Goal: Information Seeking & Learning: Understand process/instructions

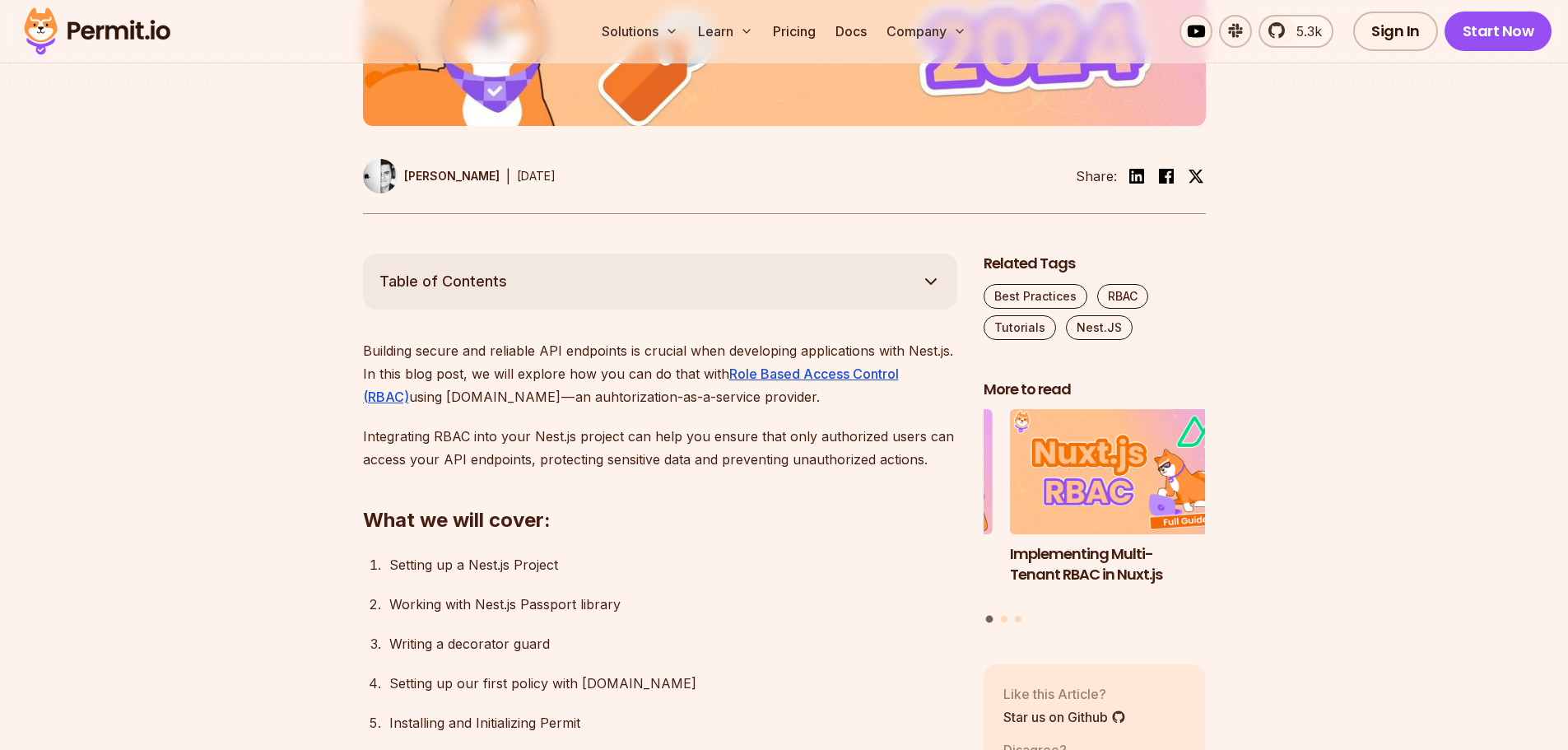
scroll to position [741, 0]
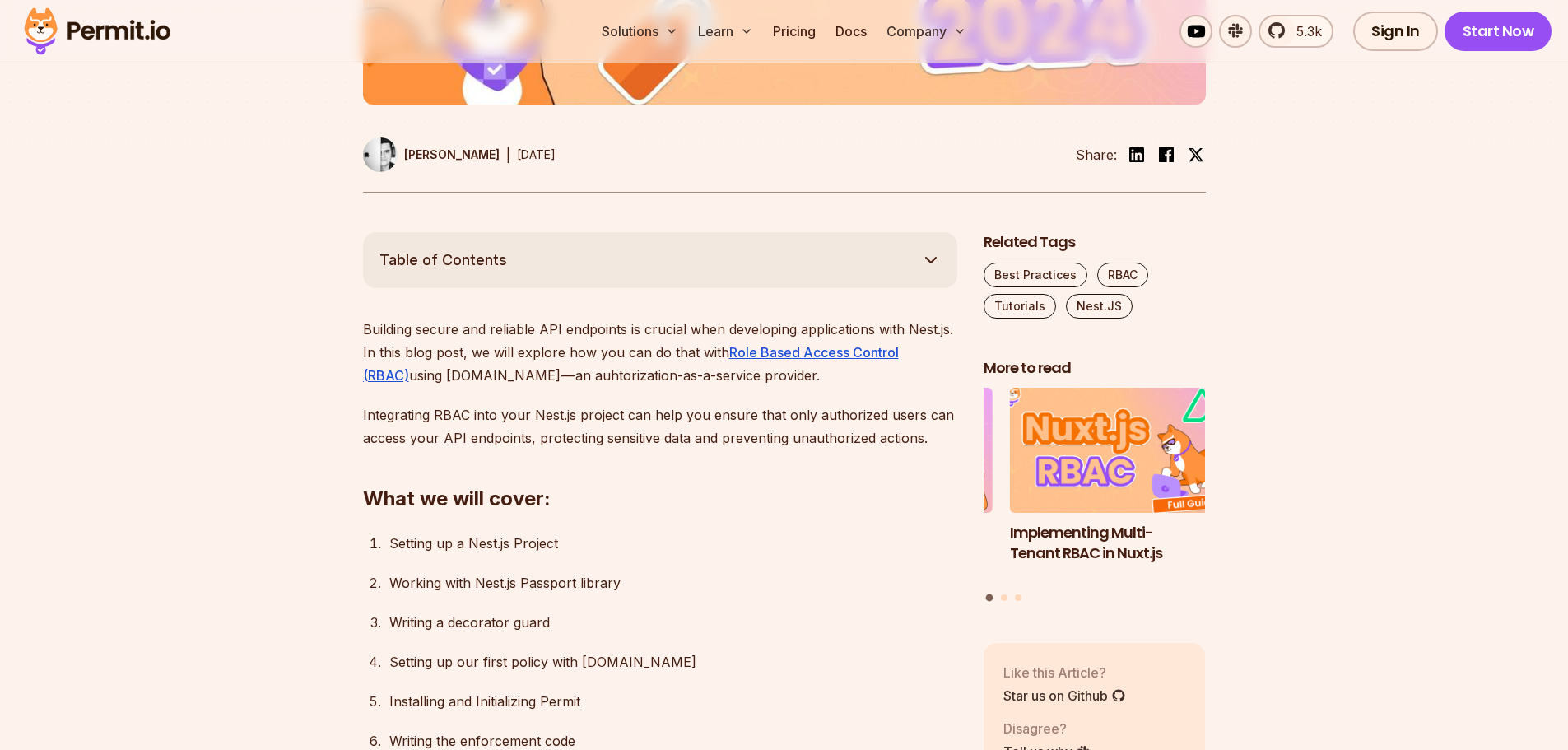
click at [1131, 483] on img "1 of 3" at bounding box center [1121, 450] width 244 height 137
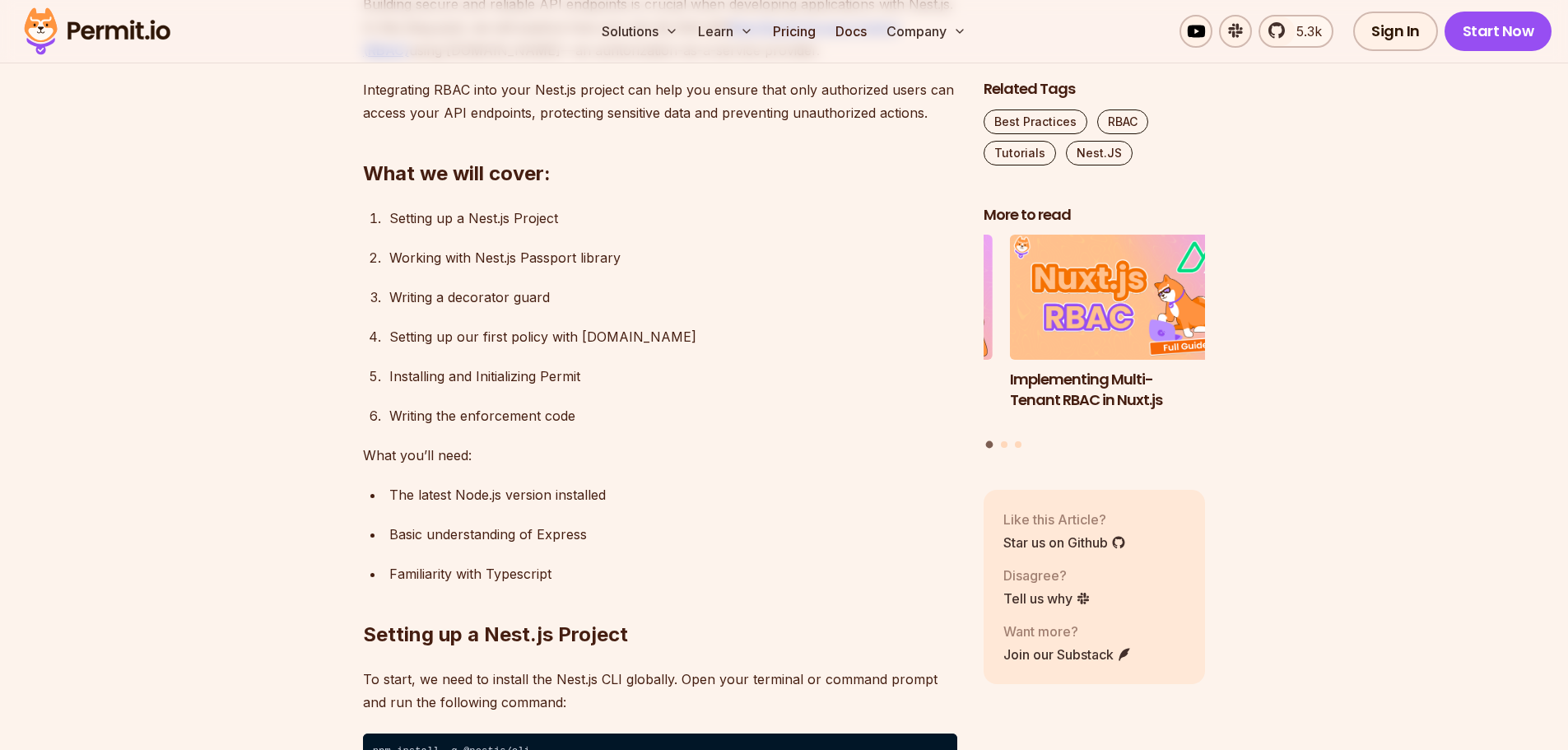
scroll to position [1070, 0]
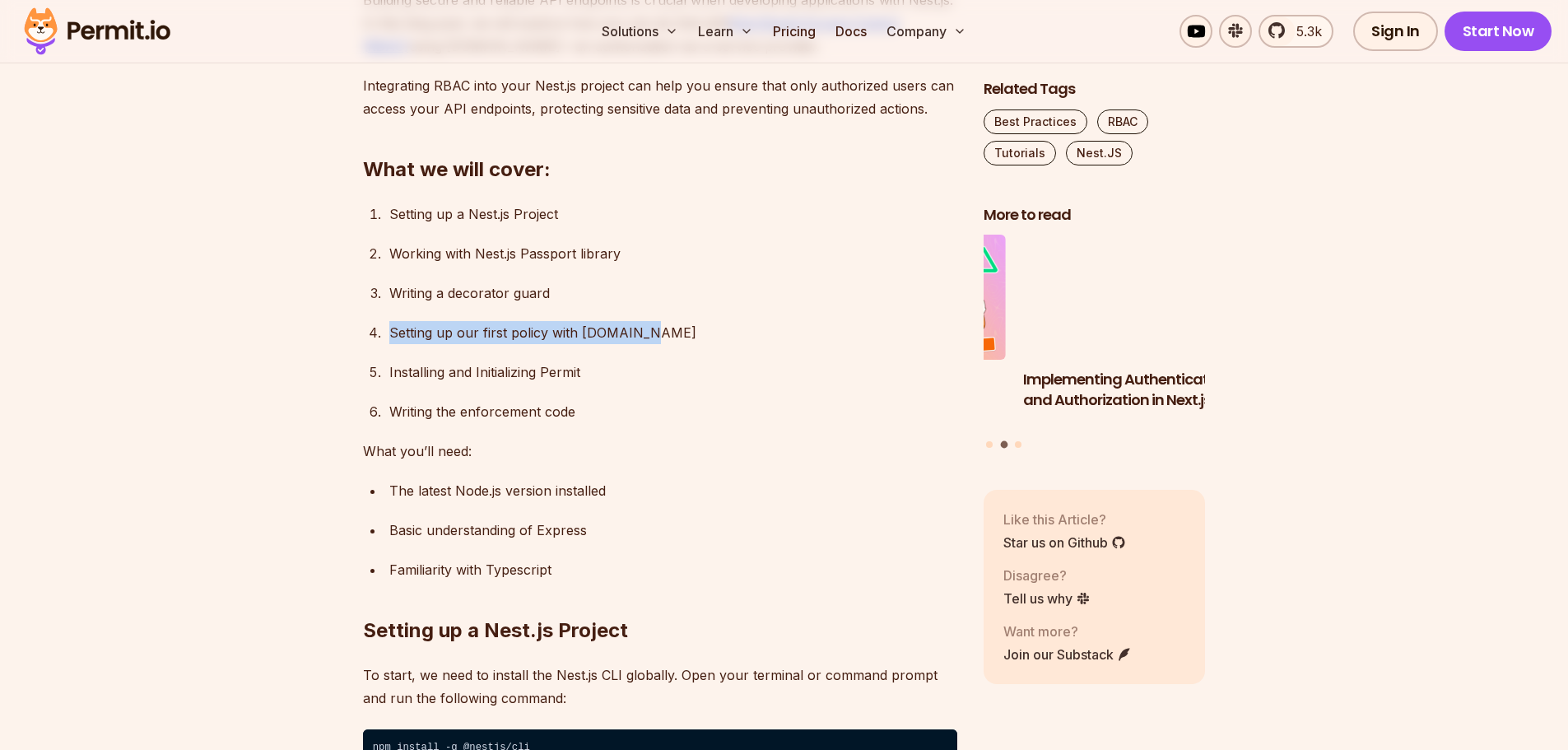
drag, startPoint x: 384, startPoint y: 334, endPoint x: 667, endPoint y: 335, distance: 283.0
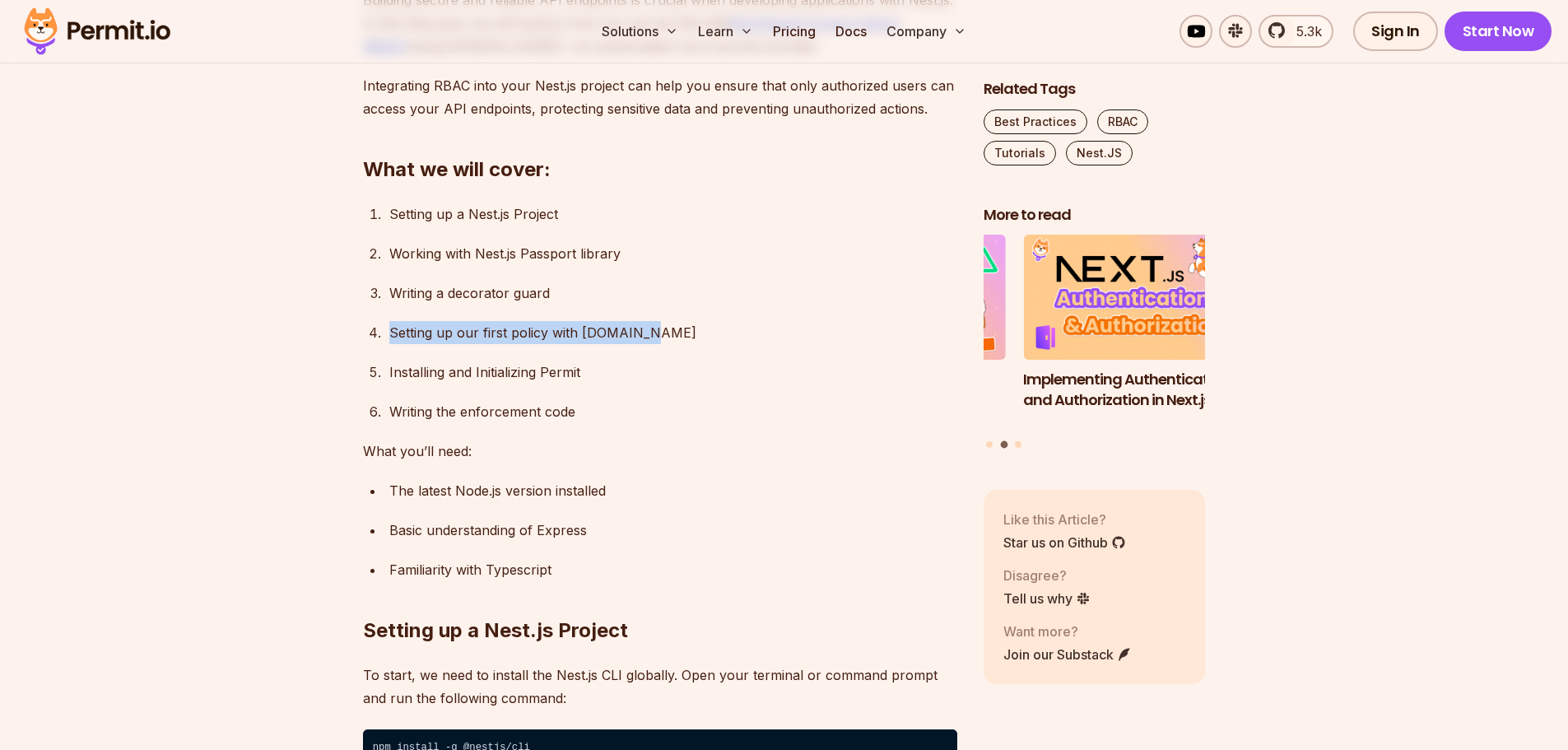
click at [667, 335] on li "Setting up our first policy with [DOMAIN_NAME]" at bounding box center [671, 332] width 573 height 23
click at [478, 350] on ol "Setting up a Nest.js Project Working with Nest.js Passport library Writing a de…" at bounding box center [660, 312] width 595 height 220
drag, startPoint x: 578, startPoint y: 332, endPoint x: 638, endPoint y: 332, distance: 60.0
click at [638, 332] on div "Setting up our first policy with [DOMAIN_NAME]" at bounding box center [673, 332] width 568 height 23
drag, startPoint x: 455, startPoint y: 368, endPoint x: 591, endPoint y: 363, distance: 136.1
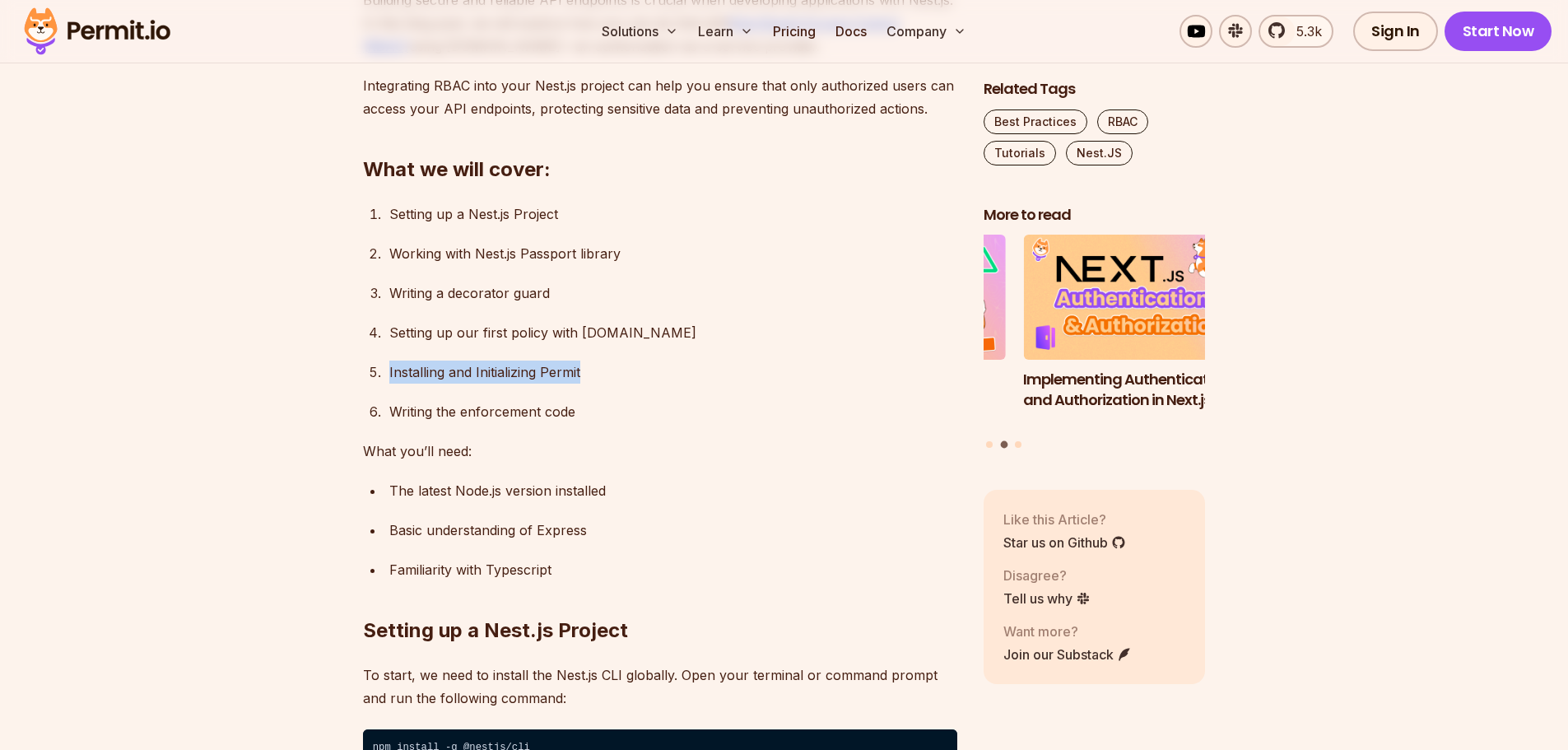
click at [591, 363] on li "Installing and Initializing Permit" at bounding box center [671, 371] width 573 height 23
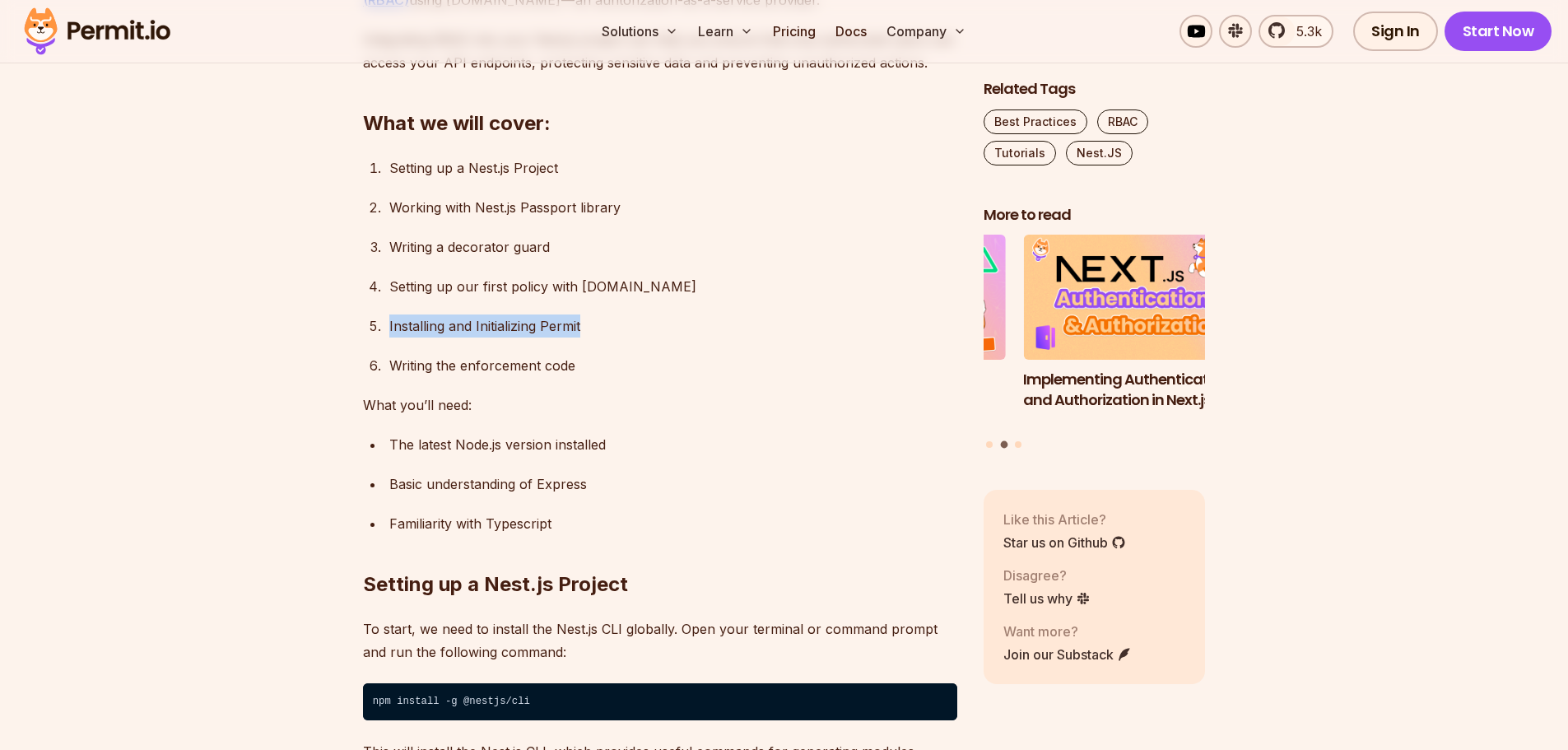
scroll to position [1152, 0]
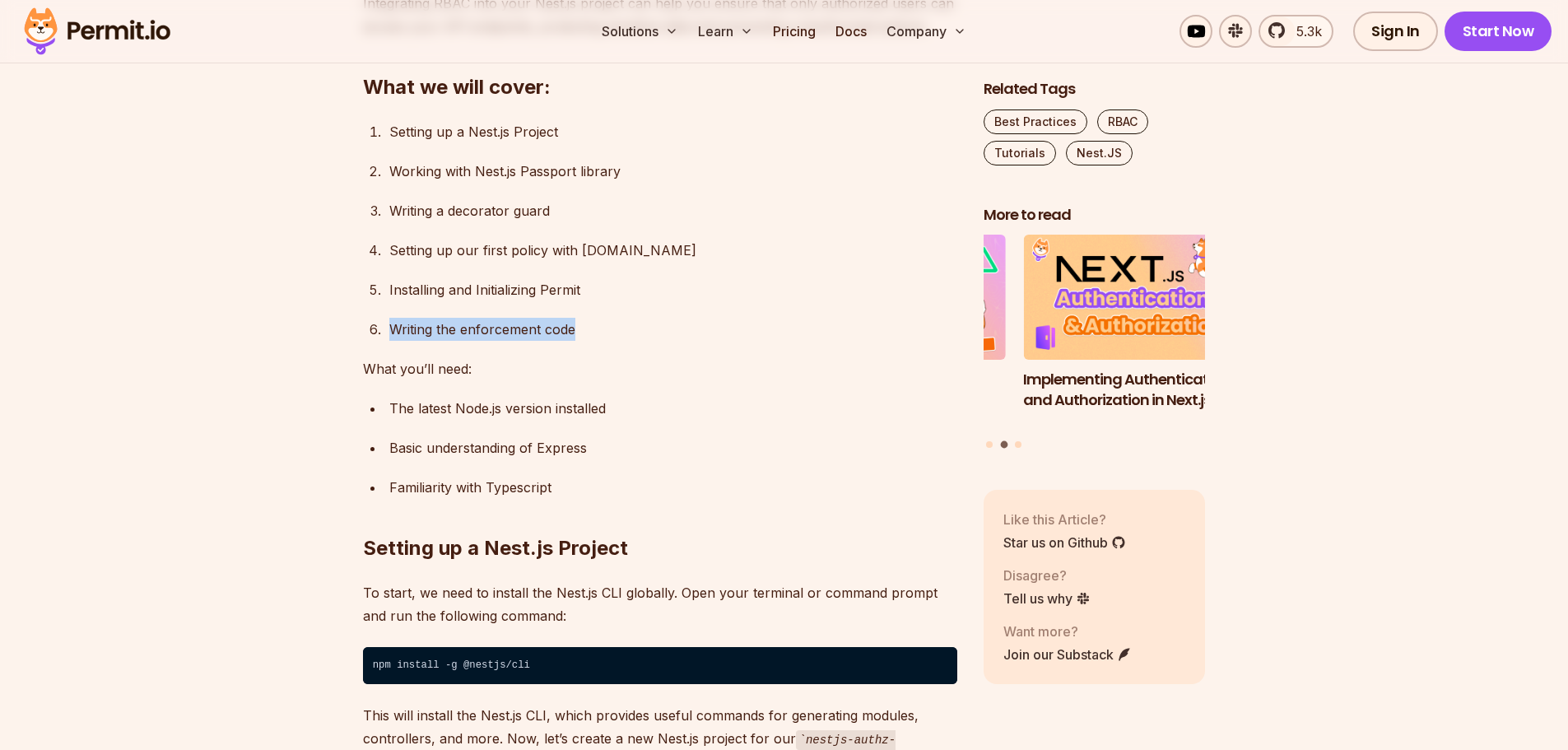
drag, startPoint x: 386, startPoint y: 329, endPoint x: 573, endPoint y: 329, distance: 187.0
click at [573, 329] on li "Writing the enforcement code" at bounding box center [671, 328] width 573 height 23
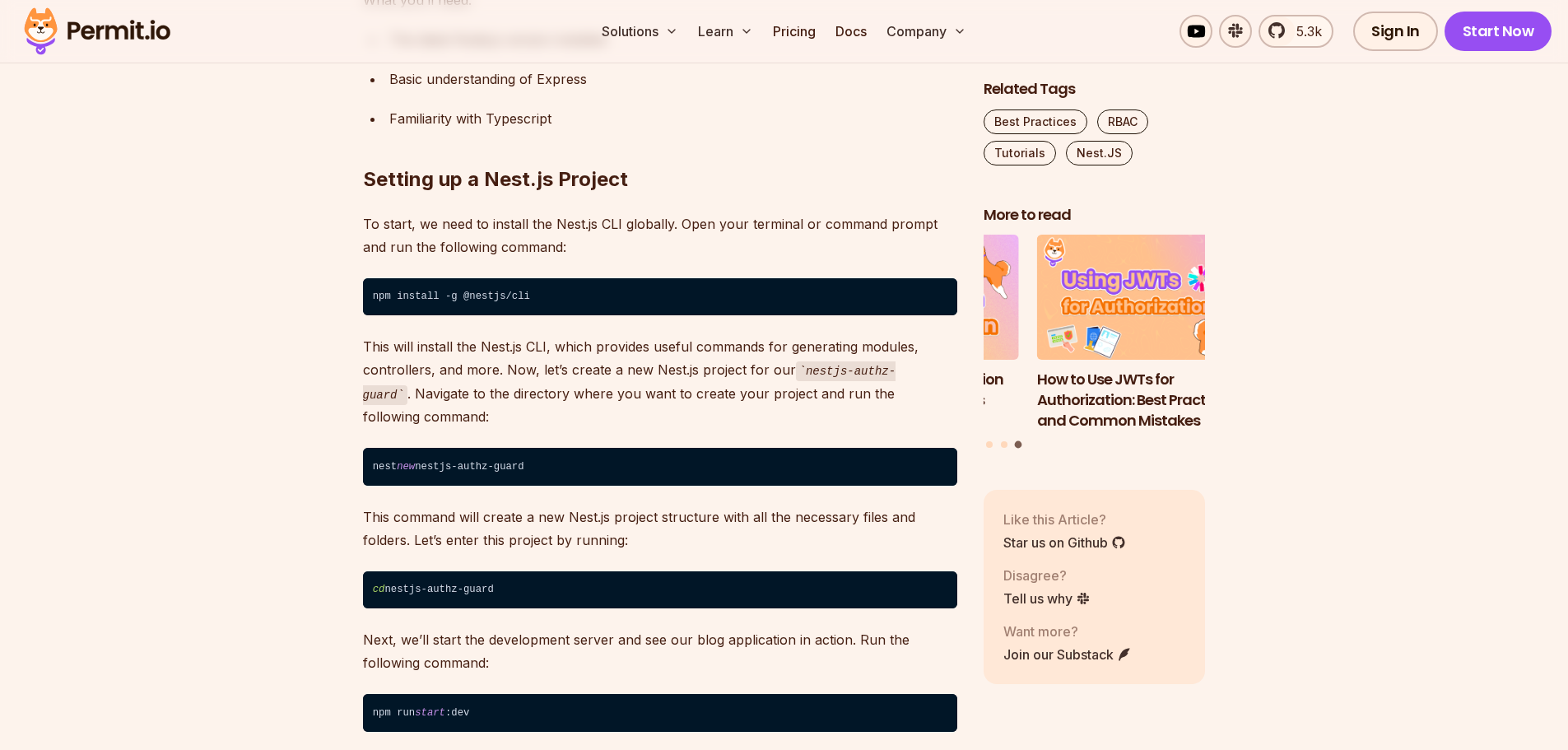
scroll to position [1563, 0]
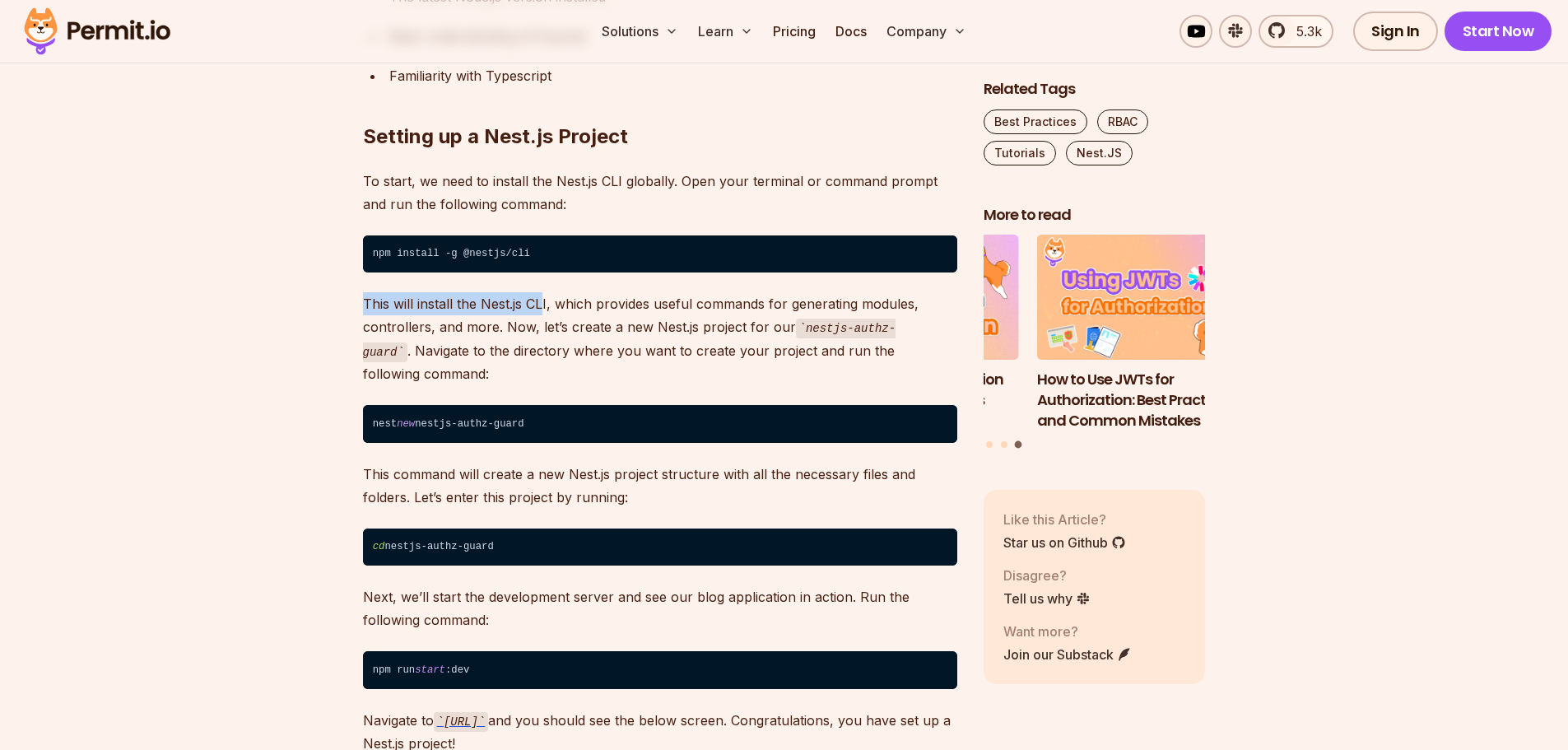
drag, startPoint x: 362, startPoint y: 305, endPoint x: 541, endPoint y: 296, distance: 179.2
click at [541, 296] on p "This will install the Nest.js CLI, which provides useful commands for generatin…" at bounding box center [660, 338] width 595 height 93
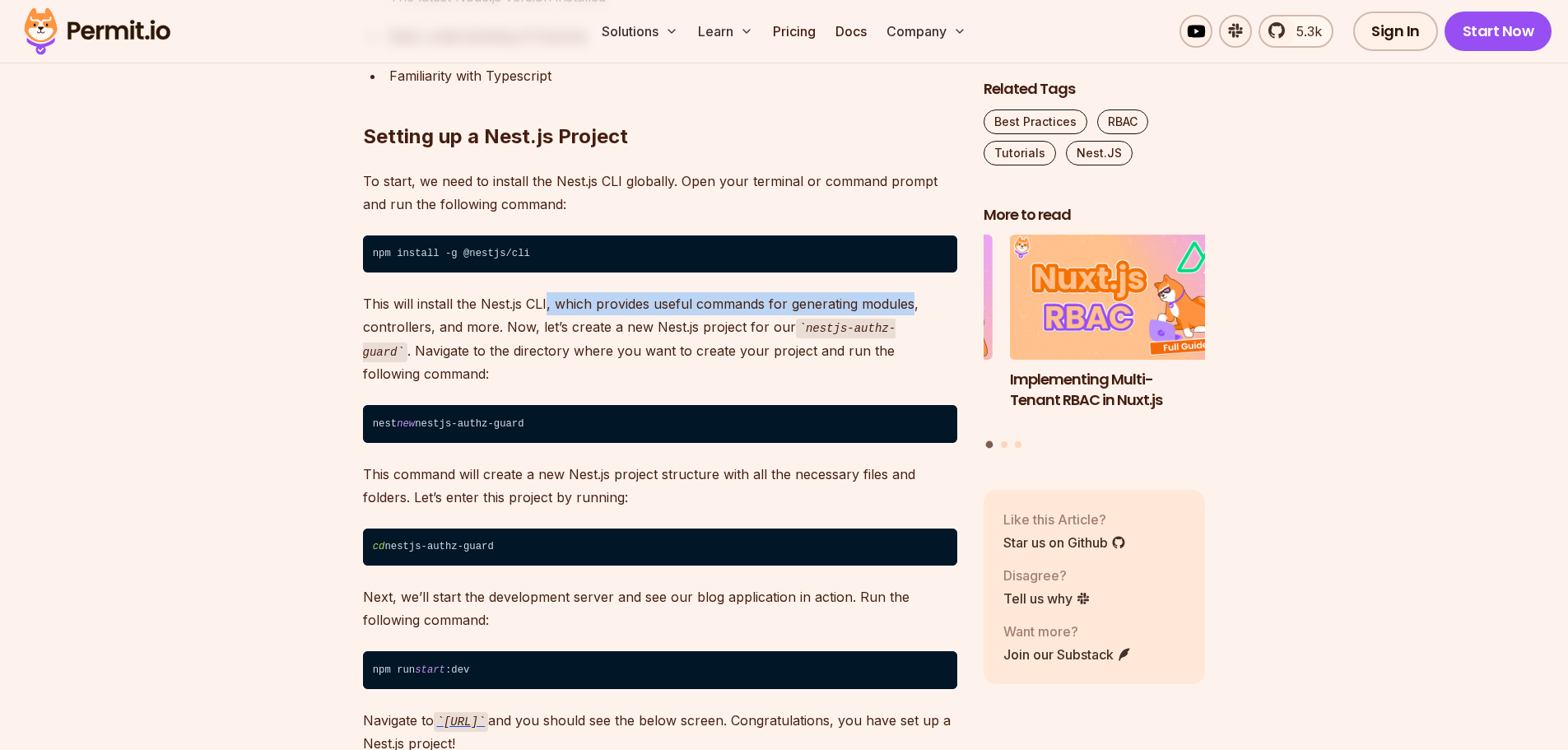
drag, startPoint x: 548, startPoint y: 300, endPoint x: 908, endPoint y: 307, distance: 360.1
click at [908, 307] on p "This will install the Nest.js CLI, which provides useful commands for generatin…" at bounding box center [660, 338] width 595 height 93
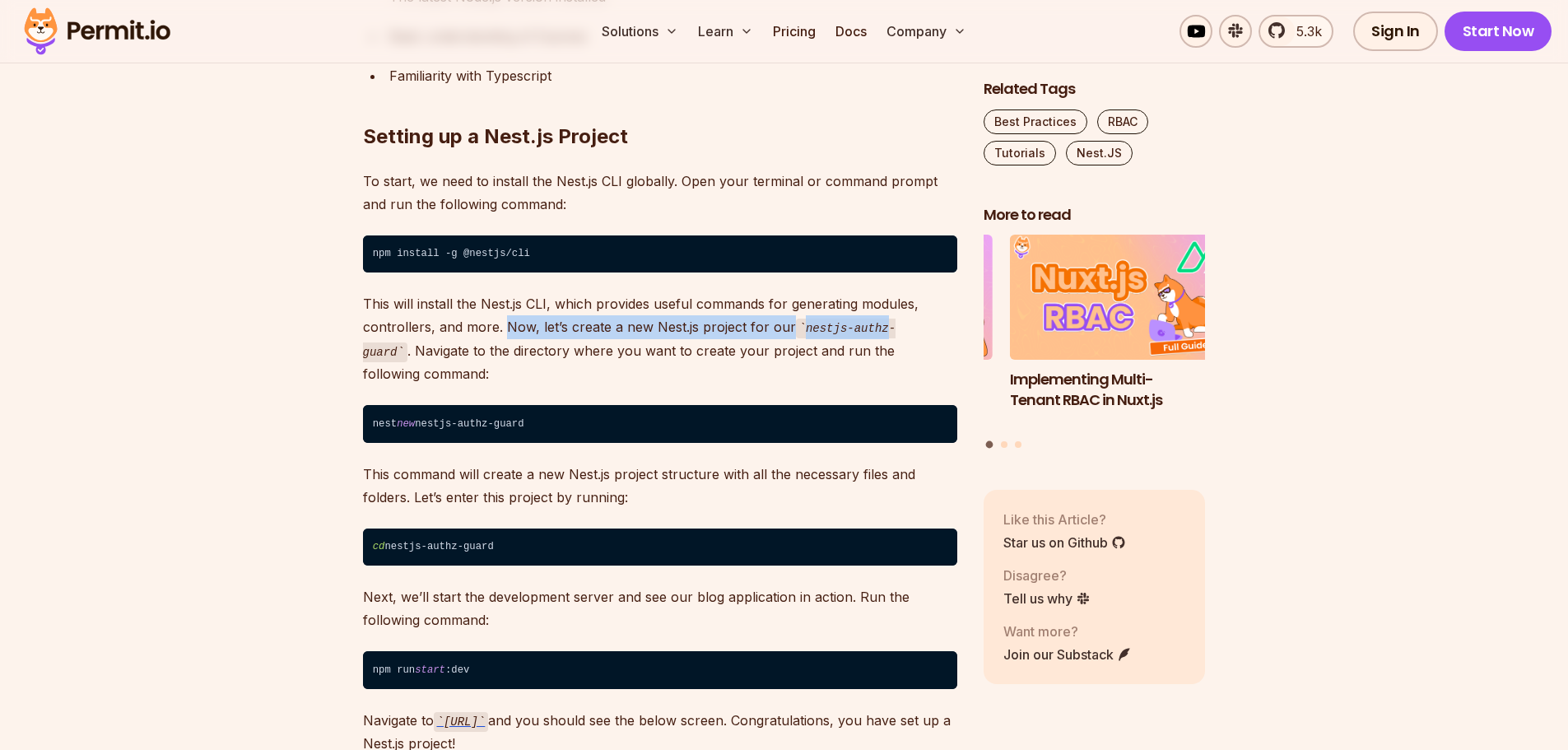
drag, startPoint x: 504, startPoint y: 328, endPoint x: 872, endPoint y: 333, distance: 368.0
click at [872, 333] on p "This will install the Nest.js CLI, which provides useful commands for generatin…" at bounding box center [660, 338] width 595 height 93
click at [408, 371] on p "This will install the Nest.js CLI, which provides useful commands for generatin…" at bounding box center [660, 338] width 595 height 93
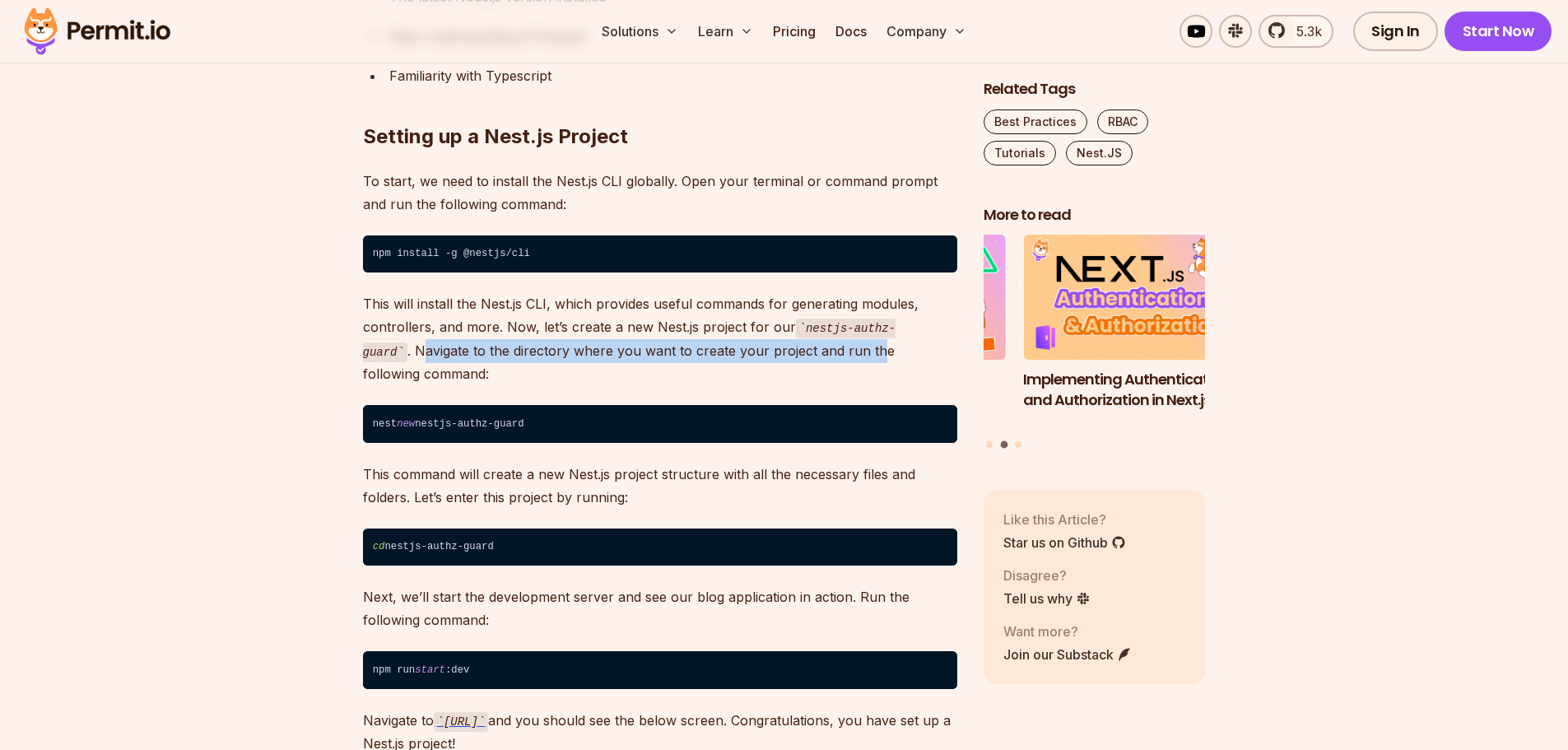
drag, startPoint x: 418, startPoint y: 351, endPoint x: 871, endPoint y: 361, distance: 453.1
click at [871, 361] on p "This will install the Nest.js CLI, which provides useful commands for generatin…" at bounding box center [660, 338] width 595 height 93
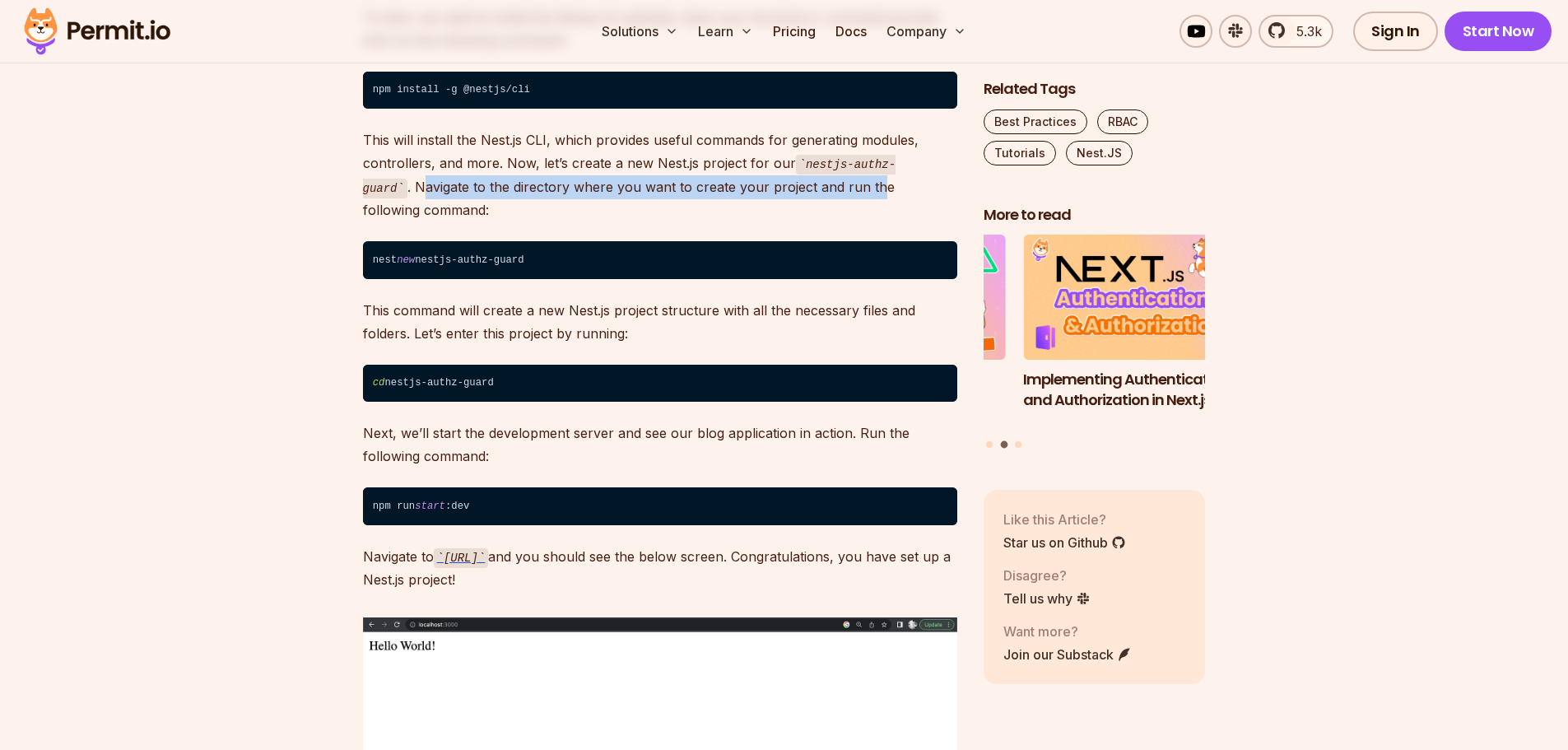
scroll to position [1728, 0]
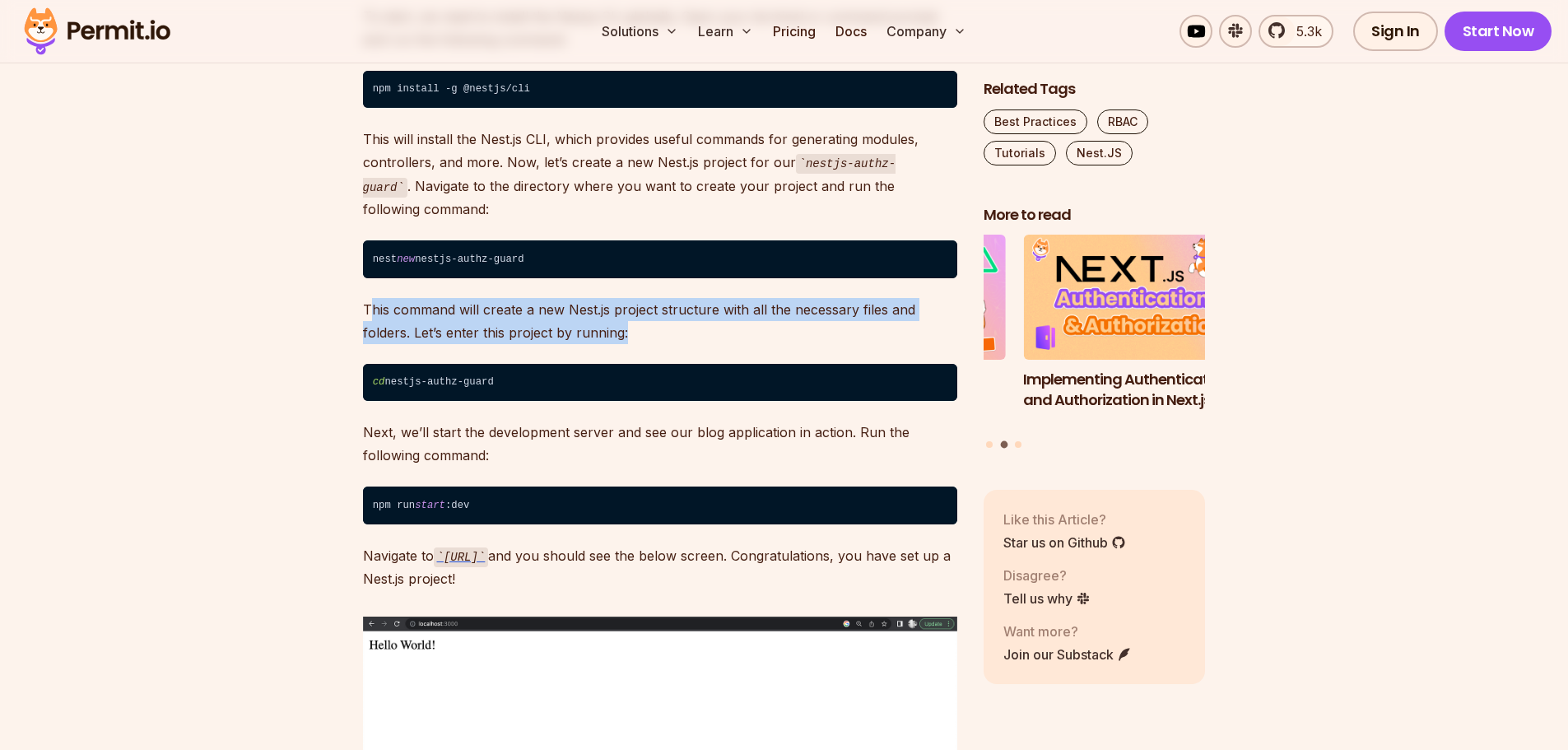
drag, startPoint x: 369, startPoint y: 304, endPoint x: 901, endPoint y: 324, distance: 532.4
click at [901, 324] on p "This command will create a new Nest.js project structure with all the necessary…" at bounding box center [660, 321] width 595 height 46
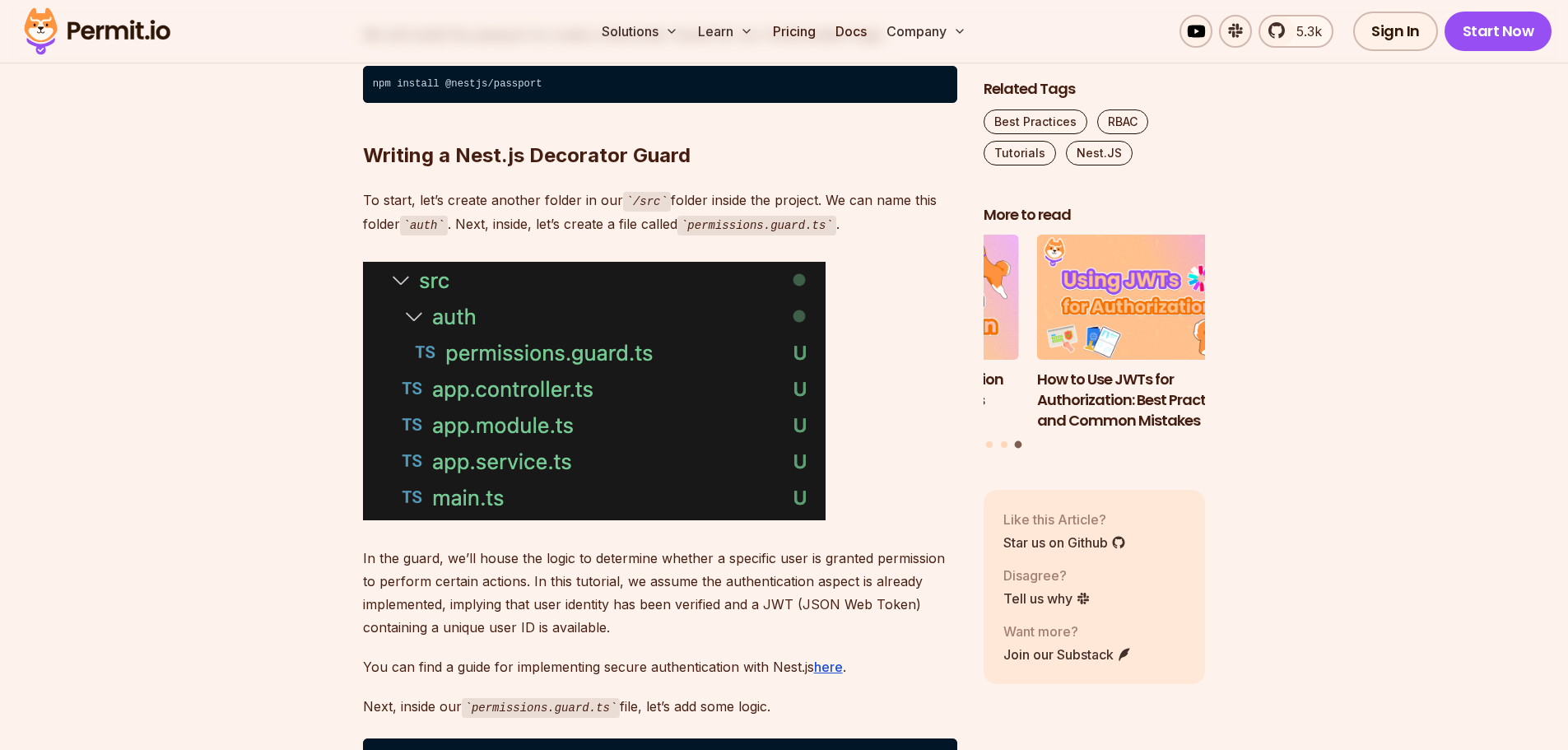
scroll to position [3045, 0]
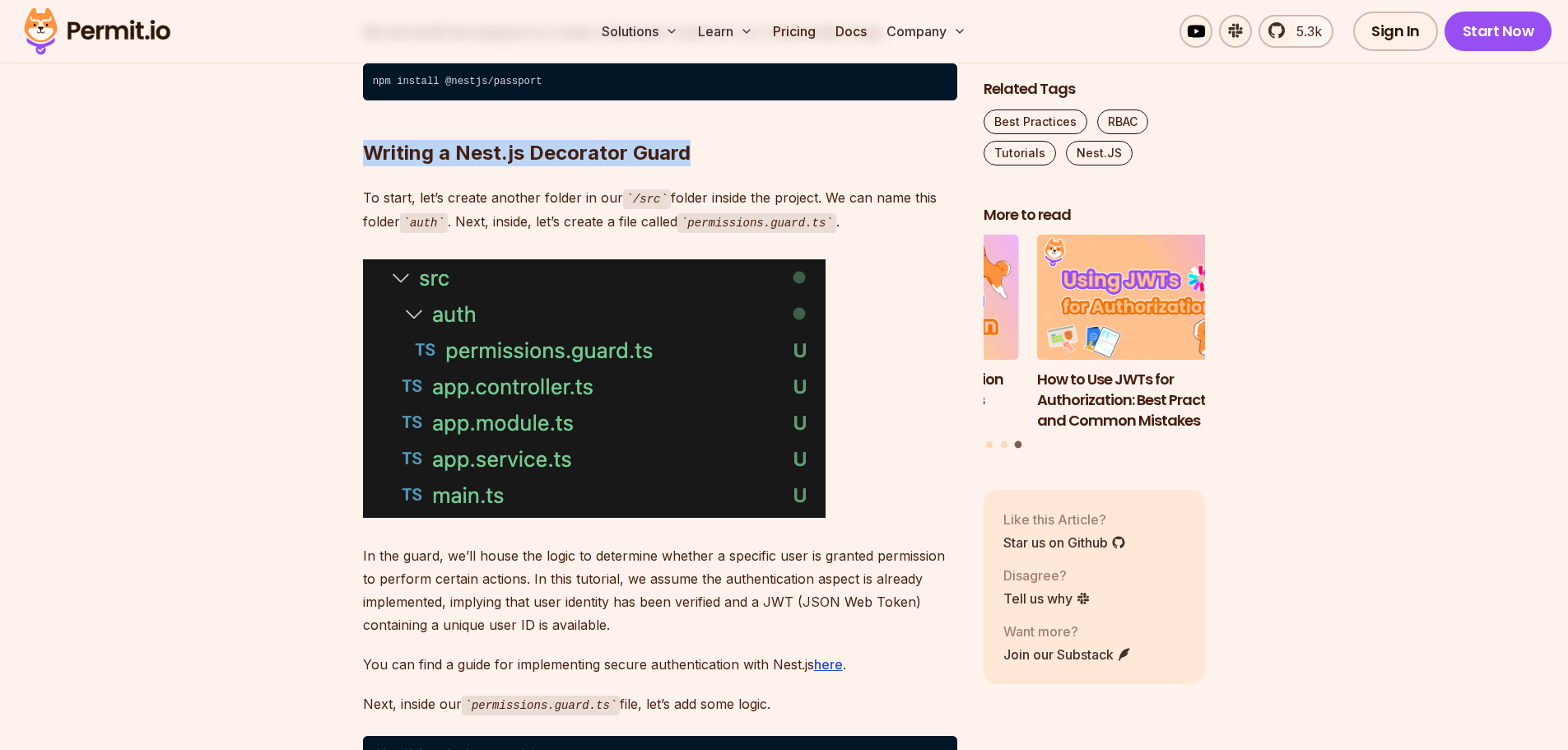
drag, startPoint x: 367, startPoint y: 153, endPoint x: 703, endPoint y: 152, distance: 336.0
click at [703, 152] on h2 "Writing a Nest.js Decorator Guard" at bounding box center [660, 120] width 595 height 92
click at [704, 152] on h2 "Writing a Nest.js Decorator Guard" at bounding box center [660, 120] width 595 height 92
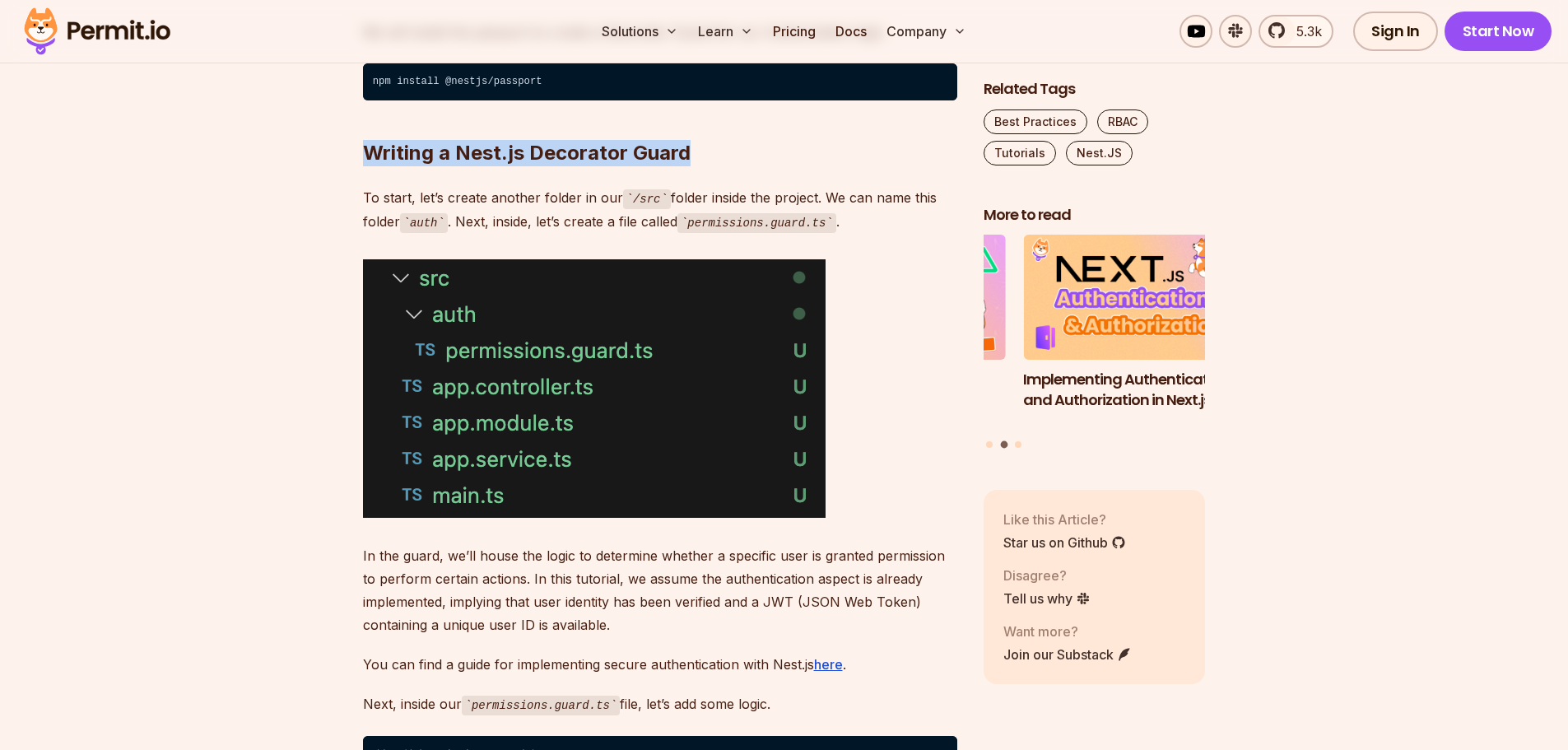
drag, startPoint x: 358, startPoint y: 198, endPoint x: 618, endPoint y: 208, distance: 260.2
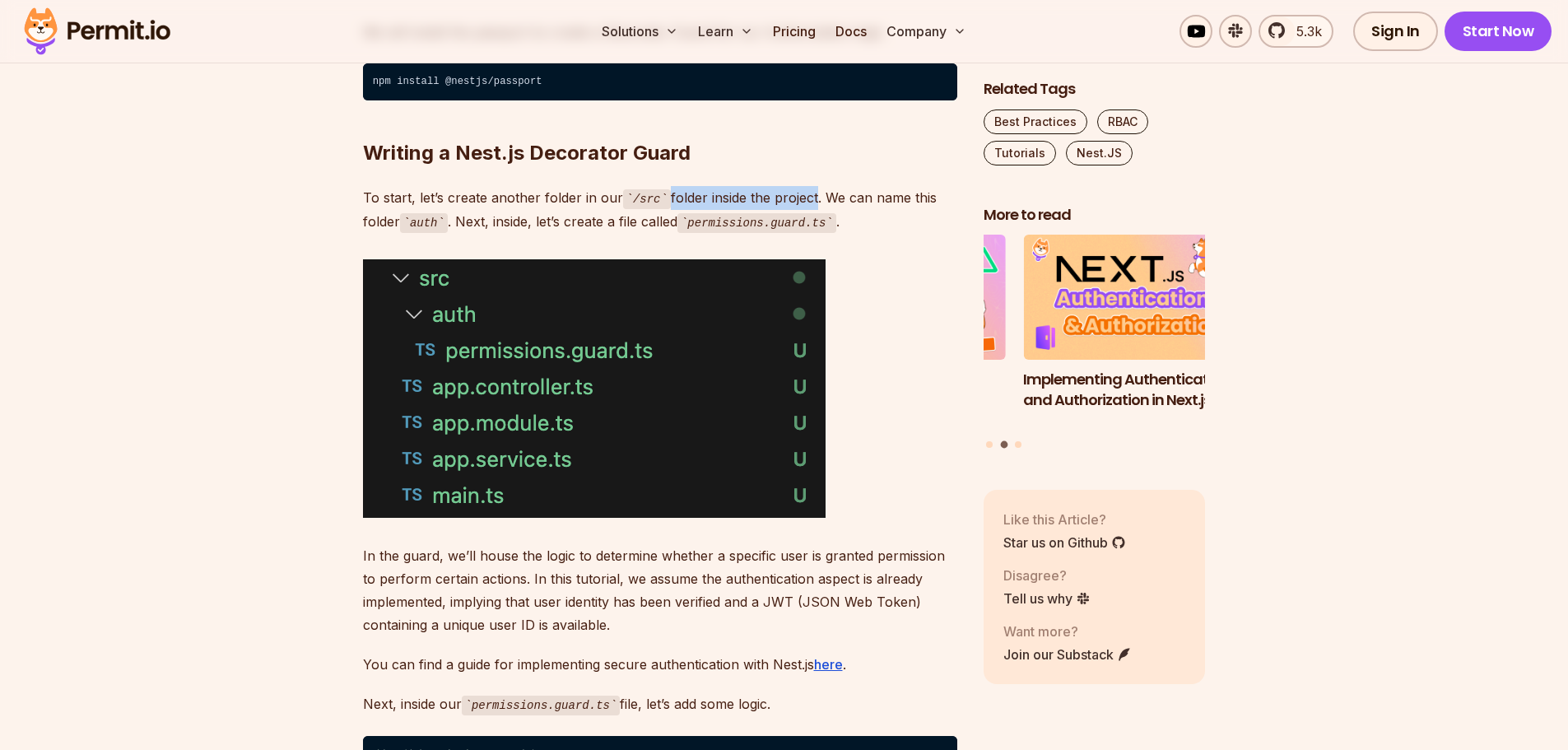
drag, startPoint x: 660, startPoint y: 199, endPoint x: 808, endPoint y: 193, distance: 148.1
click at [808, 193] on p "To start, let’s create another folder in our /src folder inside the project. We…" at bounding box center [660, 209] width 595 height 47
drag, startPoint x: 824, startPoint y: 196, endPoint x: 934, endPoint y: 196, distance: 110.0
click at [934, 196] on p "To start, let’s create another folder in our /src folder inside the project. We…" at bounding box center [660, 209] width 595 height 47
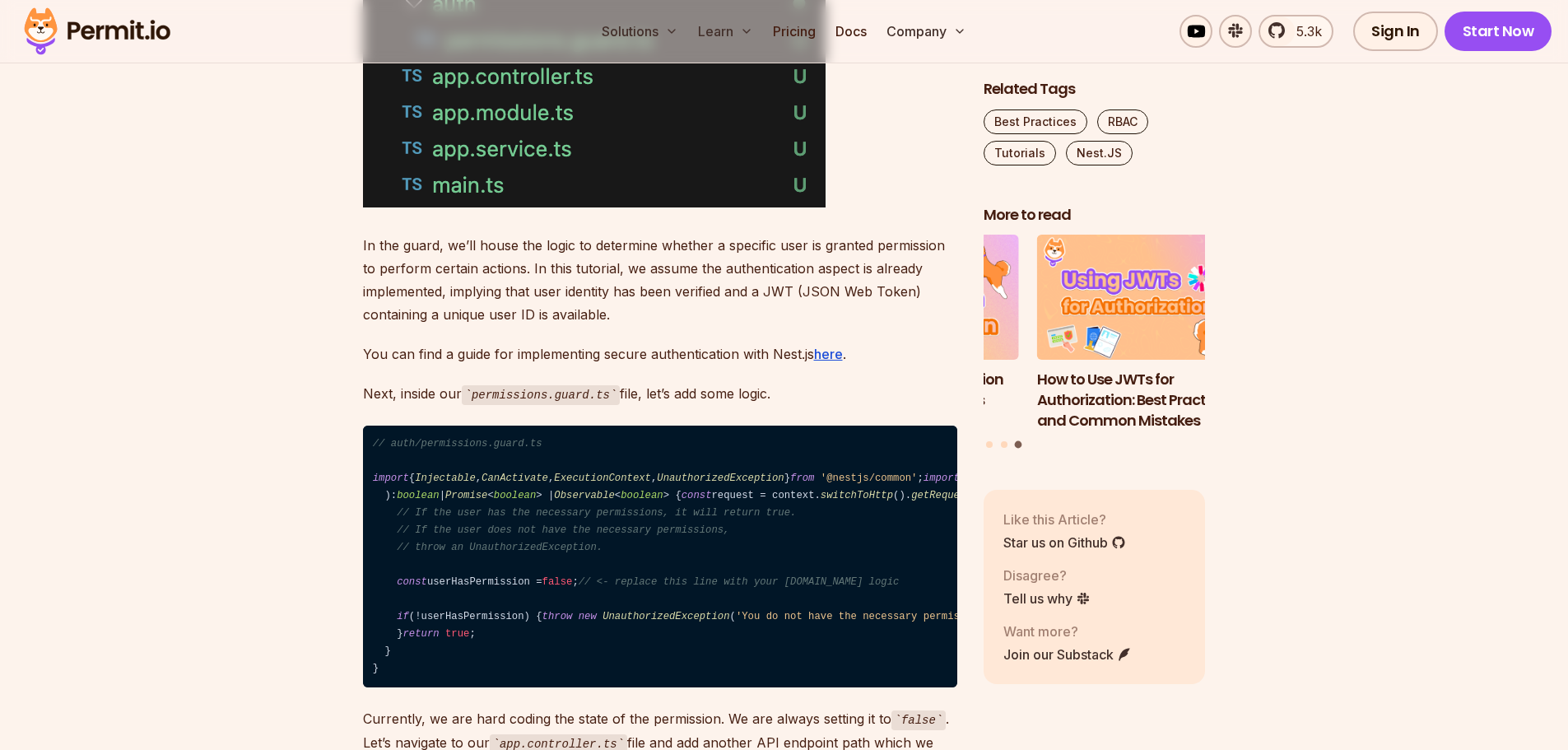
scroll to position [3373, 0]
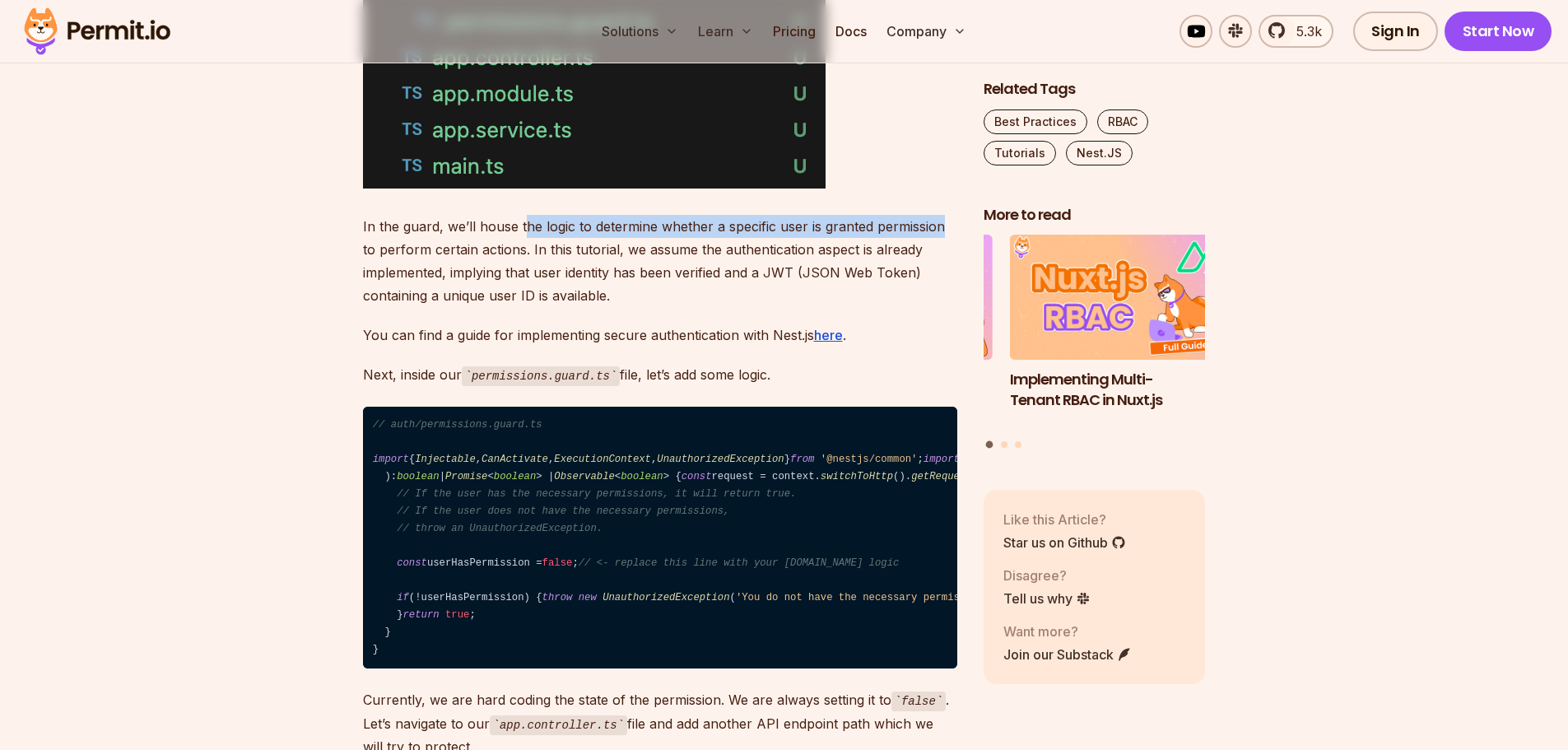
drag, startPoint x: 553, startPoint y: 229, endPoint x: 939, endPoint y: 231, distance: 386.0
click at [939, 231] on p "In the guard, we’ll house the logic to determine whether a specific user is gra…" at bounding box center [660, 261] width 595 height 92
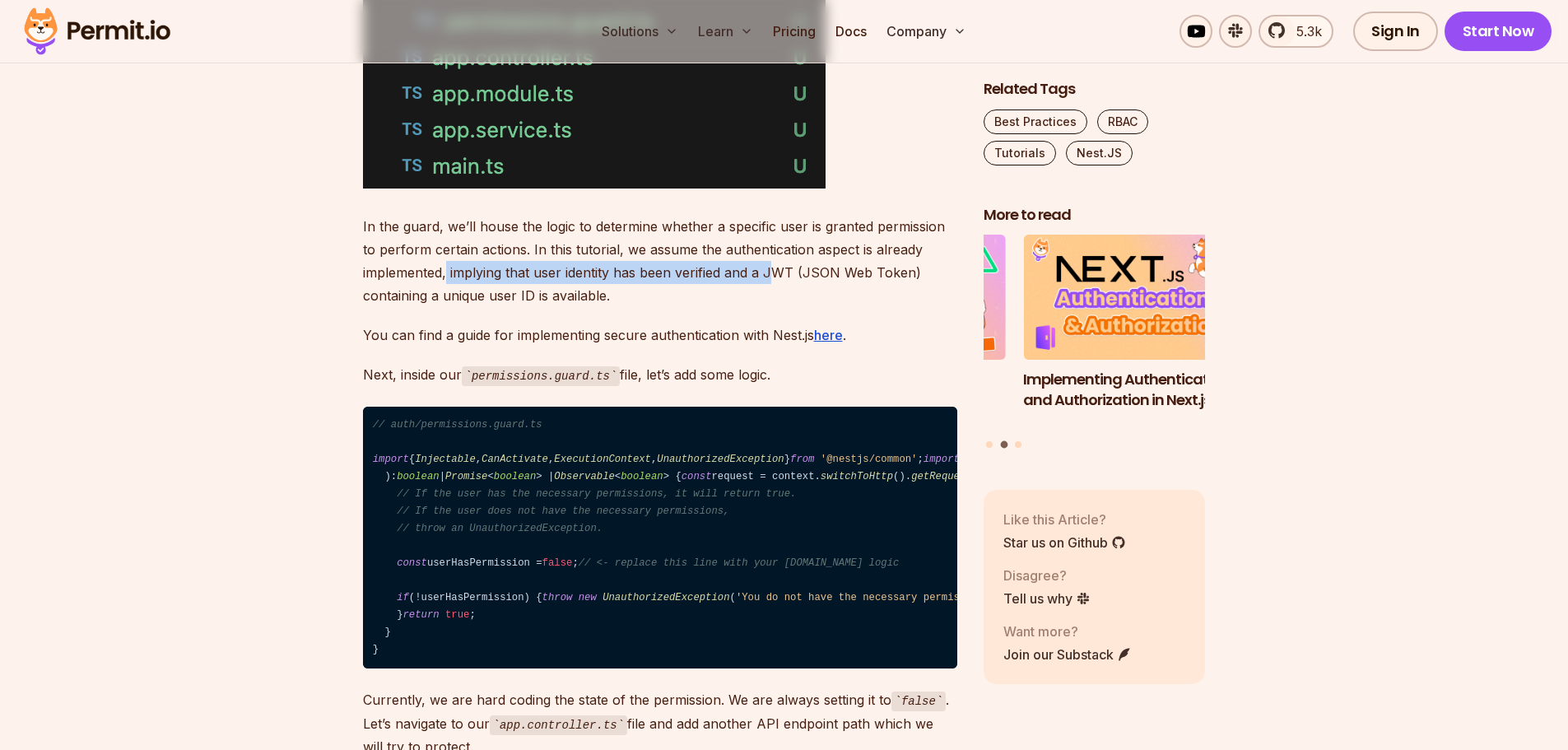
drag, startPoint x: 446, startPoint y: 268, endPoint x: 772, endPoint y: 283, distance: 326.3
click at [772, 283] on p "In the guard, we’ll house the logic to determine whether a specific user is gra…" at bounding box center [660, 261] width 595 height 92
click at [772, 290] on p "In the guard, we’ll house the logic to determine whether a specific user is gra…" at bounding box center [660, 261] width 595 height 92
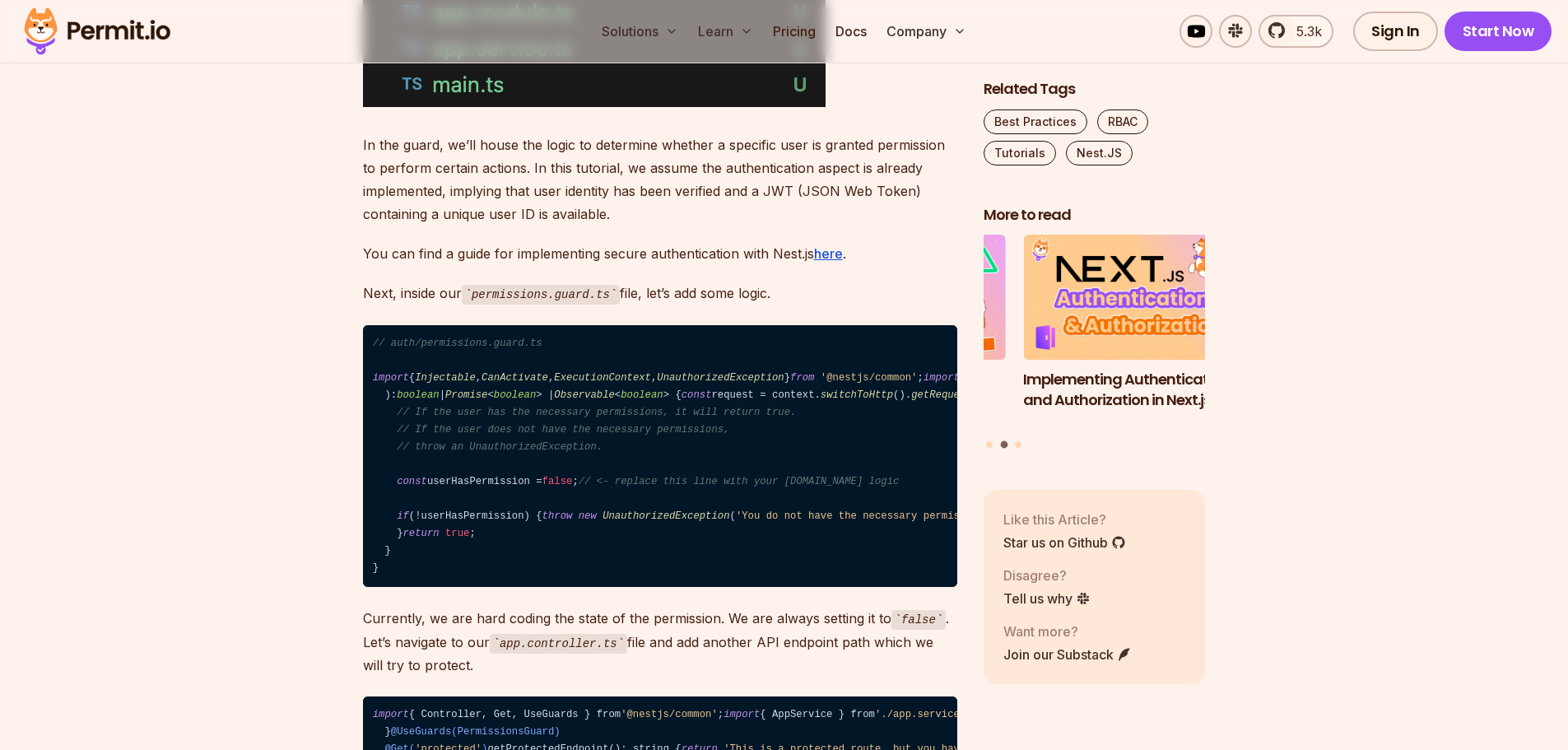
scroll to position [3455, 0]
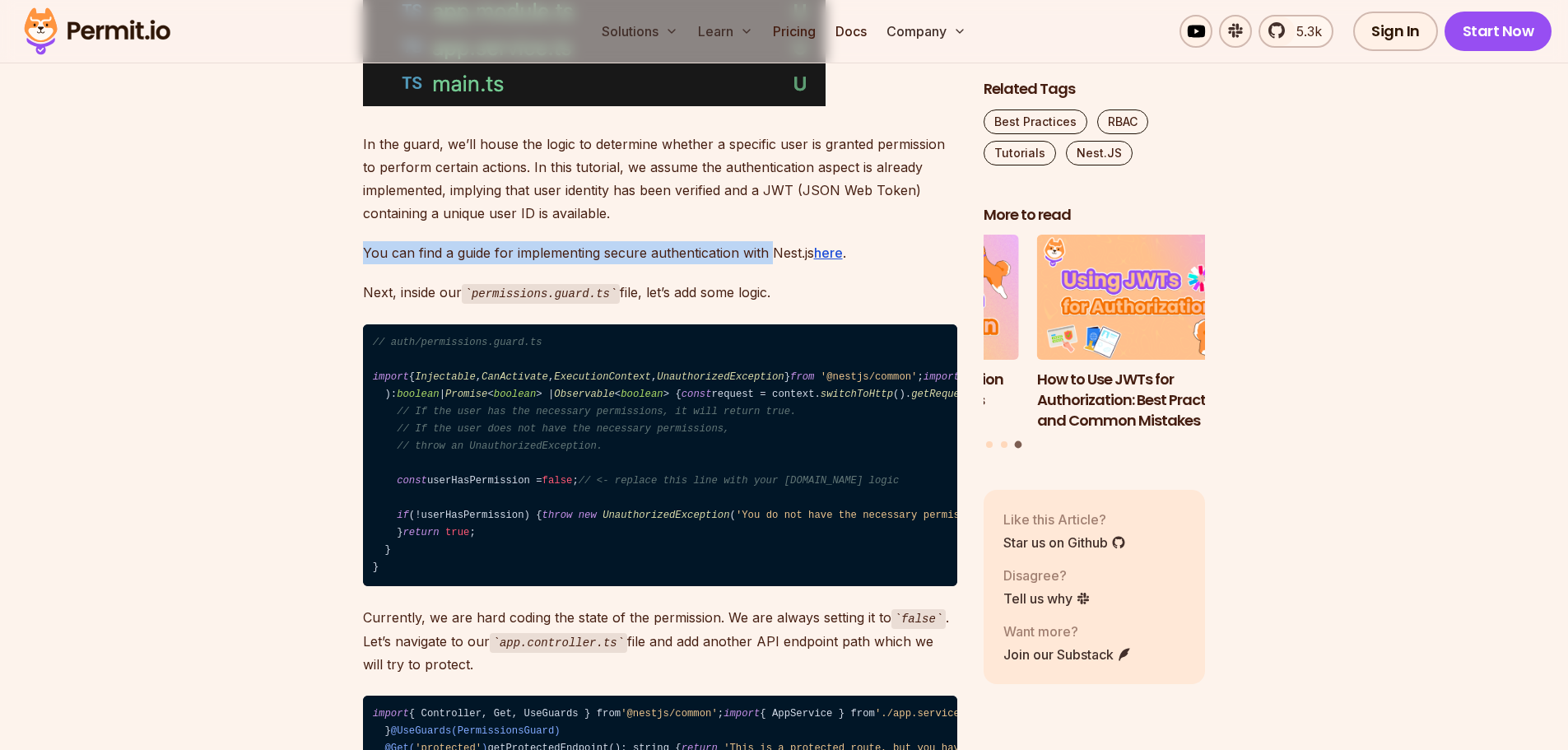
drag, startPoint x: 373, startPoint y: 252, endPoint x: 771, endPoint y: 254, distance: 398.0
click at [771, 254] on p "You can find a guide for implementing secure authentication with Nest.js here ." at bounding box center [660, 252] width 595 height 23
click at [529, 261] on p "You can find a guide for implementing secure authentication with Nest.js here ." at bounding box center [660, 252] width 595 height 23
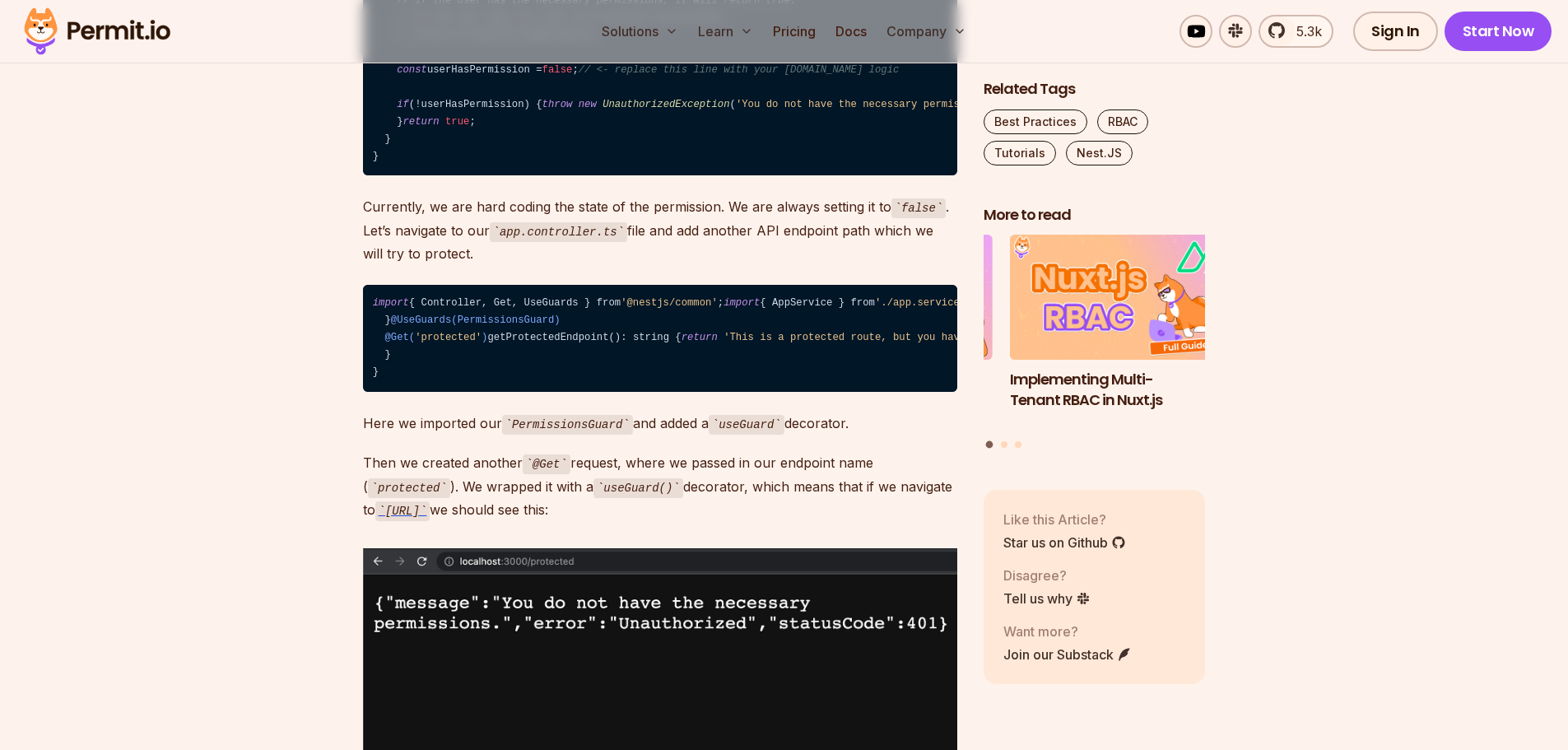
scroll to position [3867, 0]
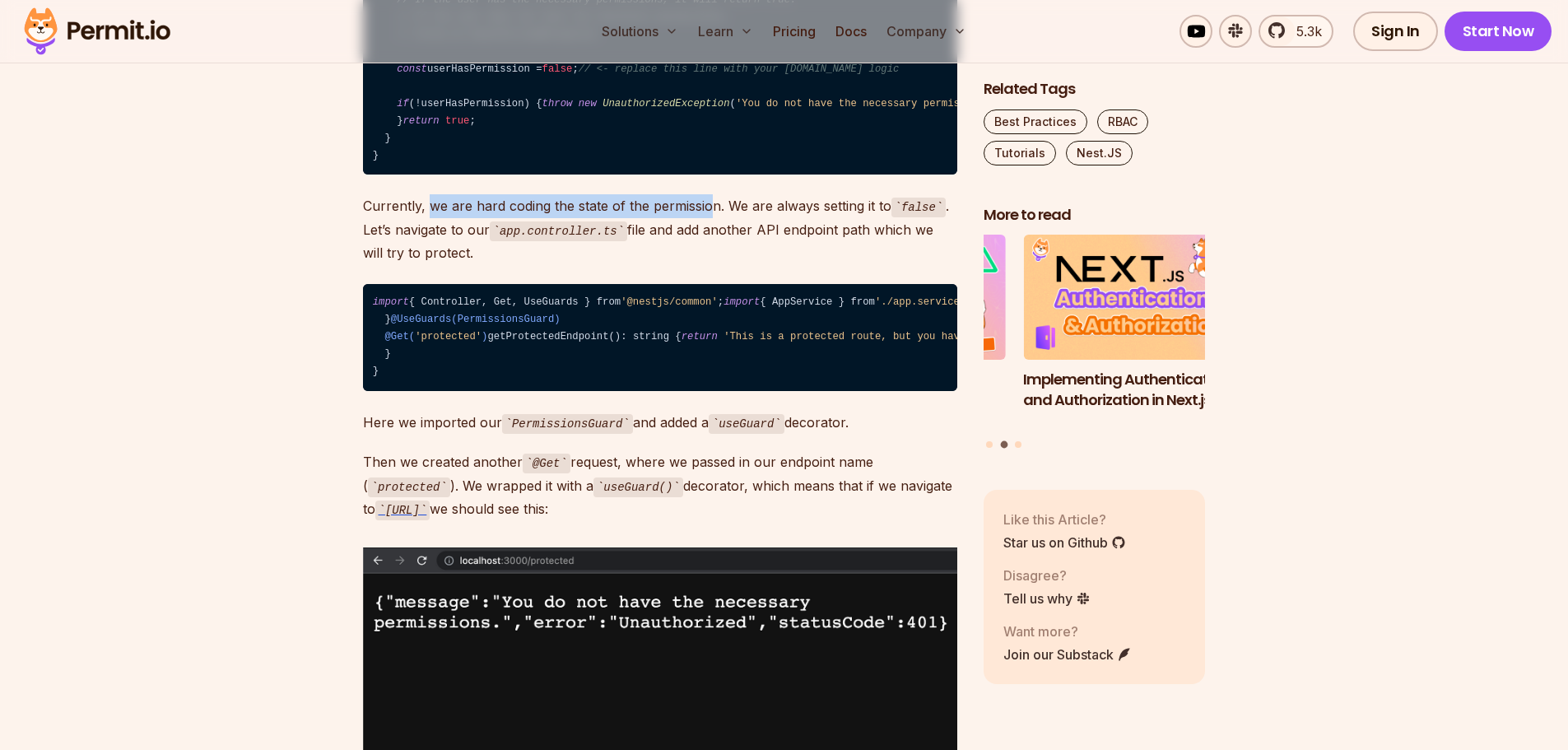
drag, startPoint x: 426, startPoint y: 398, endPoint x: 709, endPoint y: 397, distance: 283.0
click at [709, 264] on p "Currently, we are hard coding the state of the permission. We are always settin…" at bounding box center [660, 229] width 595 height 70
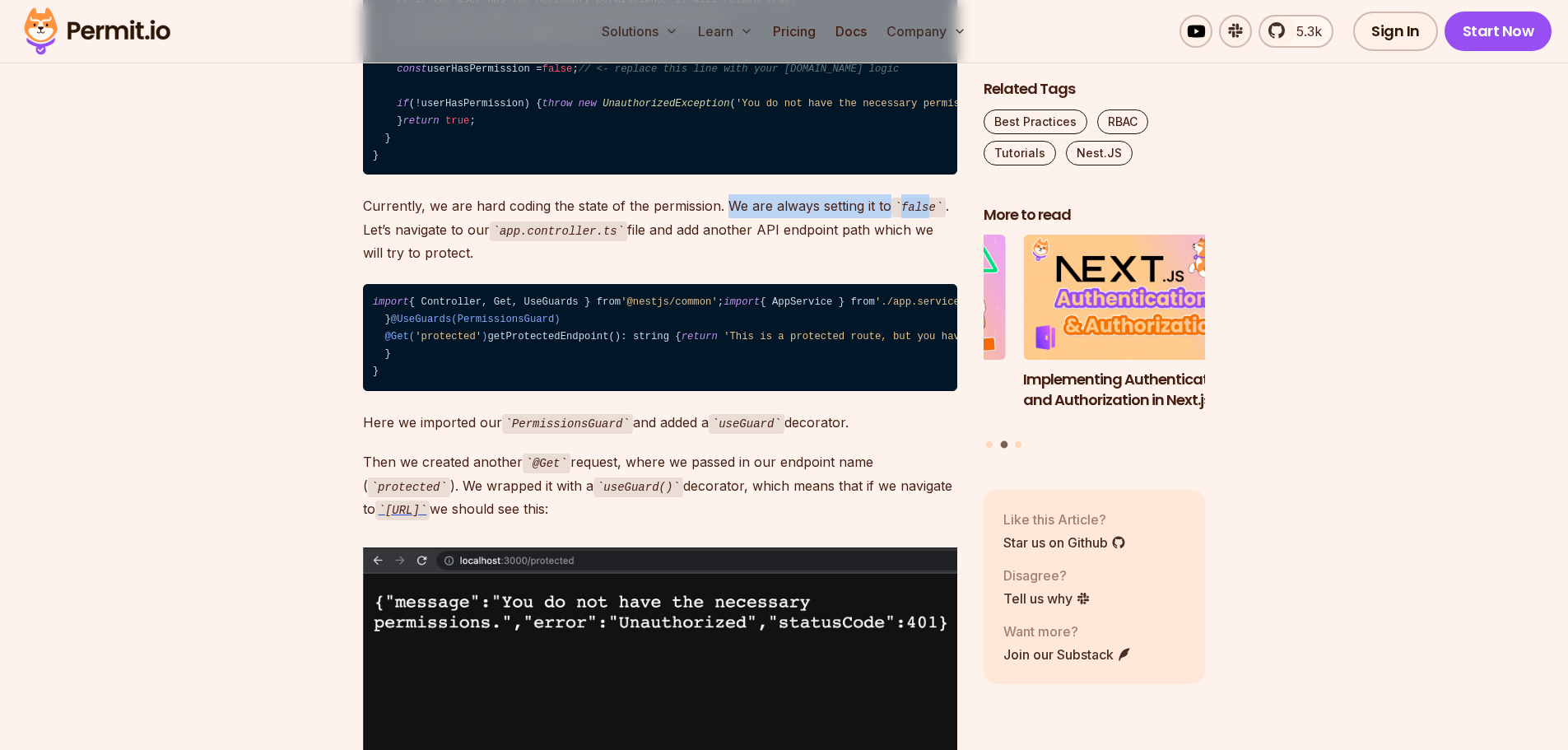
drag, startPoint x: 726, startPoint y: 398, endPoint x: 924, endPoint y: 398, distance: 198.0
click at [924, 264] on p "Currently, we are hard coding the state of the permission. We are always settin…" at bounding box center [660, 229] width 595 height 70
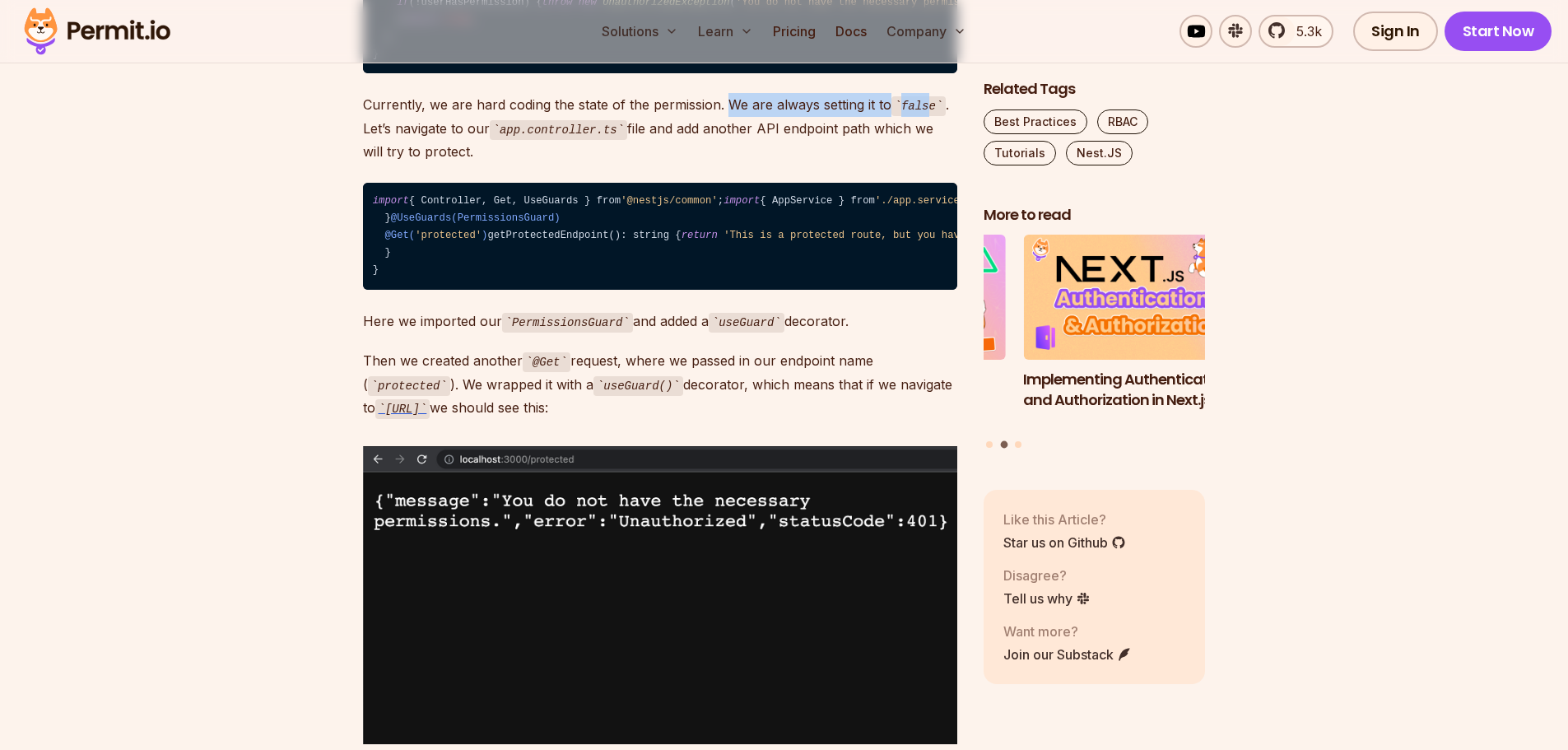
scroll to position [4032, 0]
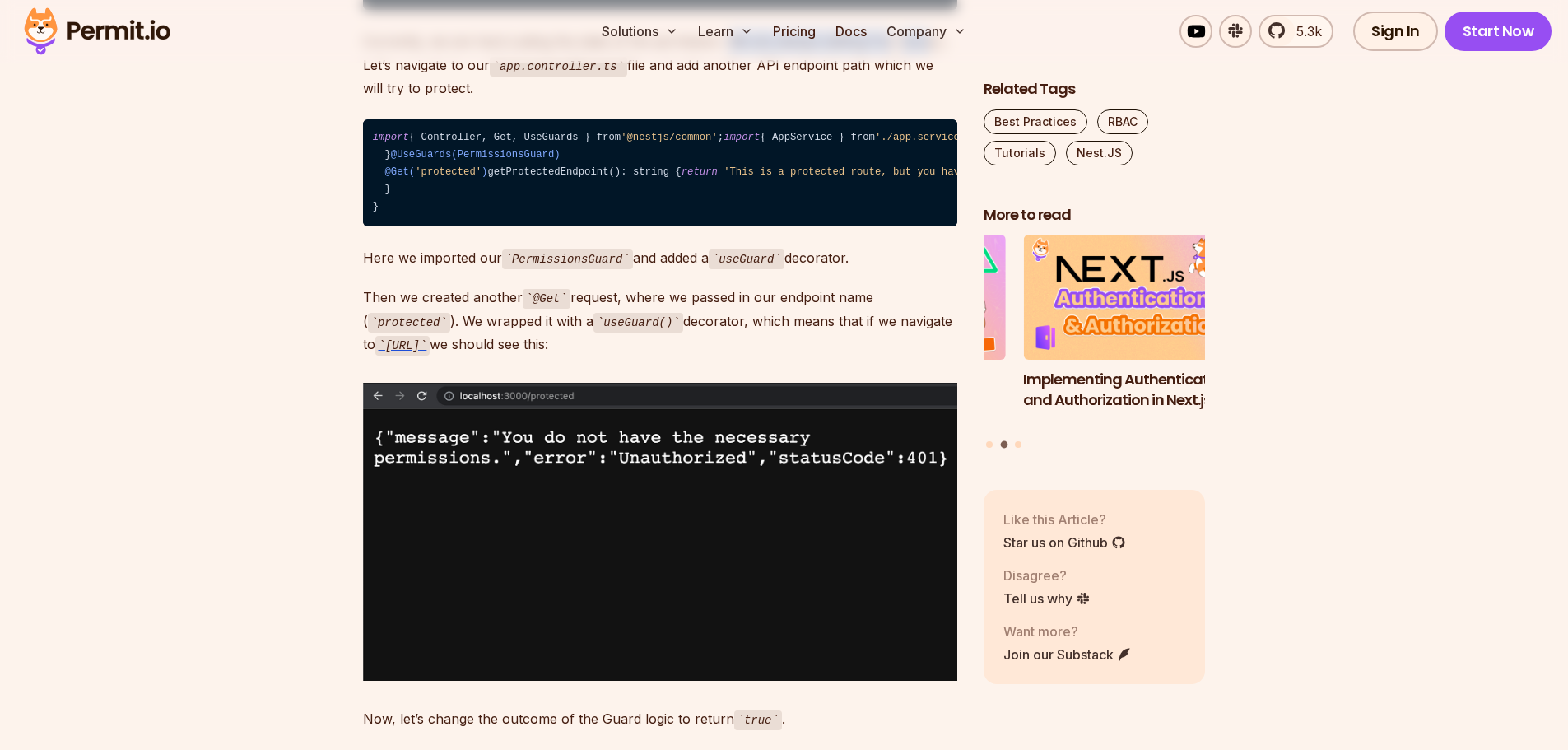
drag, startPoint x: 384, startPoint y: 606, endPoint x: 586, endPoint y: 606, distance: 202.0
click at [586, 226] on code "import { Controller, Get, UseGuards } from '@nestjs/common' ; import { AppServi…" at bounding box center [660, 172] width 595 height 107
click at [603, 226] on code "import { Controller, Get, UseGuards } from '@nestjs/common' ; import { AppServi…" at bounding box center [660, 172] width 595 height 107
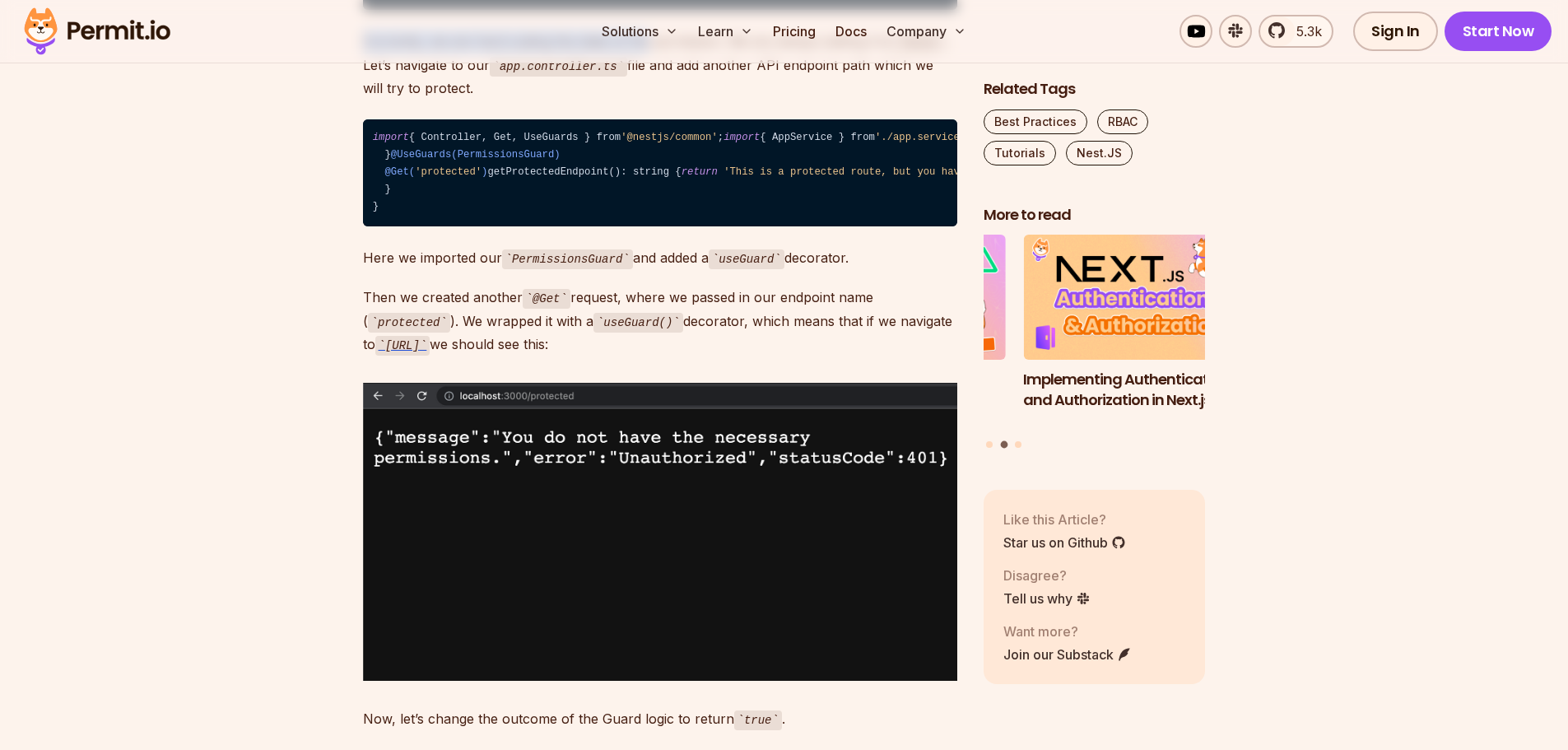
drag, startPoint x: 366, startPoint y: 230, endPoint x: 643, endPoint y: 231, distance: 277.0
click at [643, 100] on p "Currently, we are hard coding the state of the permission. We are always settin…" at bounding box center [660, 64] width 595 height 70
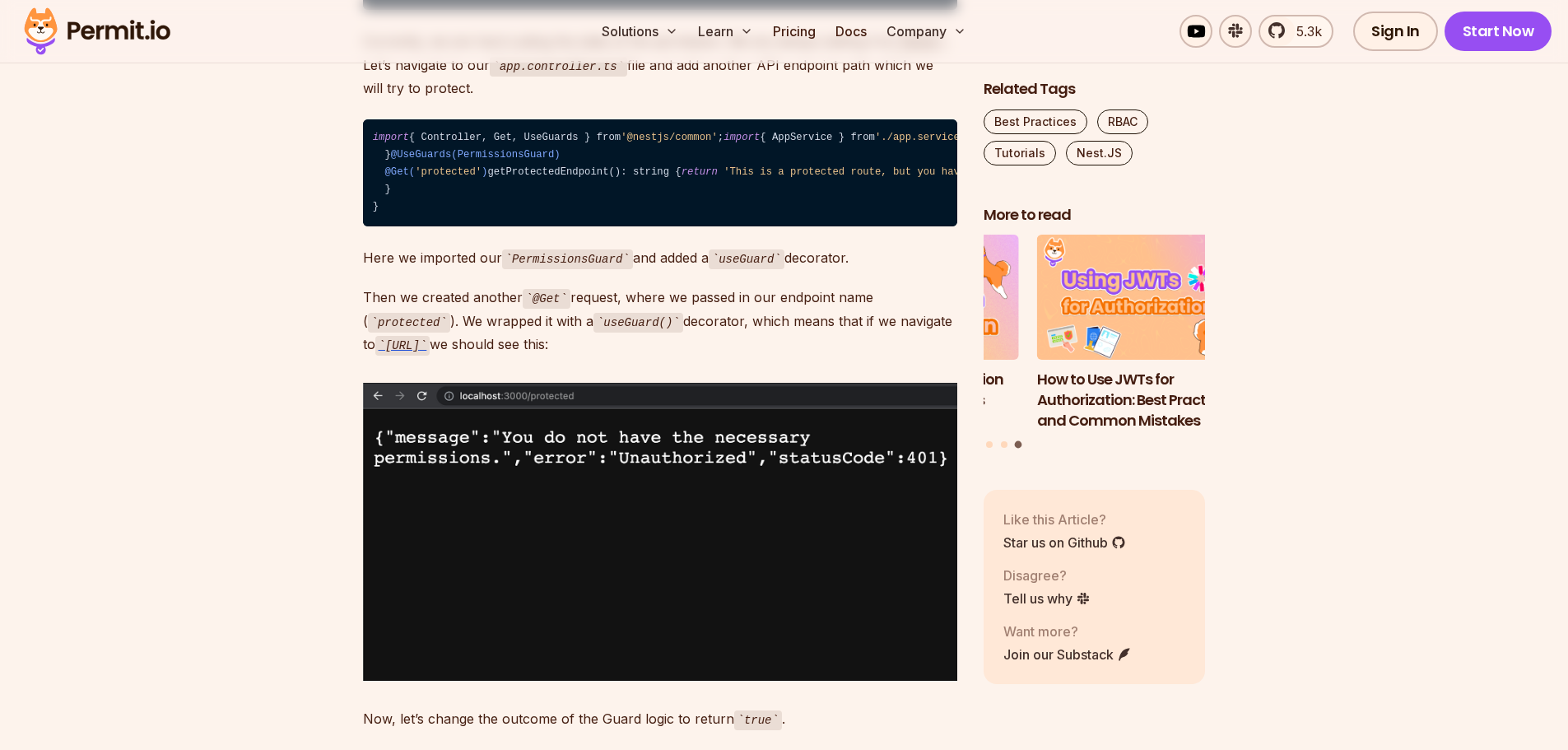
click at [725, 100] on p "Currently, we are hard coding the state of the permission. We are always settin…" at bounding box center [660, 64] width 595 height 70
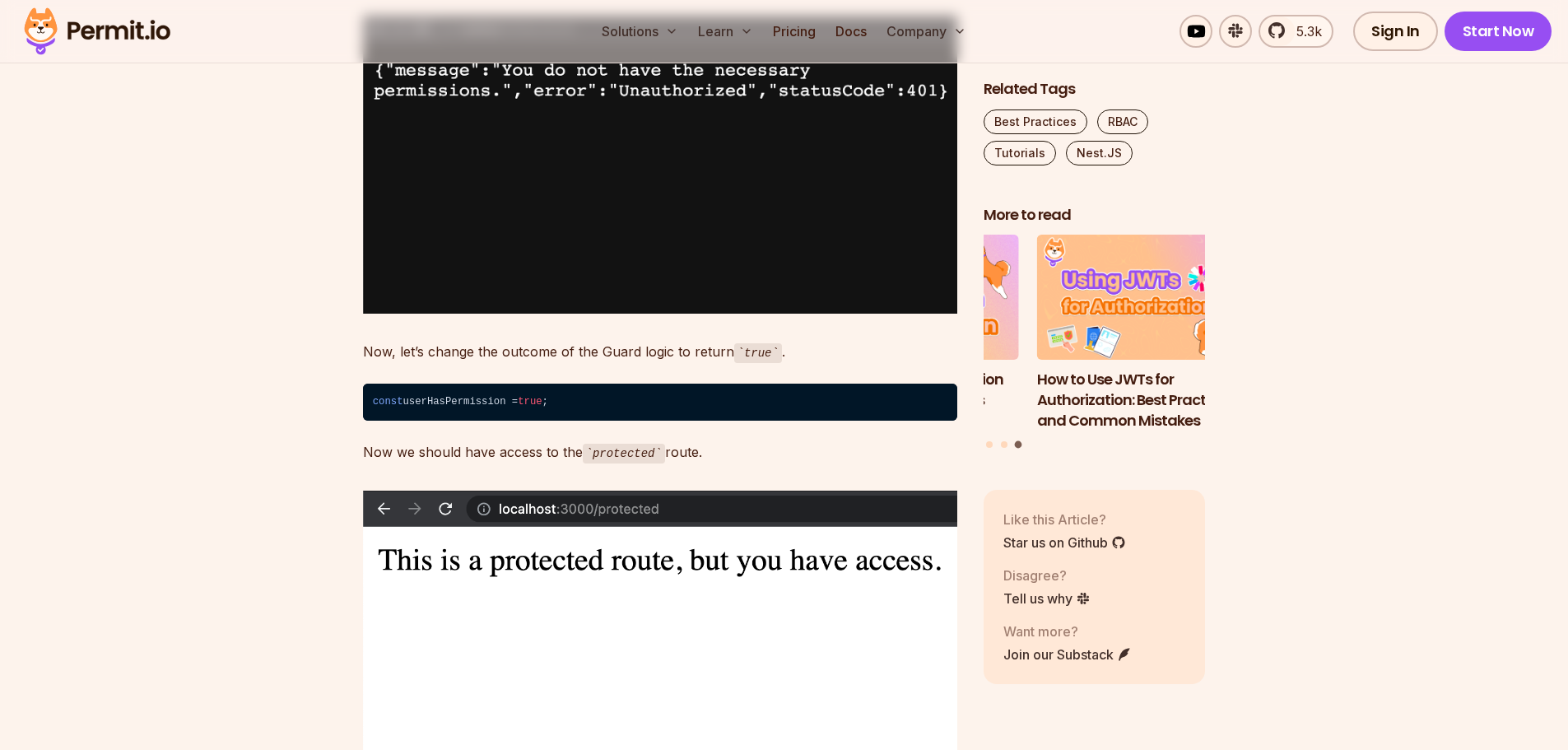
scroll to position [4443, 0]
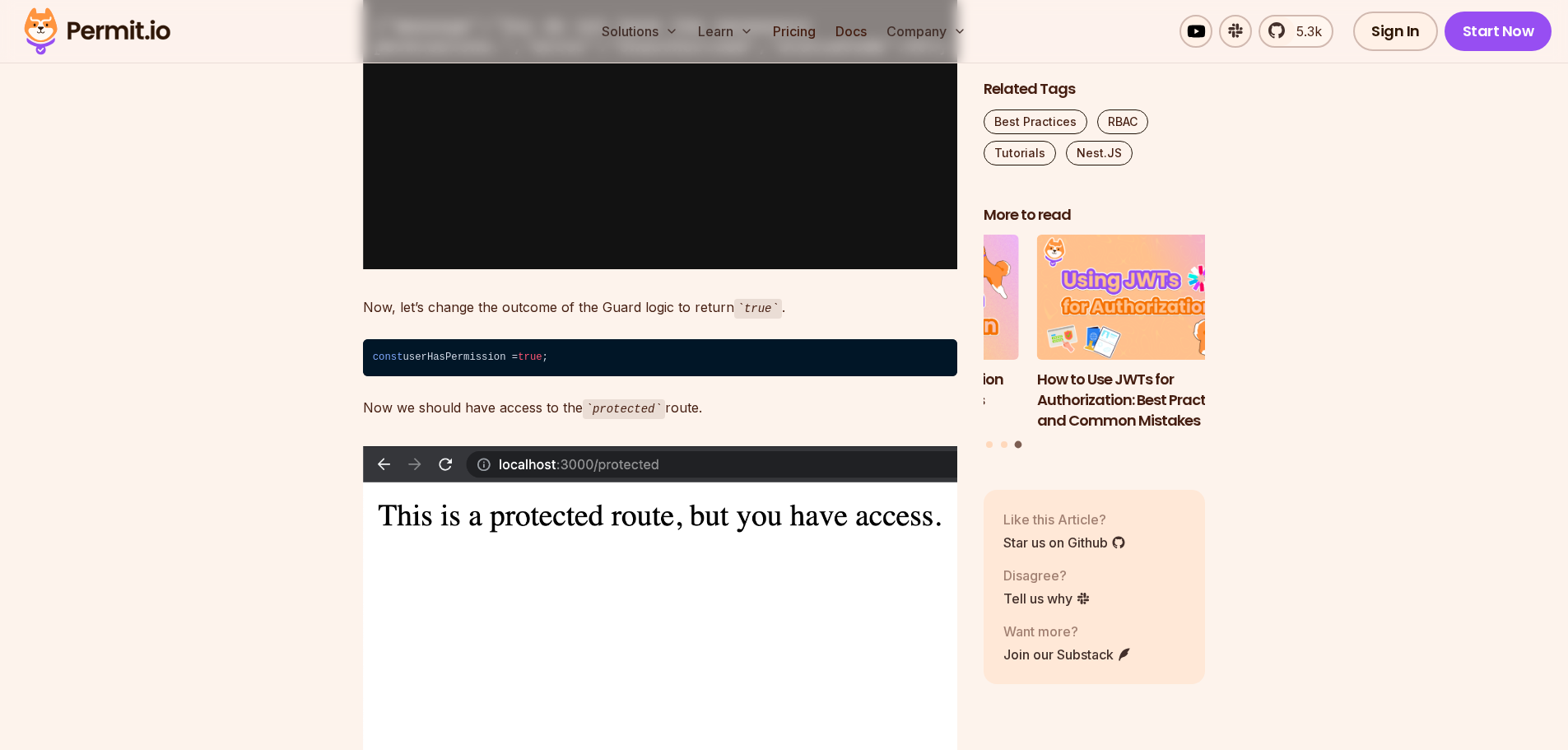
drag, startPoint x: 363, startPoint y: 297, endPoint x: 489, endPoint y: 295, distance: 126.0
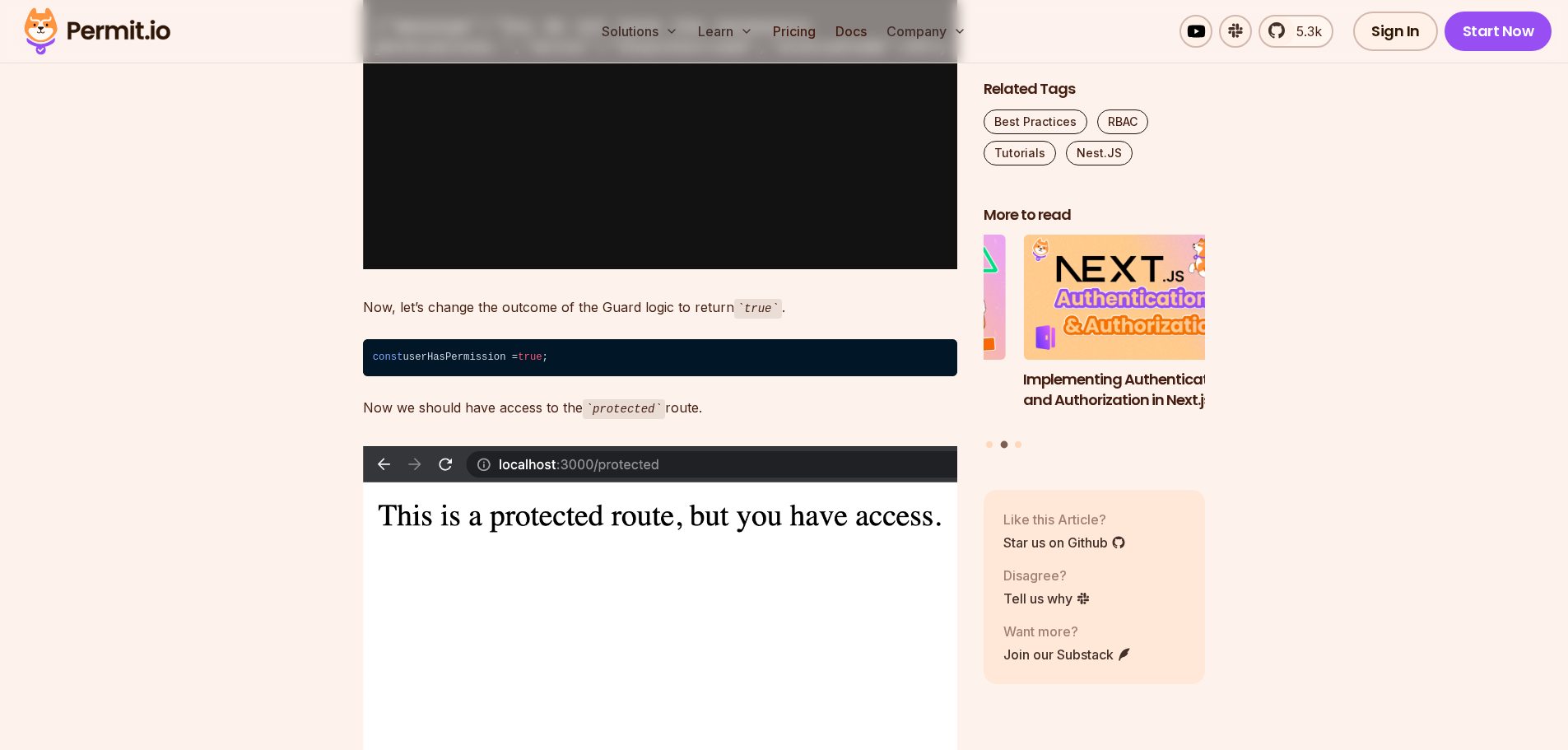
drag, startPoint x: 360, startPoint y: 335, endPoint x: 612, endPoint y: 334, distance: 252.0
drag, startPoint x: 625, startPoint y: 334, endPoint x: 903, endPoint y: 339, distance: 278.0
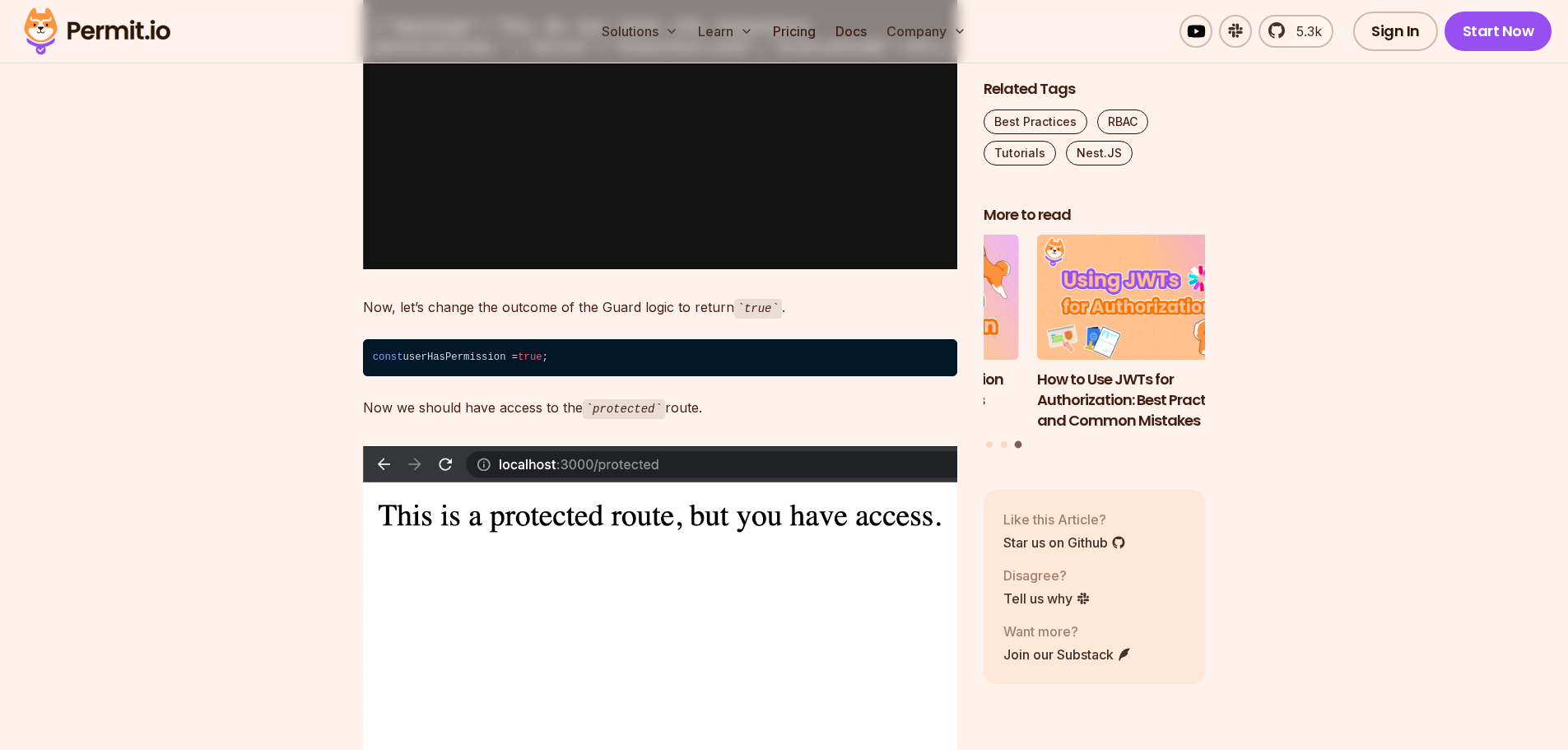
drag, startPoint x: 455, startPoint y: 356, endPoint x: 747, endPoint y: 354, distance: 292.0
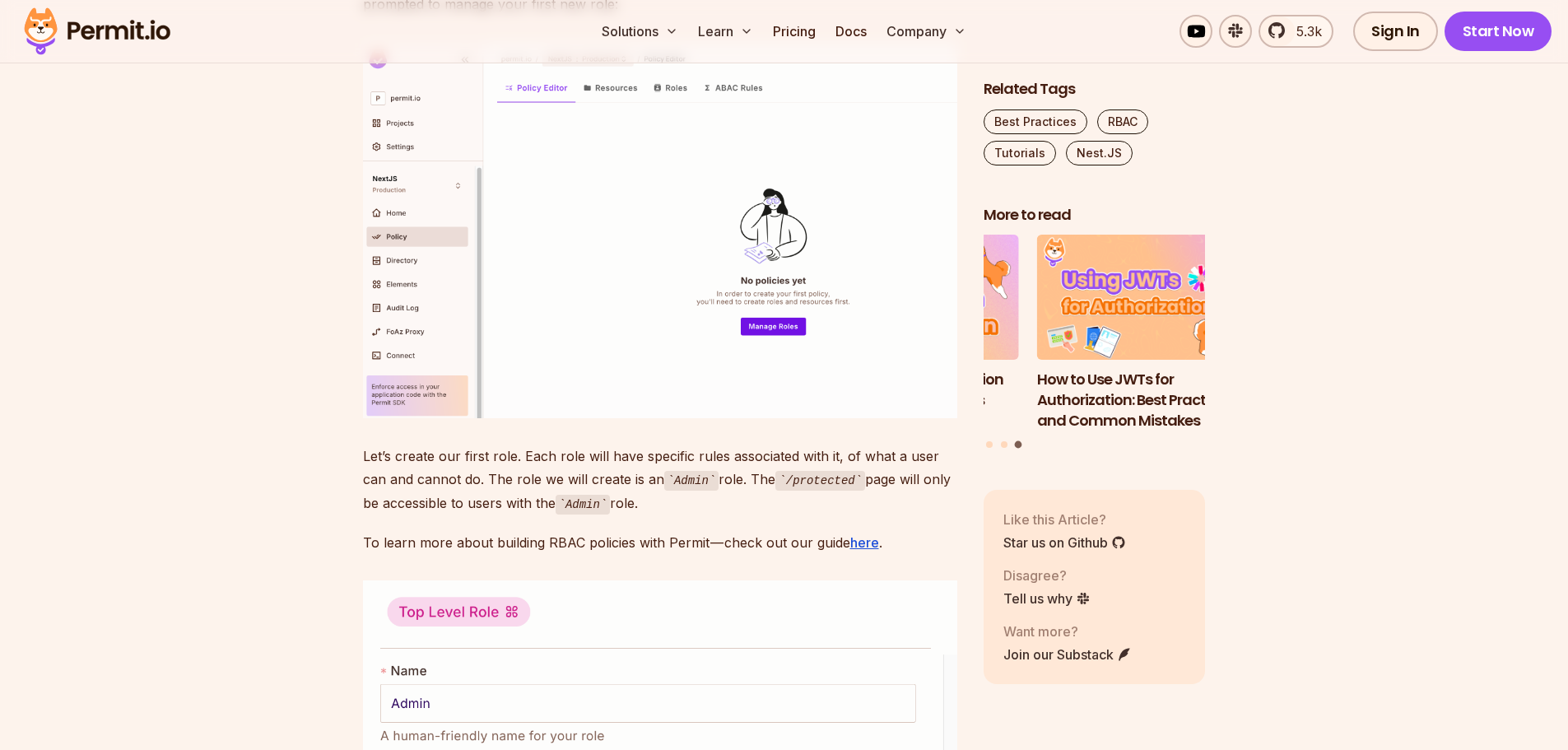
scroll to position [5430, 0]
drag, startPoint x: 350, startPoint y: 340, endPoint x: 729, endPoint y: 340, distance: 379.0
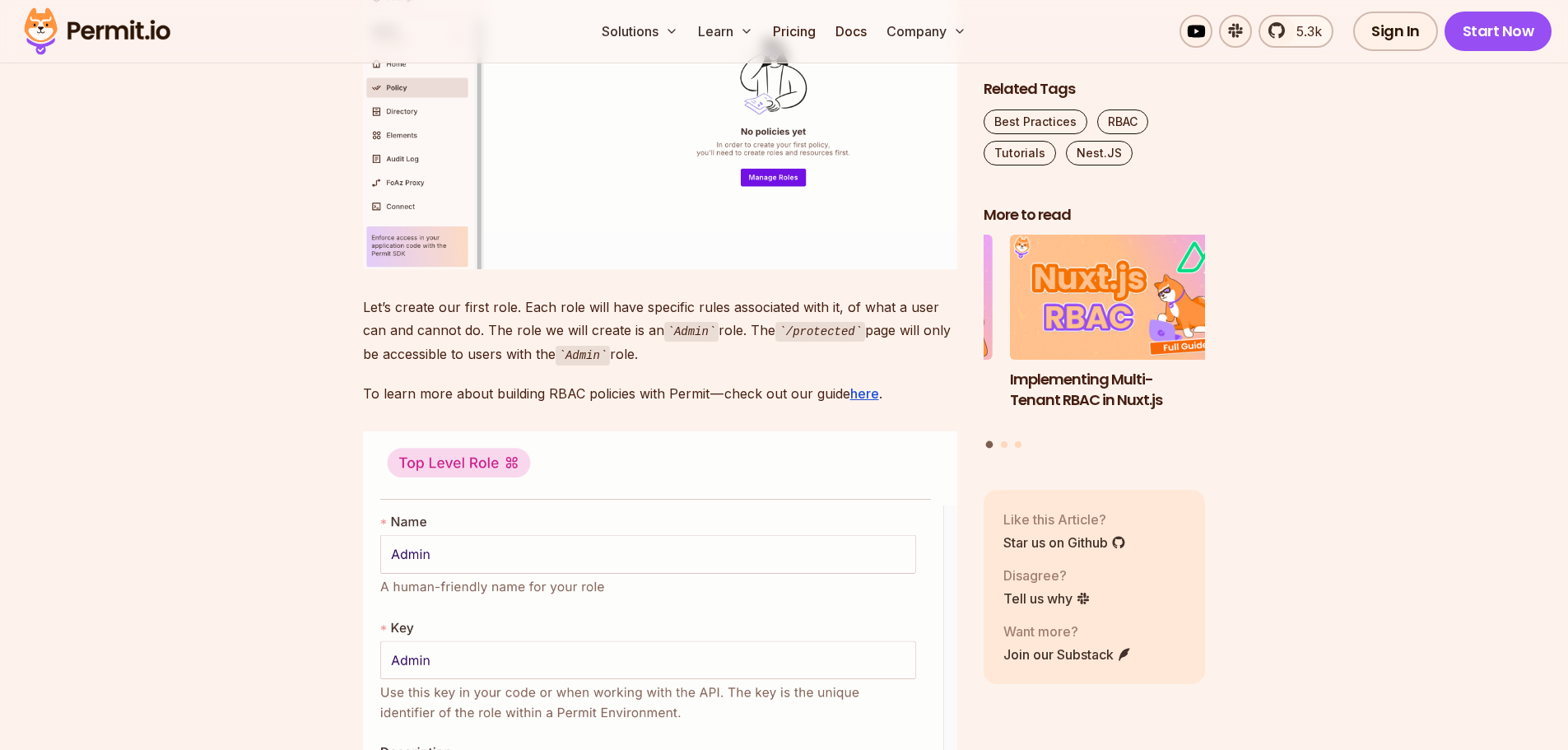
scroll to position [5595, 0]
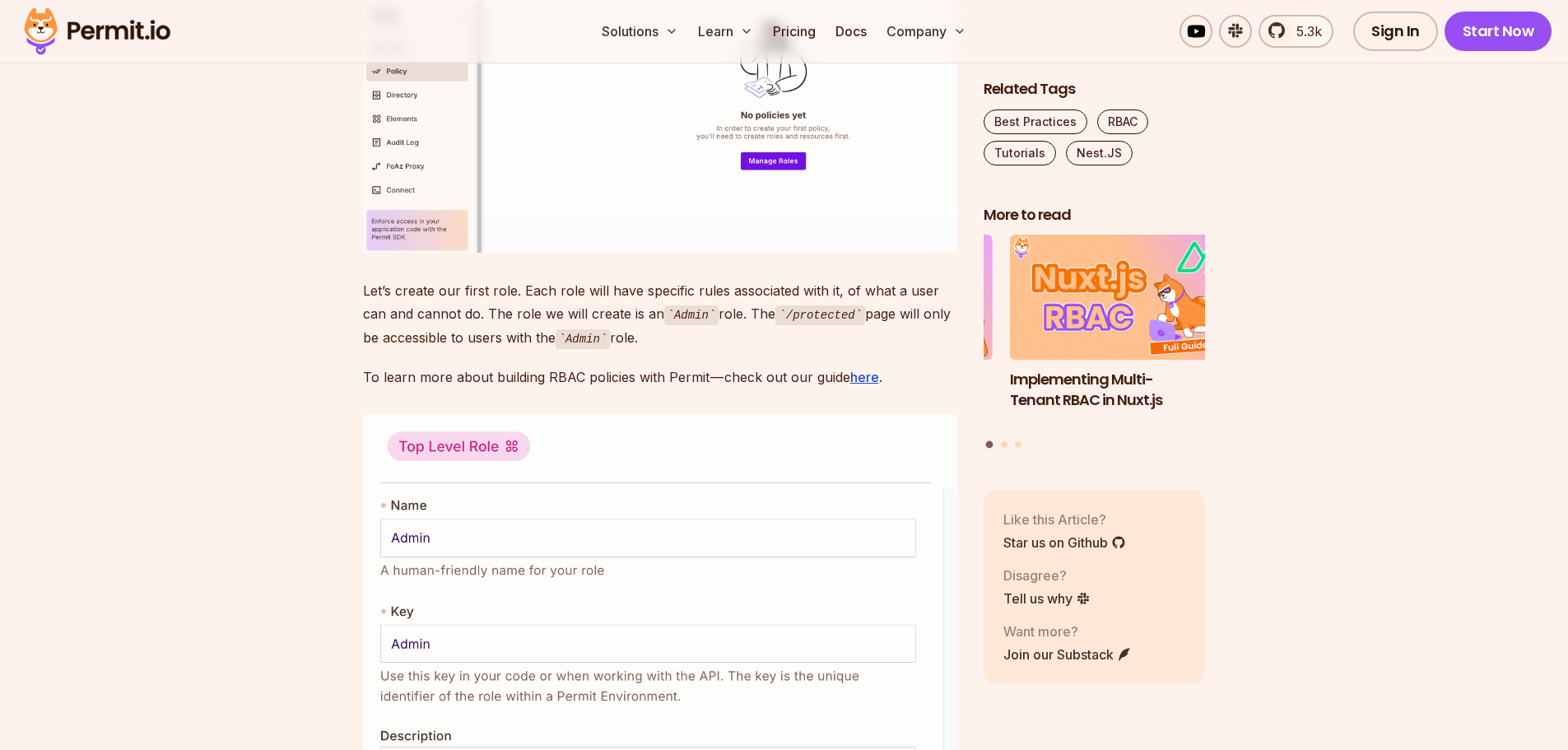
drag, startPoint x: 360, startPoint y: 262, endPoint x: 934, endPoint y: 263, distance: 574.0
drag, startPoint x: 390, startPoint y: 296, endPoint x: 580, endPoint y: 296, distance: 190.0
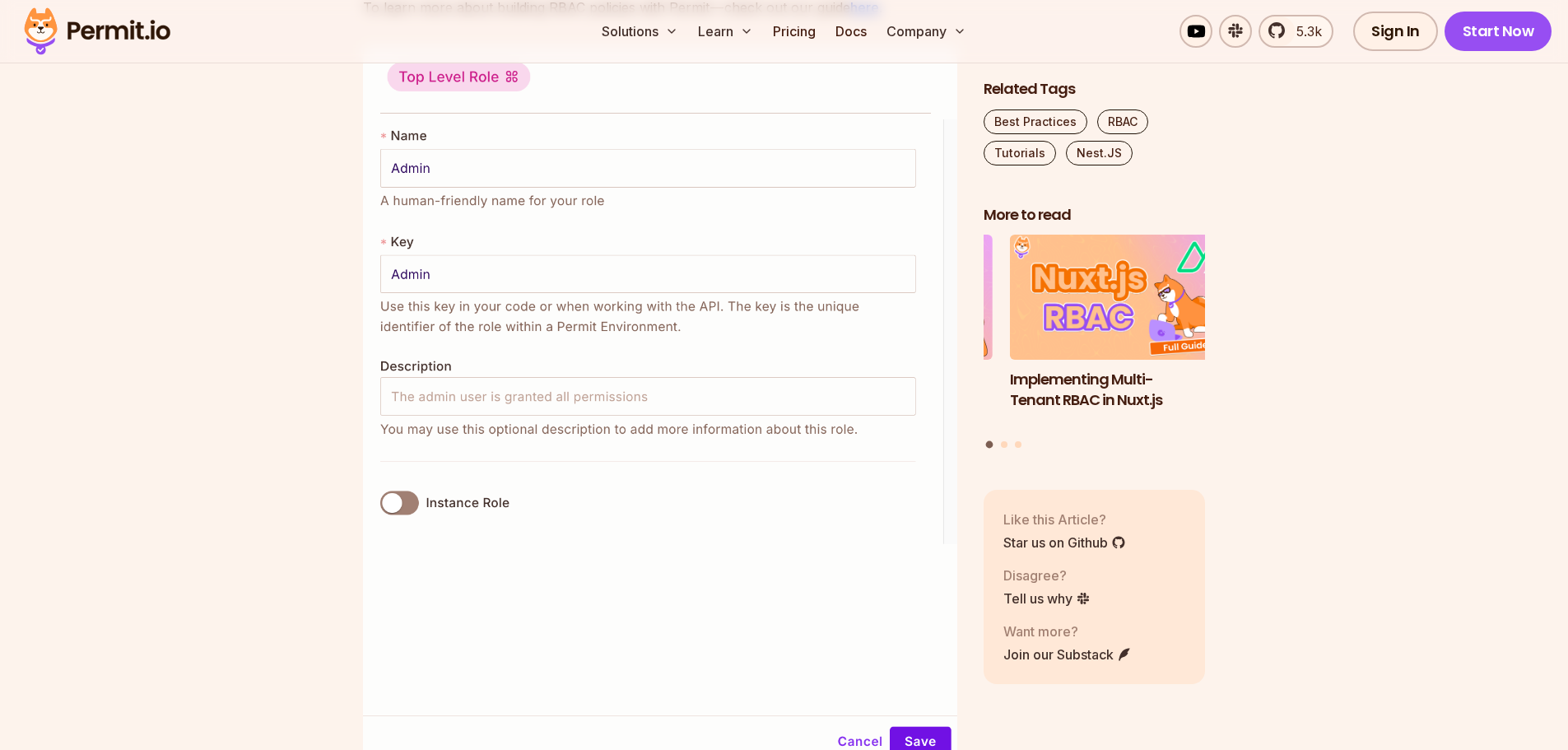
scroll to position [6006, 0]
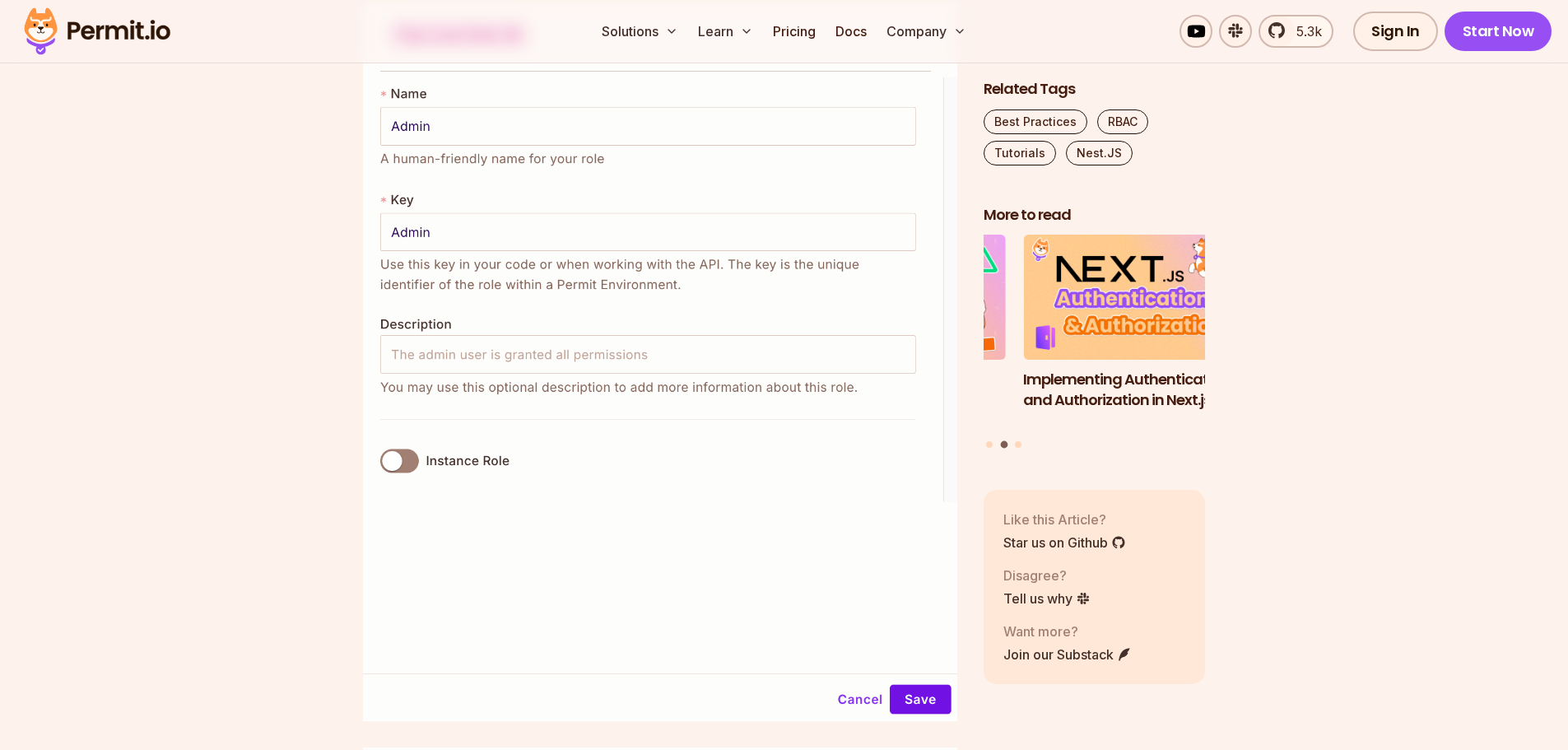
drag, startPoint x: 363, startPoint y: 331, endPoint x: 510, endPoint y: 331, distance: 147.0
drag, startPoint x: 521, startPoint y: 330, endPoint x: 832, endPoint y: 330, distance: 311.0
drag, startPoint x: 843, startPoint y: 329, endPoint x: 925, endPoint y: 328, distance: 82.0
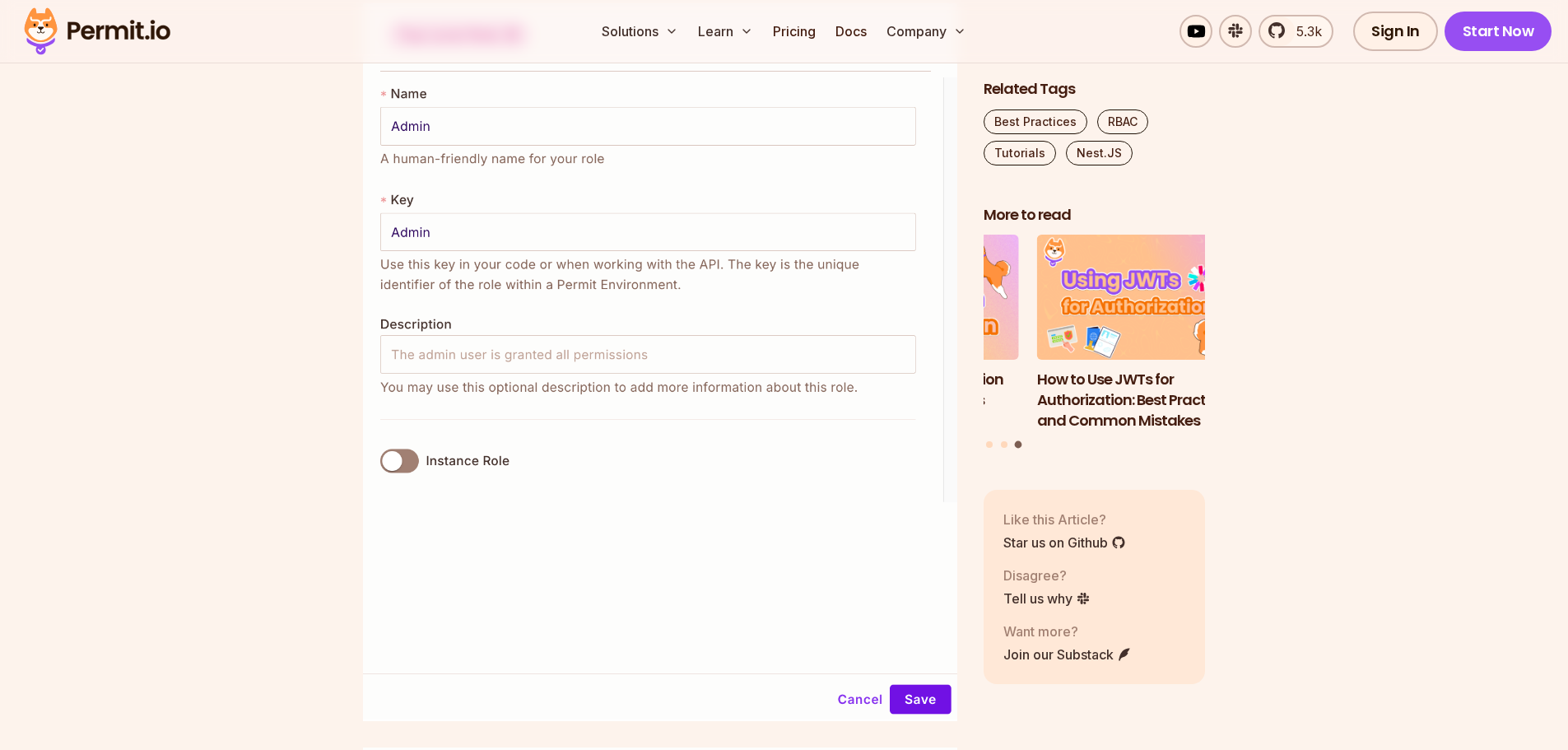
drag, startPoint x: 489, startPoint y: 349, endPoint x: 732, endPoint y: 354, distance: 243.1
drag, startPoint x: 362, startPoint y: 385, endPoint x: 651, endPoint y: 384, distance: 289.0
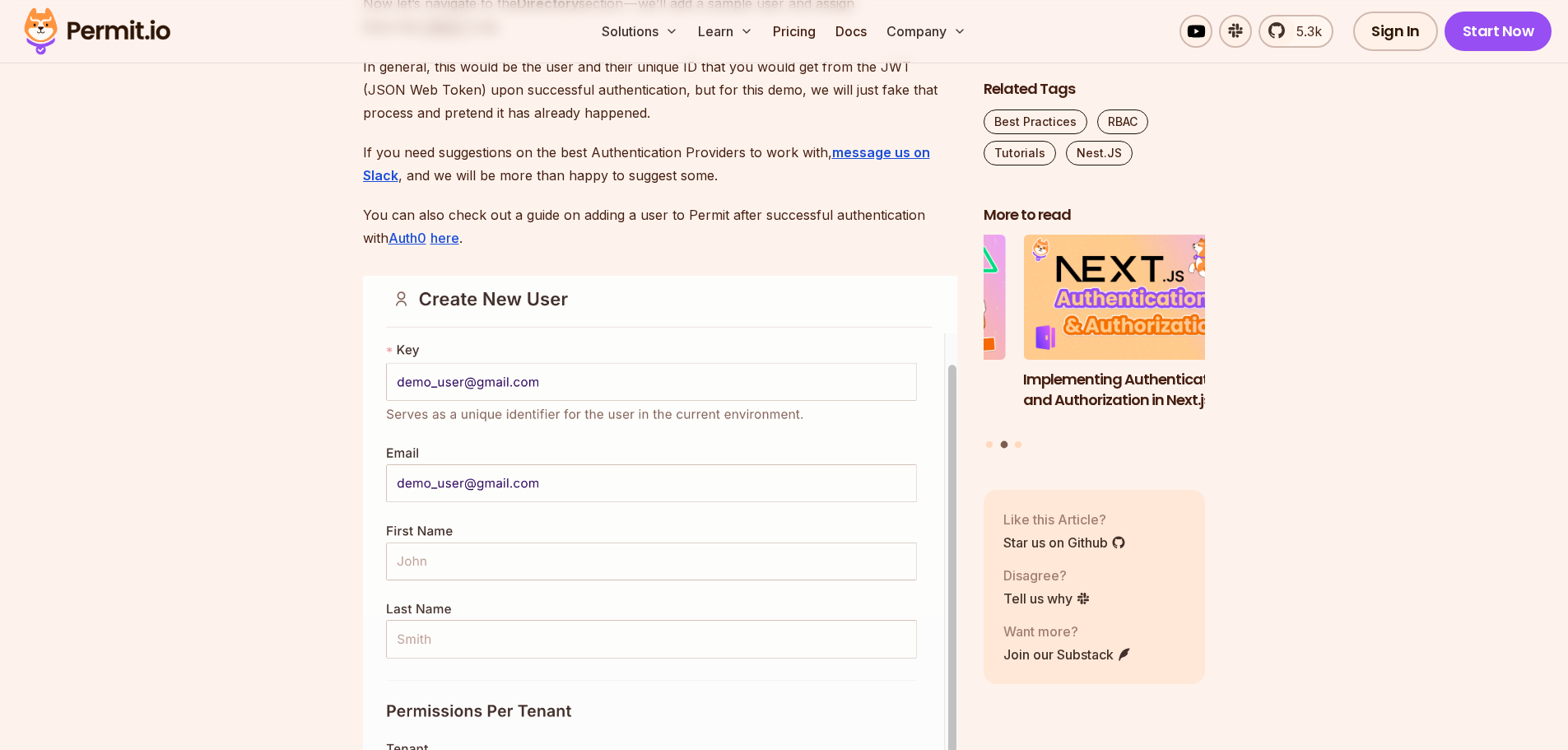
scroll to position [6994, 0]
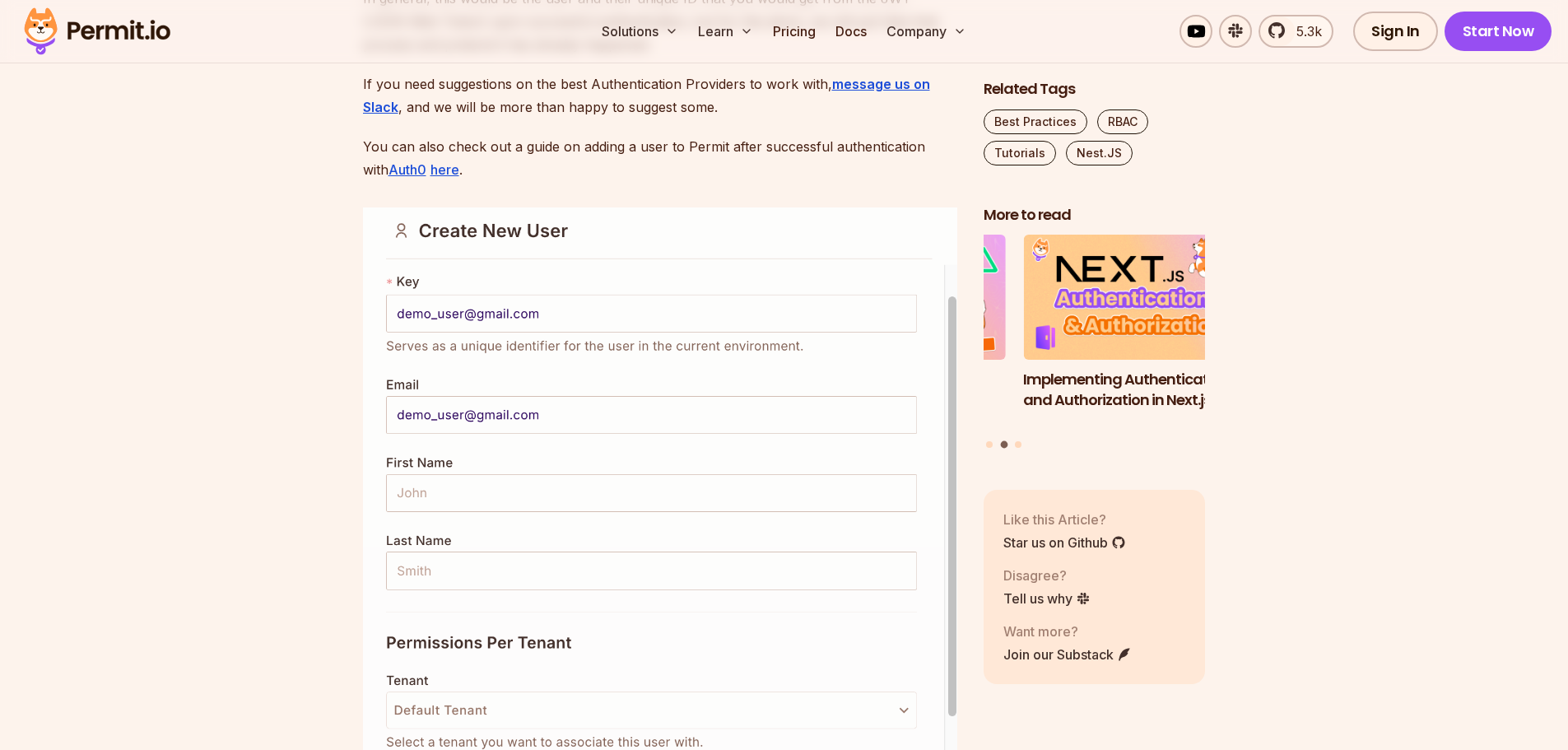
drag, startPoint x: 362, startPoint y: 381, endPoint x: 616, endPoint y: 384, distance: 254.0
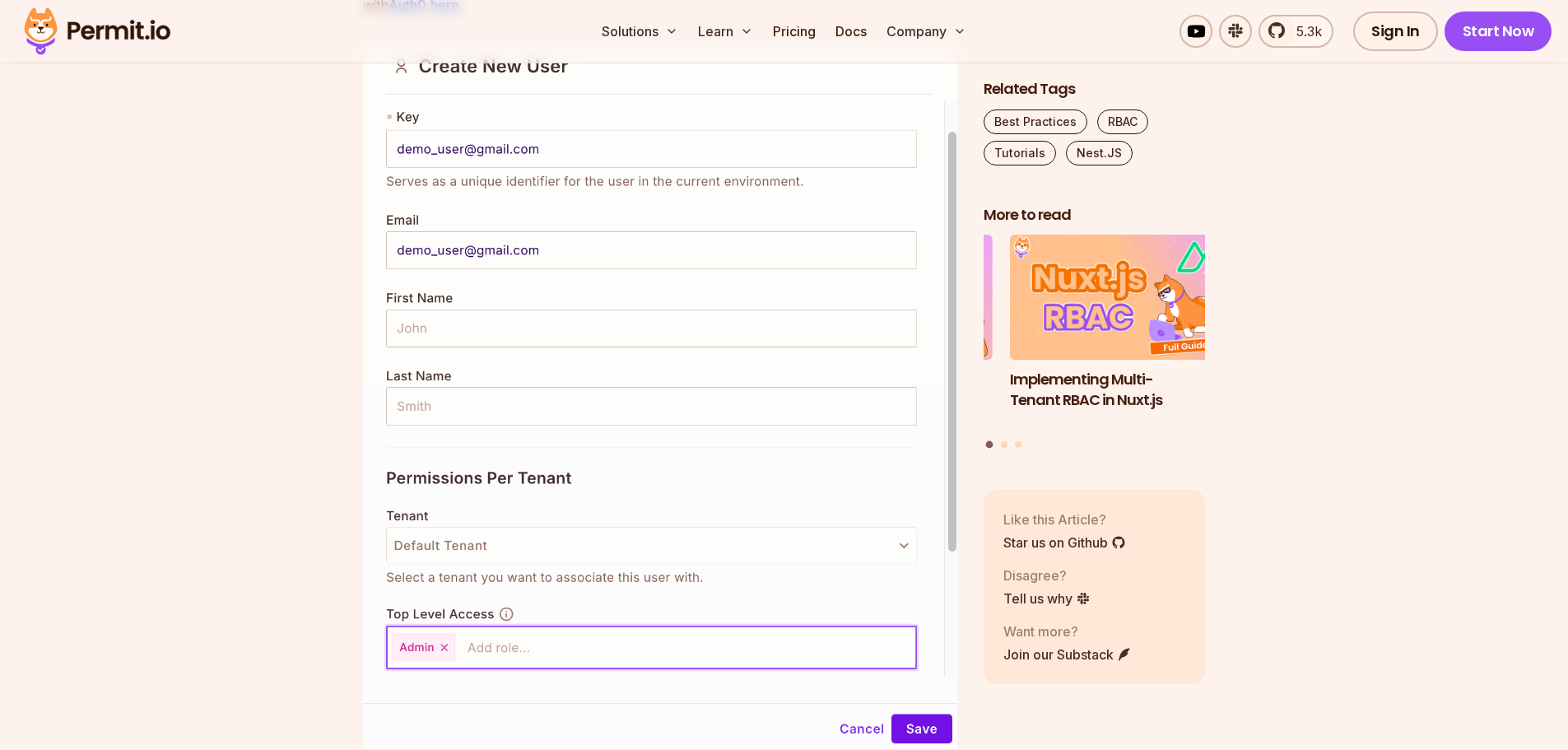
scroll to position [7241, 0]
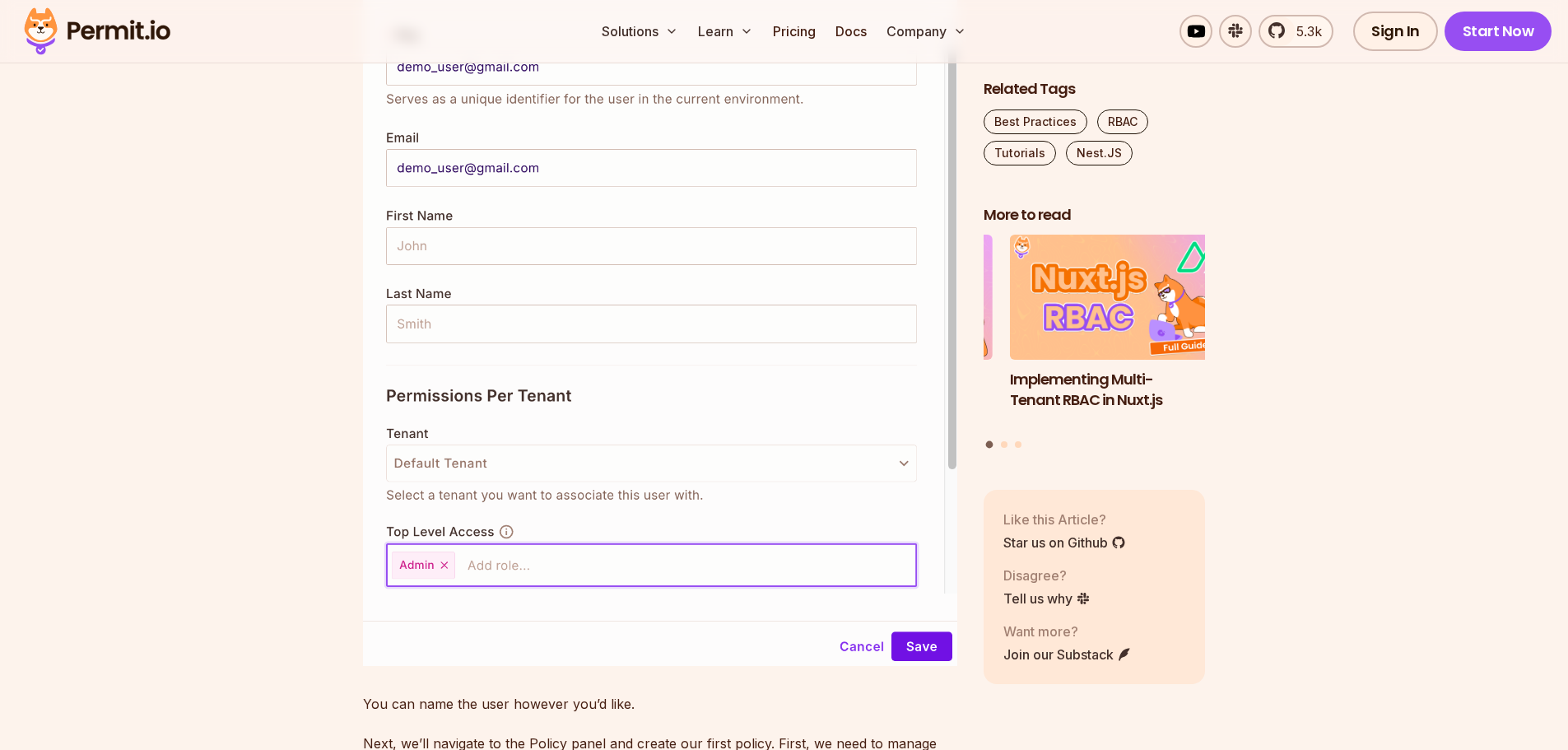
drag, startPoint x: 366, startPoint y: 290, endPoint x: 709, endPoint y: 290, distance: 343.0
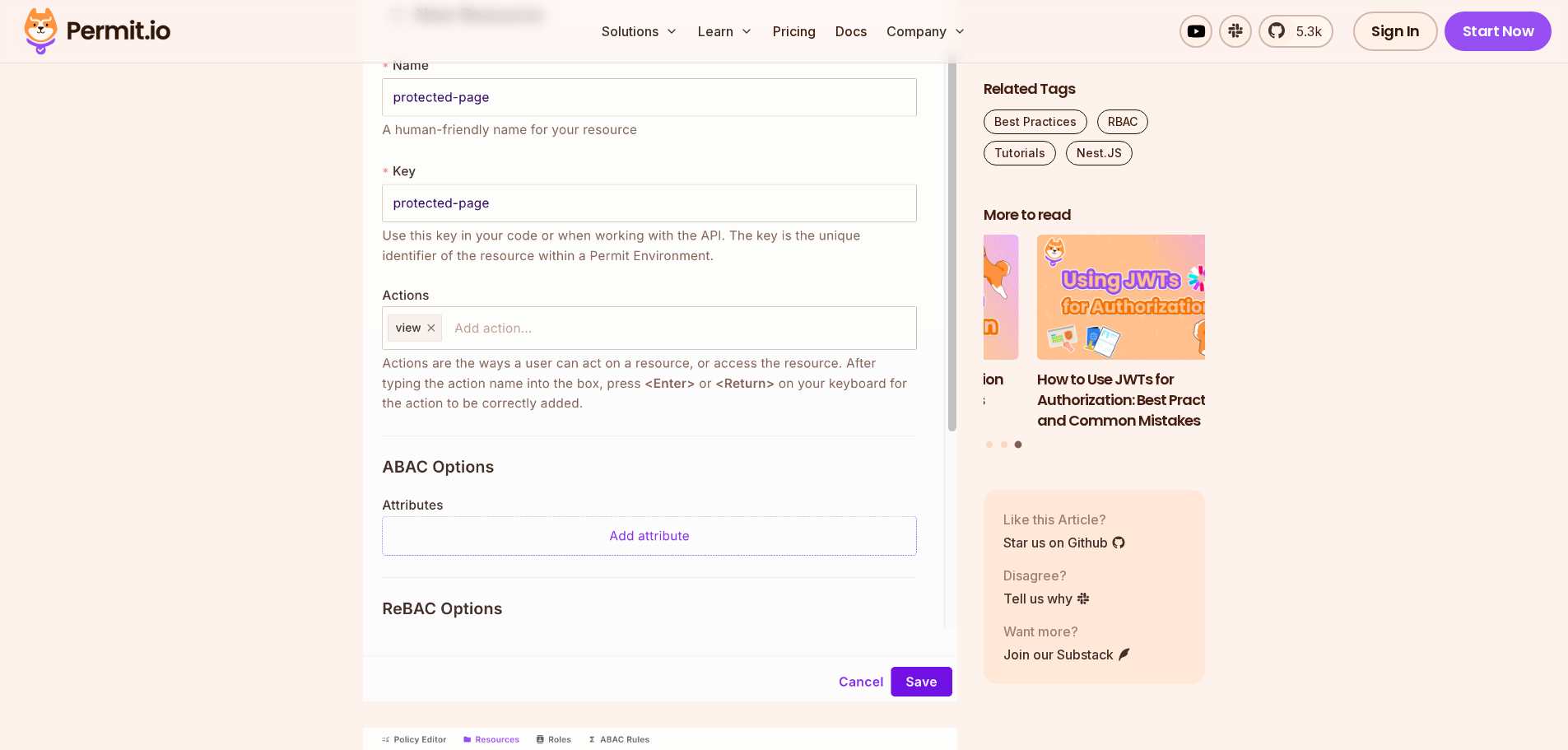
scroll to position [8228, 0]
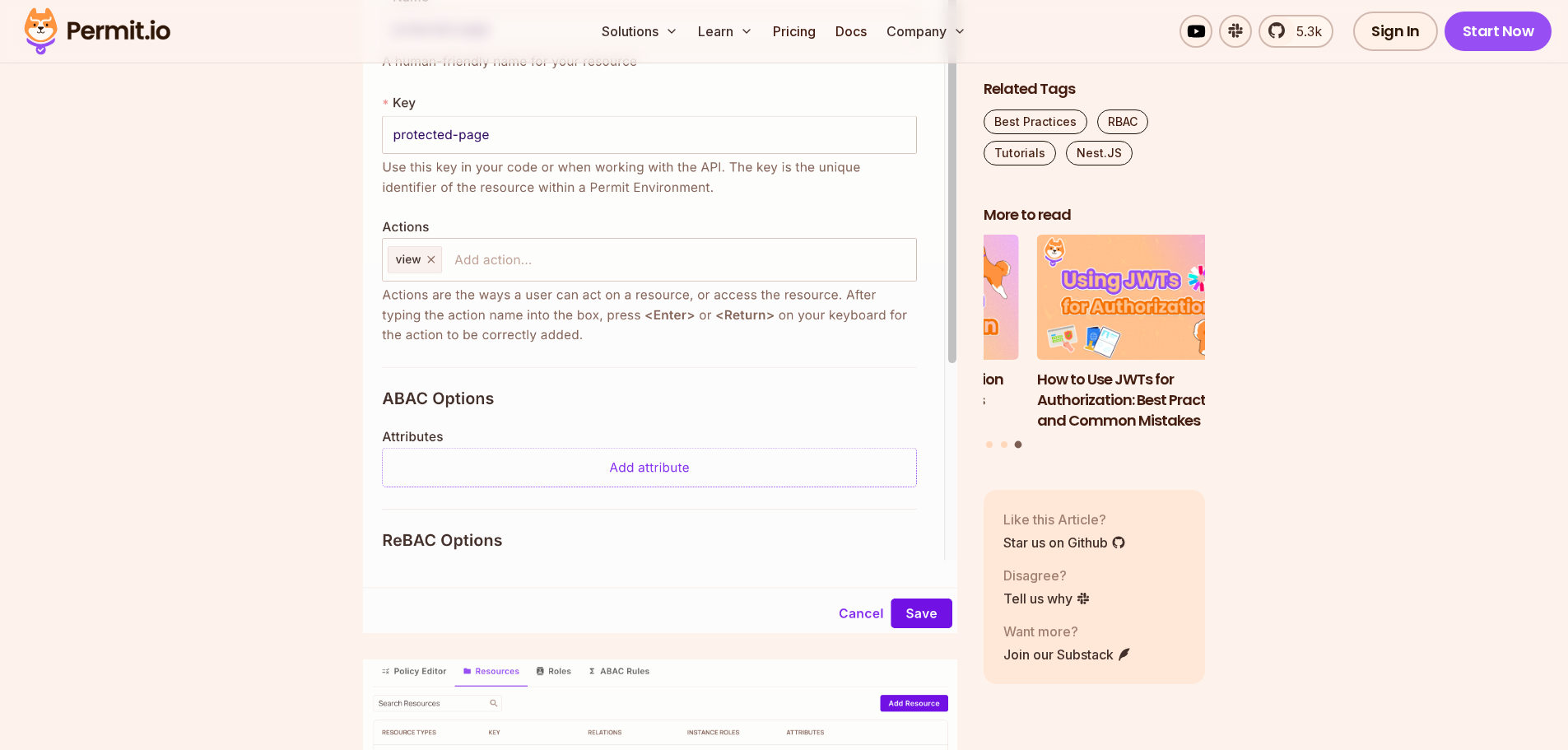
drag, startPoint x: 360, startPoint y: 166, endPoint x: 642, endPoint y: 164, distance: 282.0
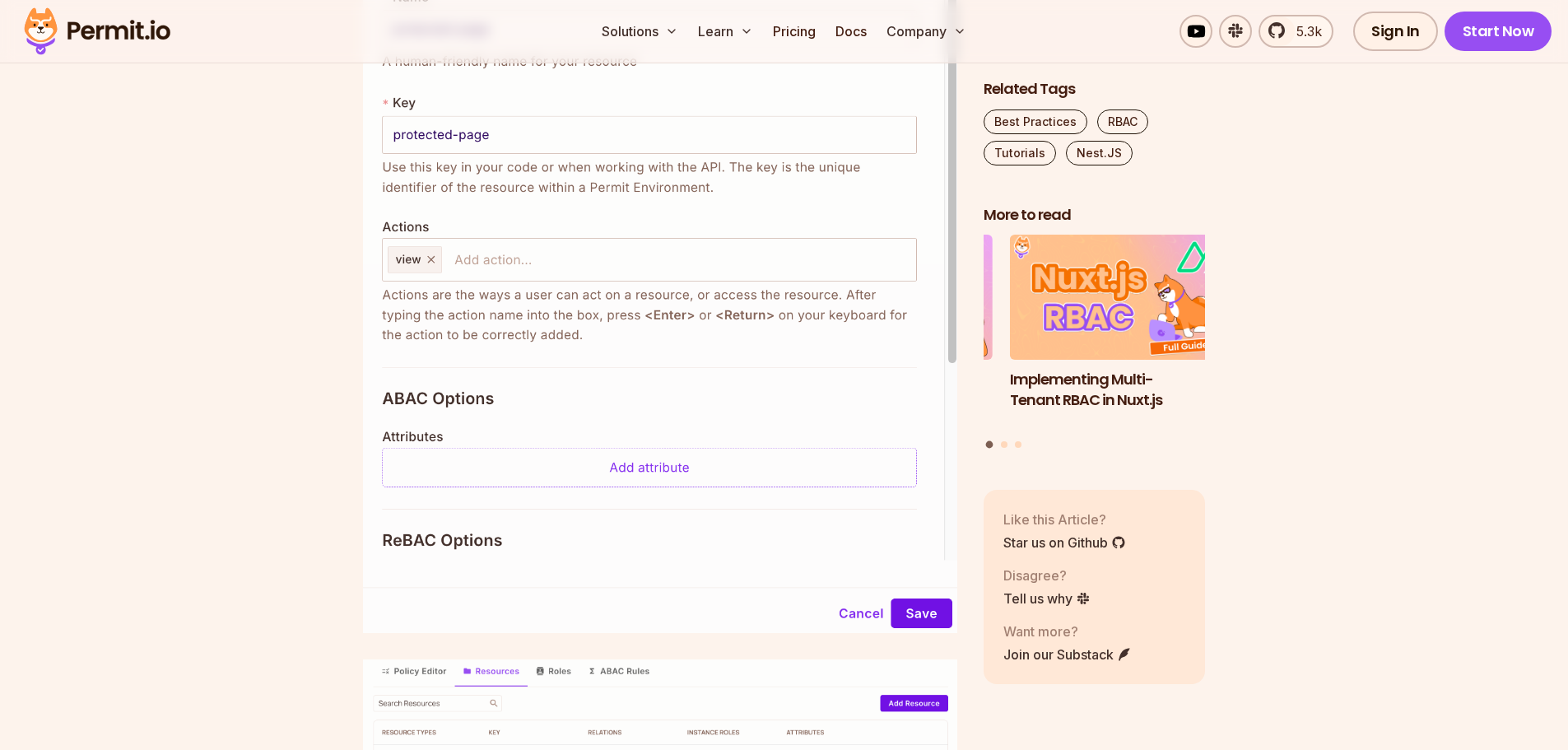
drag, startPoint x: 357, startPoint y: 205, endPoint x: 962, endPoint y: 211, distance: 605.0
drag, startPoint x: 364, startPoint y: 228, endPoint x: 549, endPoint y: 228, distance: 185.0
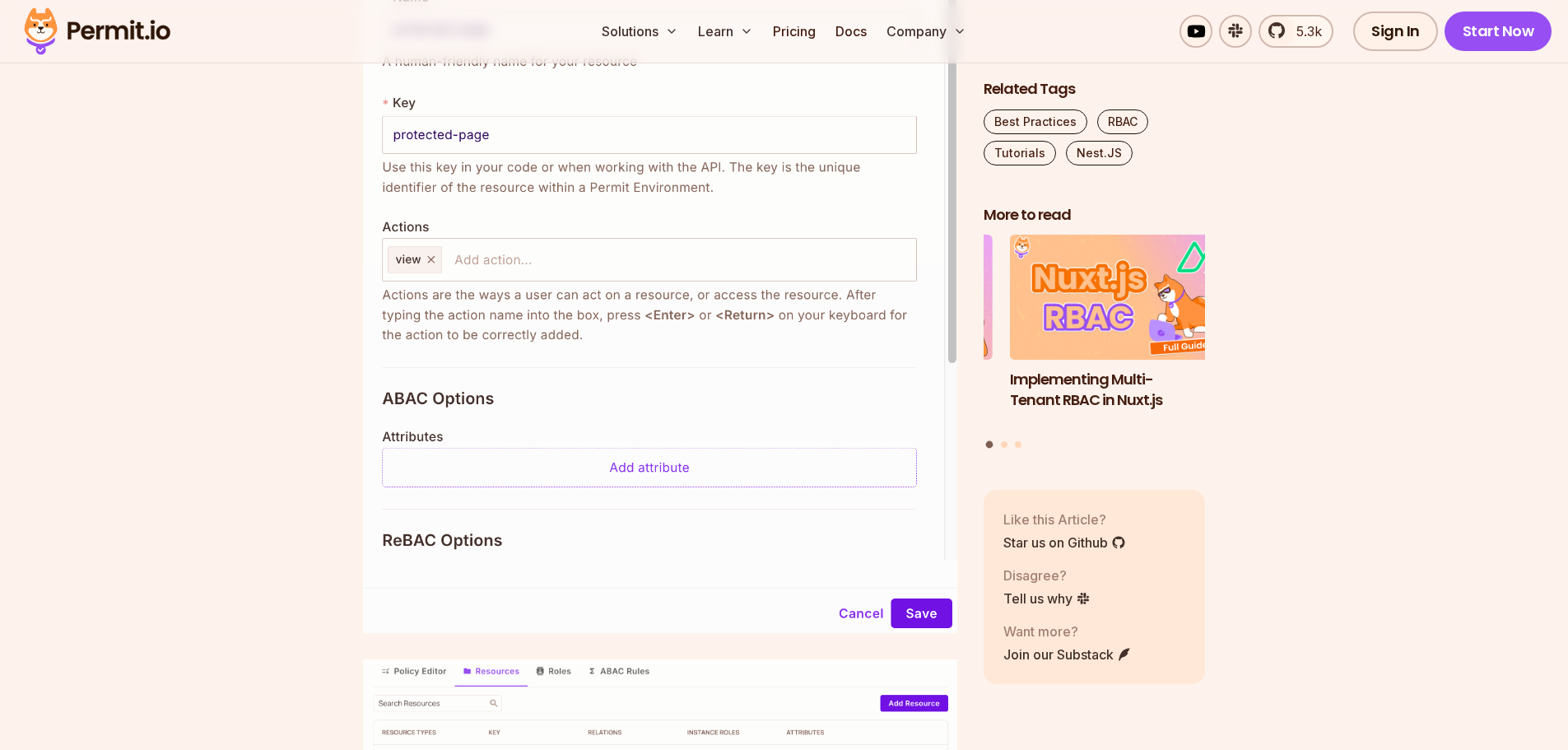
drag, startPoint x: 537, startPoint y: 226, endPoint x: 811, endPoint y: 237, distance: 274.2
drag, startPoint x: 359, startPoint y: 266, endPoint x: 598, endPoint y: 258, distance: 239.1
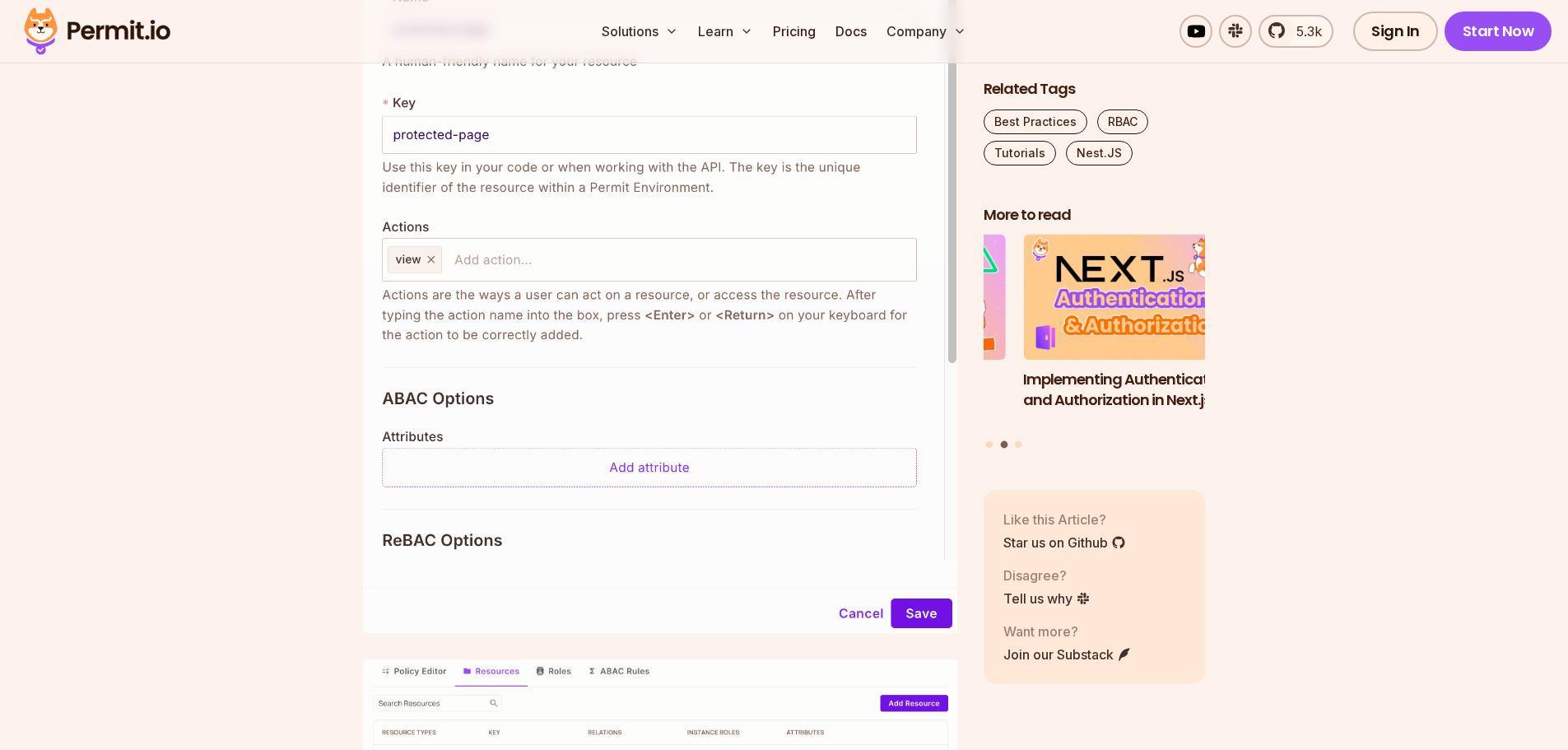
drag, startPoint x: 394, startPoint y: 199, endPoint x: 765, endPoint y: 209, distance: 371.1
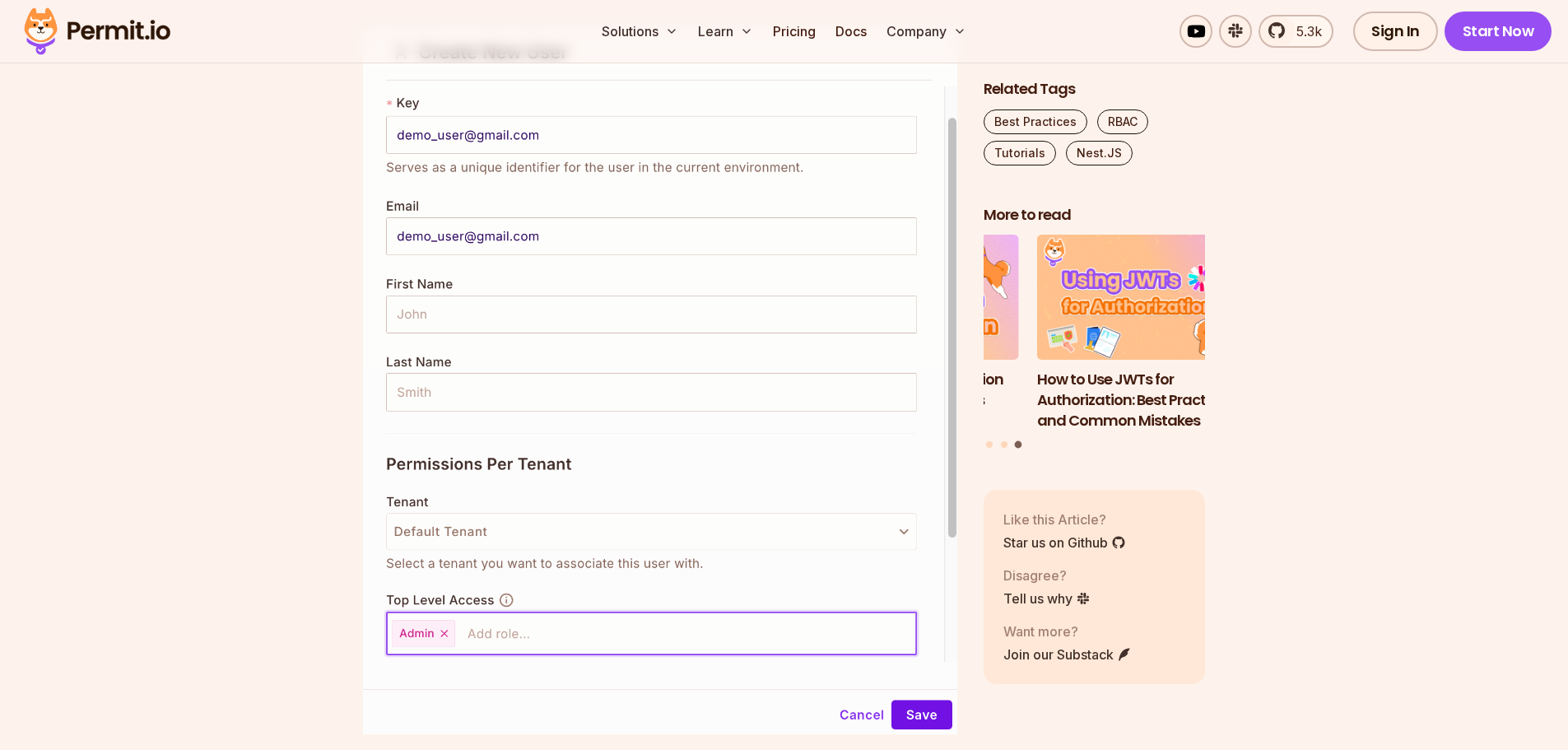
scroll to position [7159, 0]
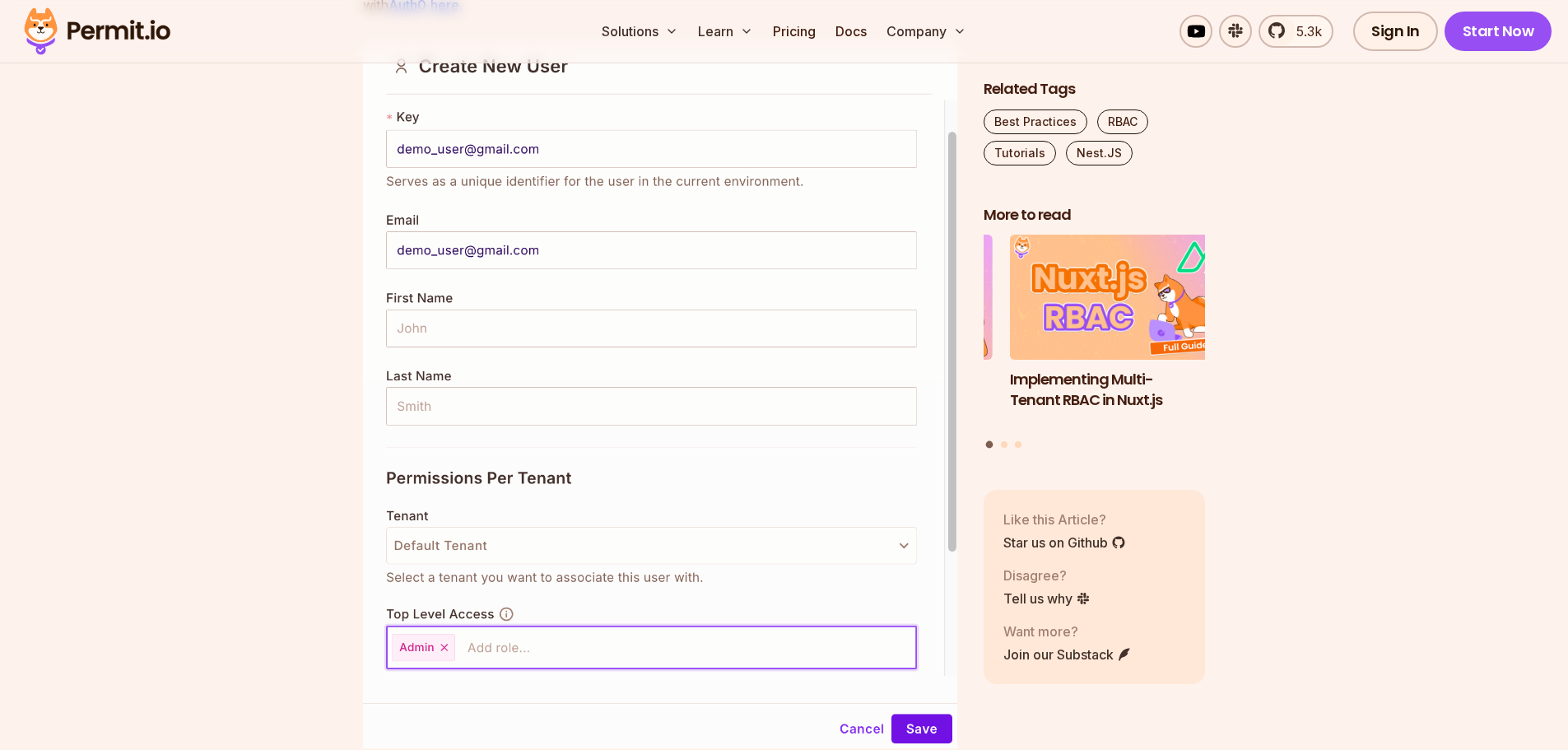
drag, startPoint x: 655, startPoint y: 225, endPoint x: 892, endPoint y: 224, distance: 237.0
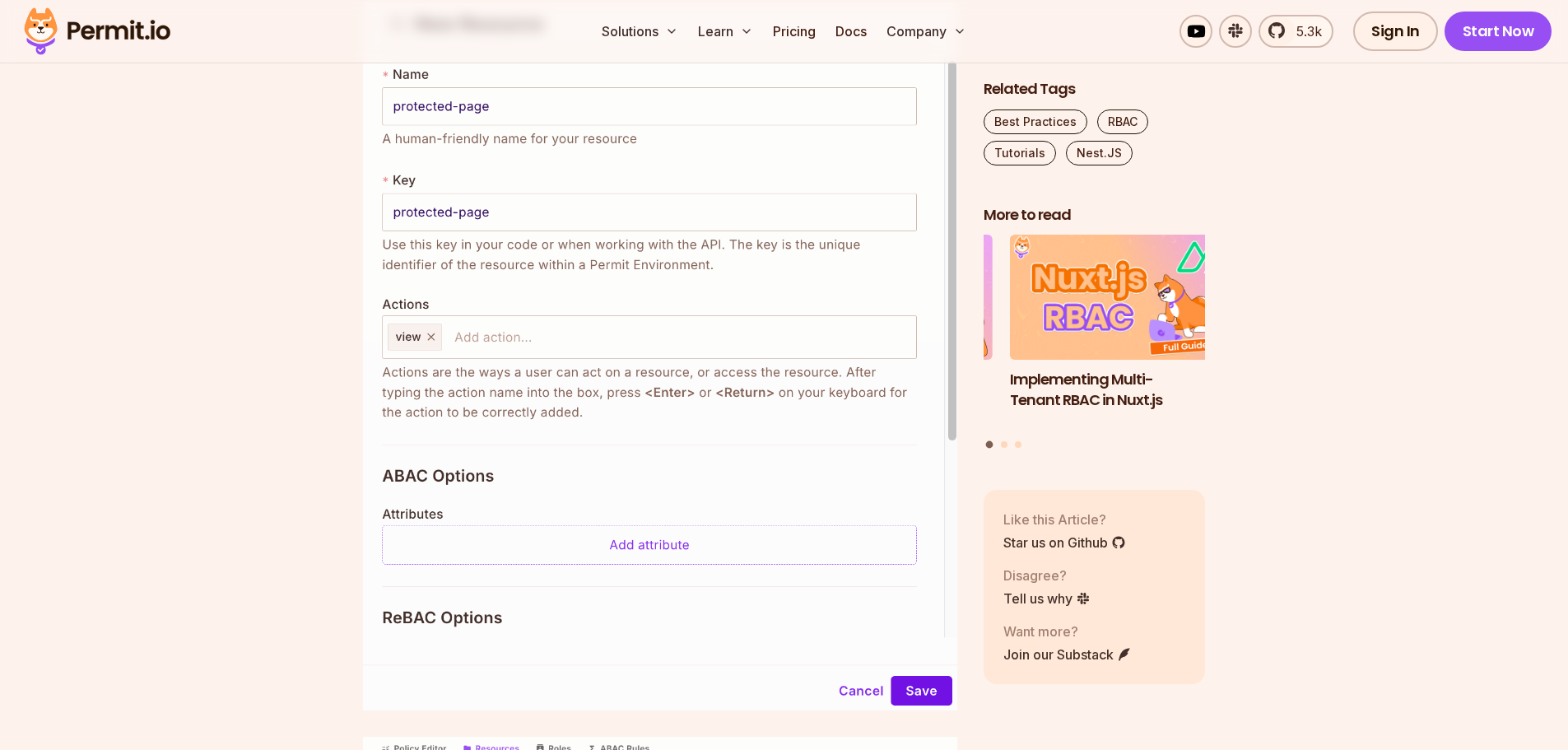
scroll to position [8228, 0]
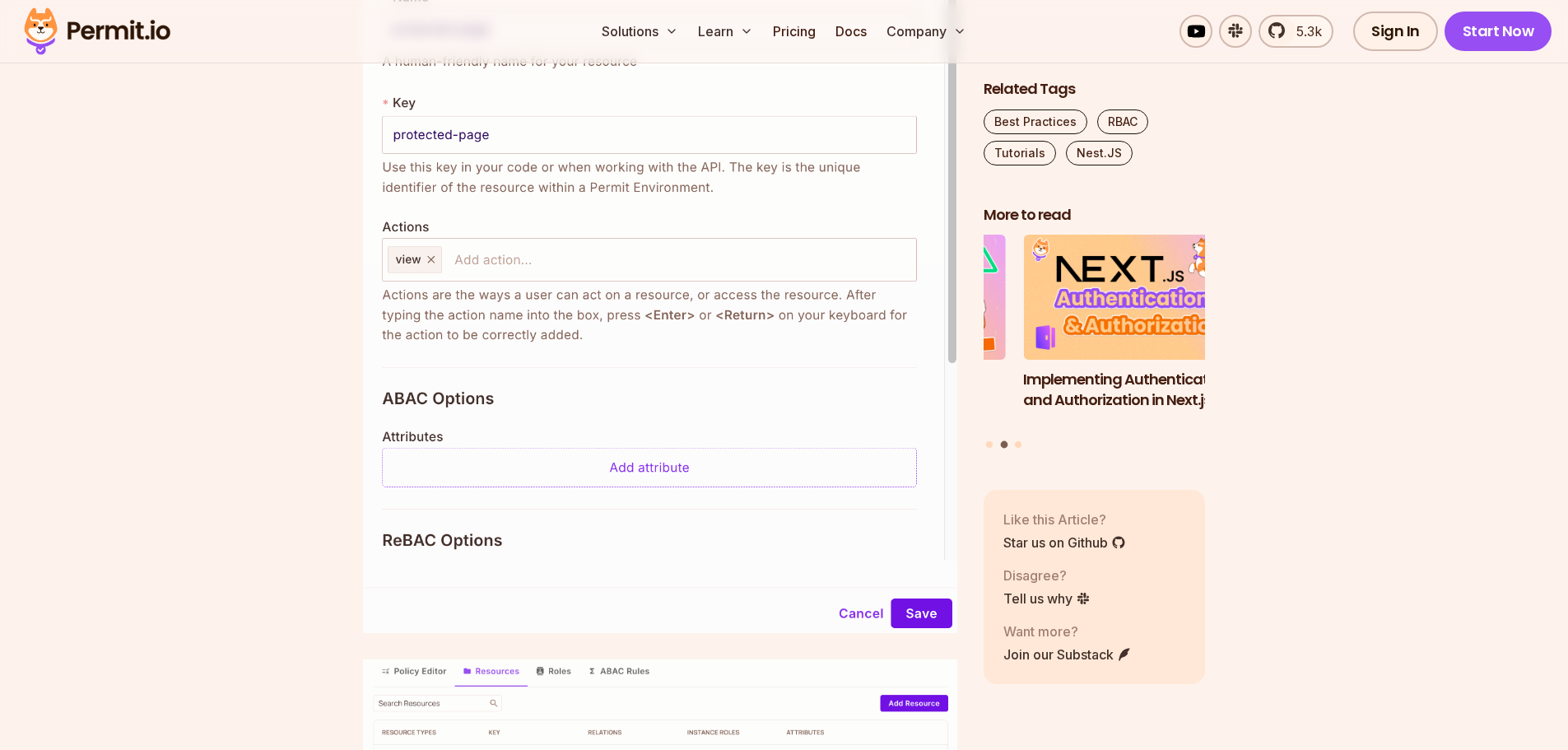
drag, startPoint x: 358, startPoint y: 262, endPoint x: 531, endPoint y: 267, distance: 173.1
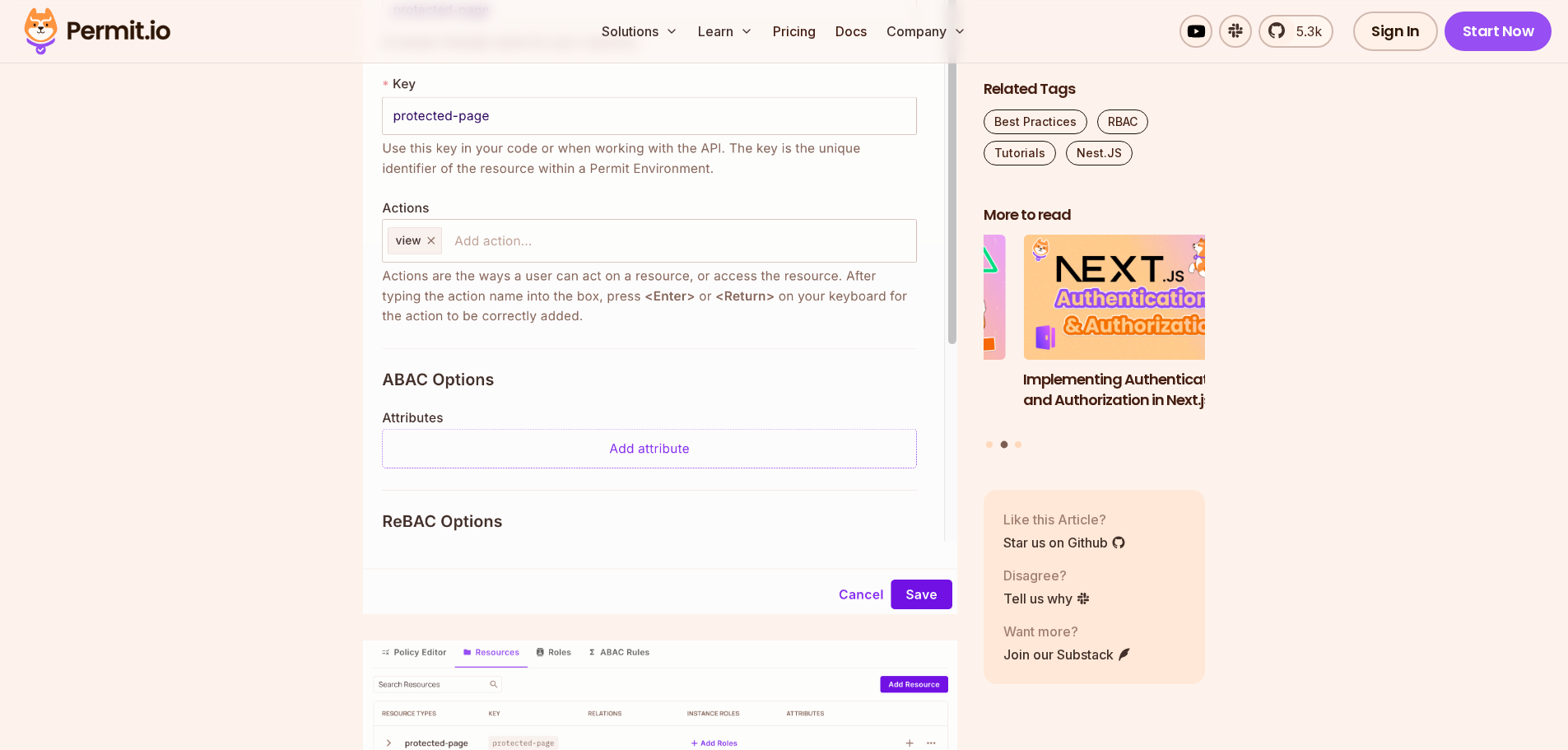
scroll to position [8171, 0]
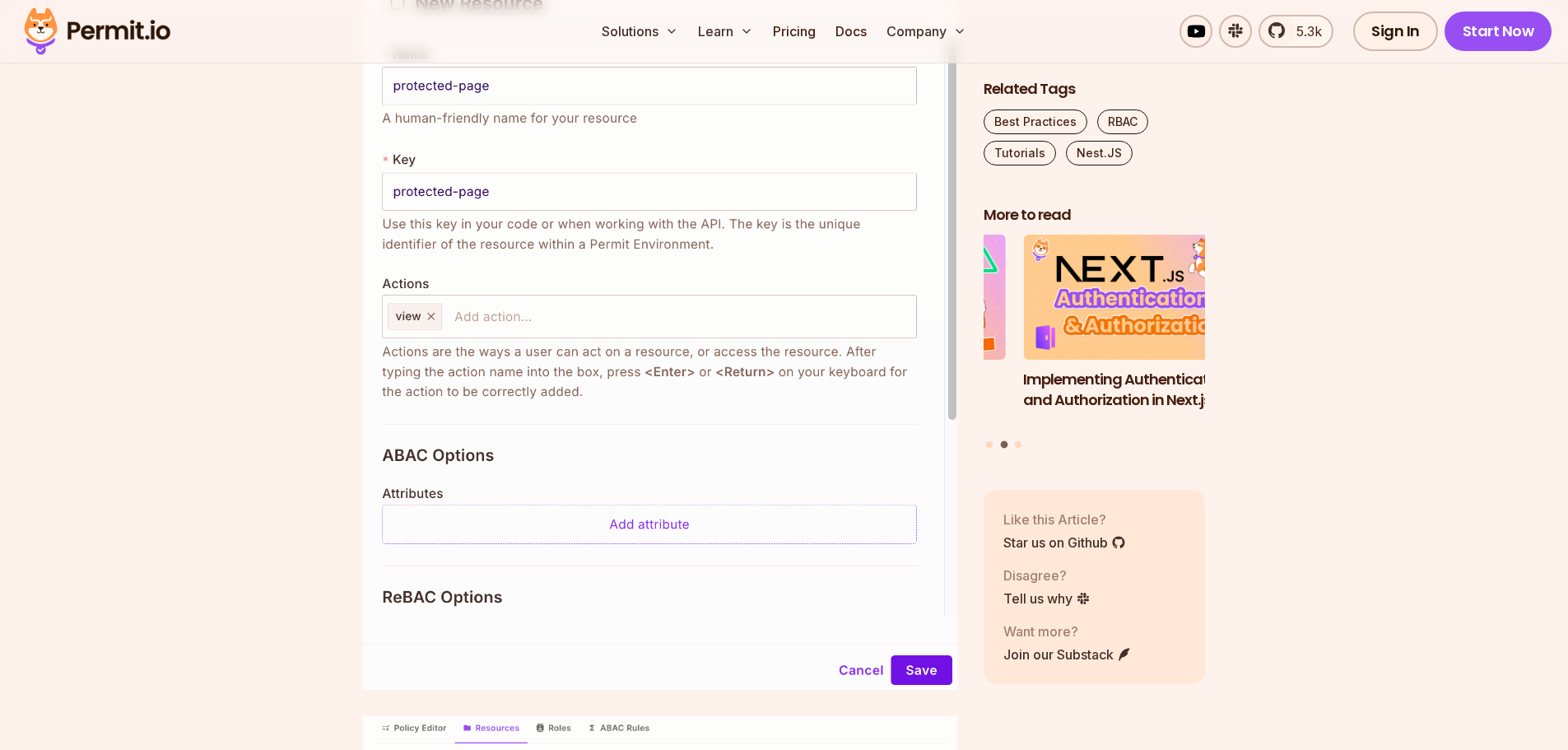
drag, startPoint x: 493, startPoint y: 320, endPoint x: 602, endPoint y: 329, distance: 109.4
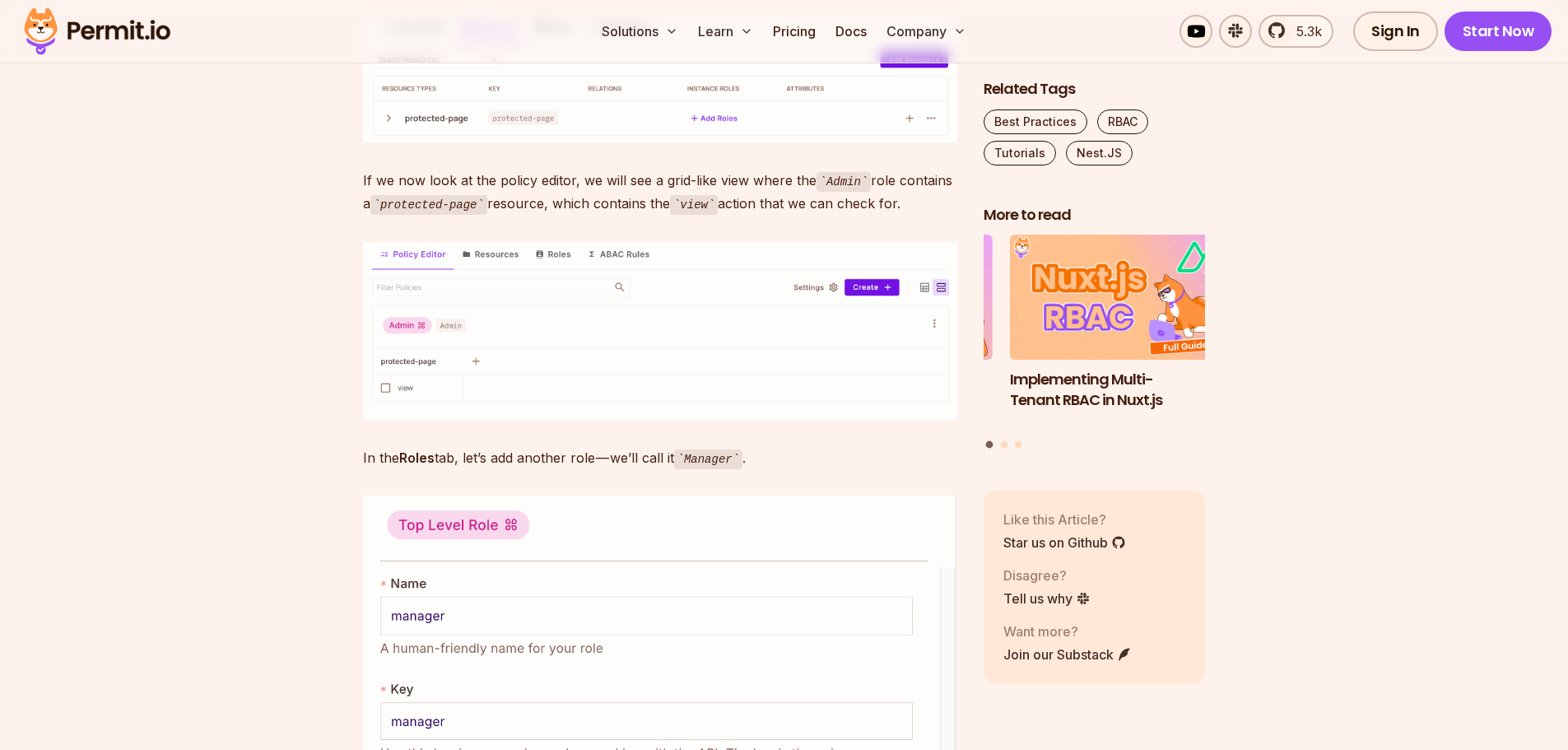
scroll to position [8995, 0]
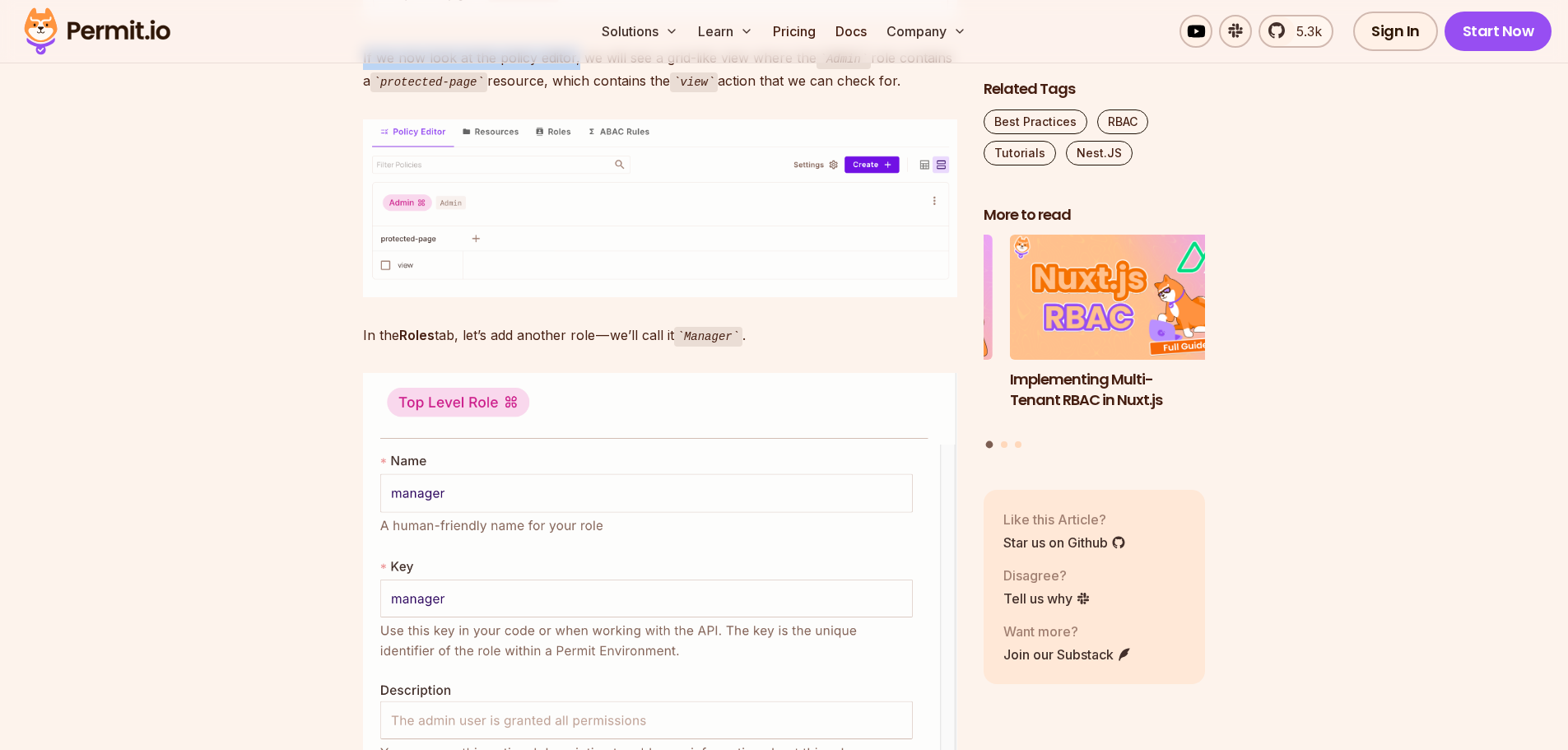
drag, startPoint x: 357, startPoint y: 509, endPoint x: 575, endPoint y: 499, distance: 218.2
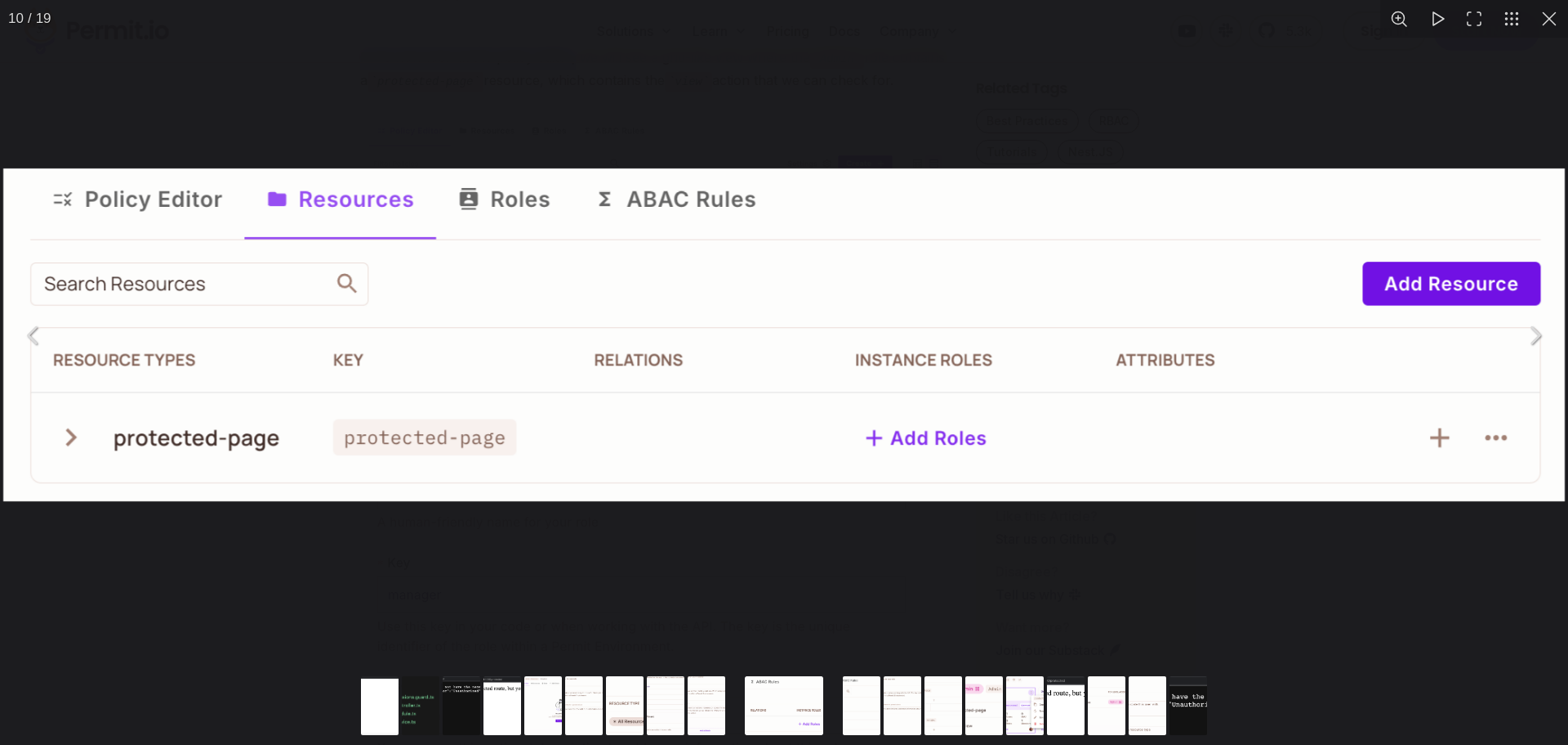
click at [1553, 23] on button "You can close this modal content with the ESC key" at bounding box center [1549, 18] width 37 height 37
click at [1123, 372] on img "You can close this modal content with the ESC key" at bounding box center [784, 334] width 1562 height 333
click at [1544, 11] on button "You can close this modal content with the ESC key" at bounding box center [1549, 18] width 37 height 37
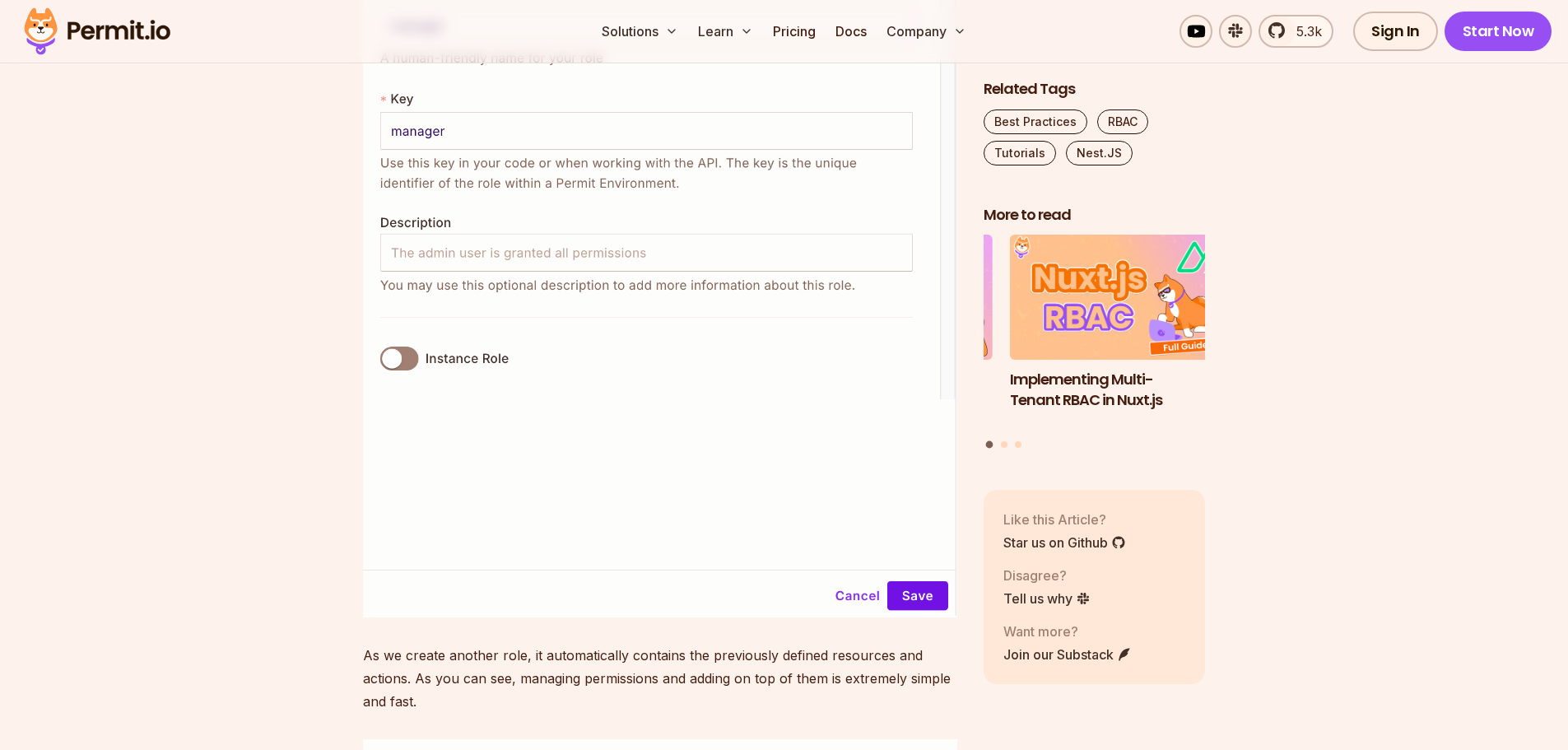
scroll to position [9488, 0]
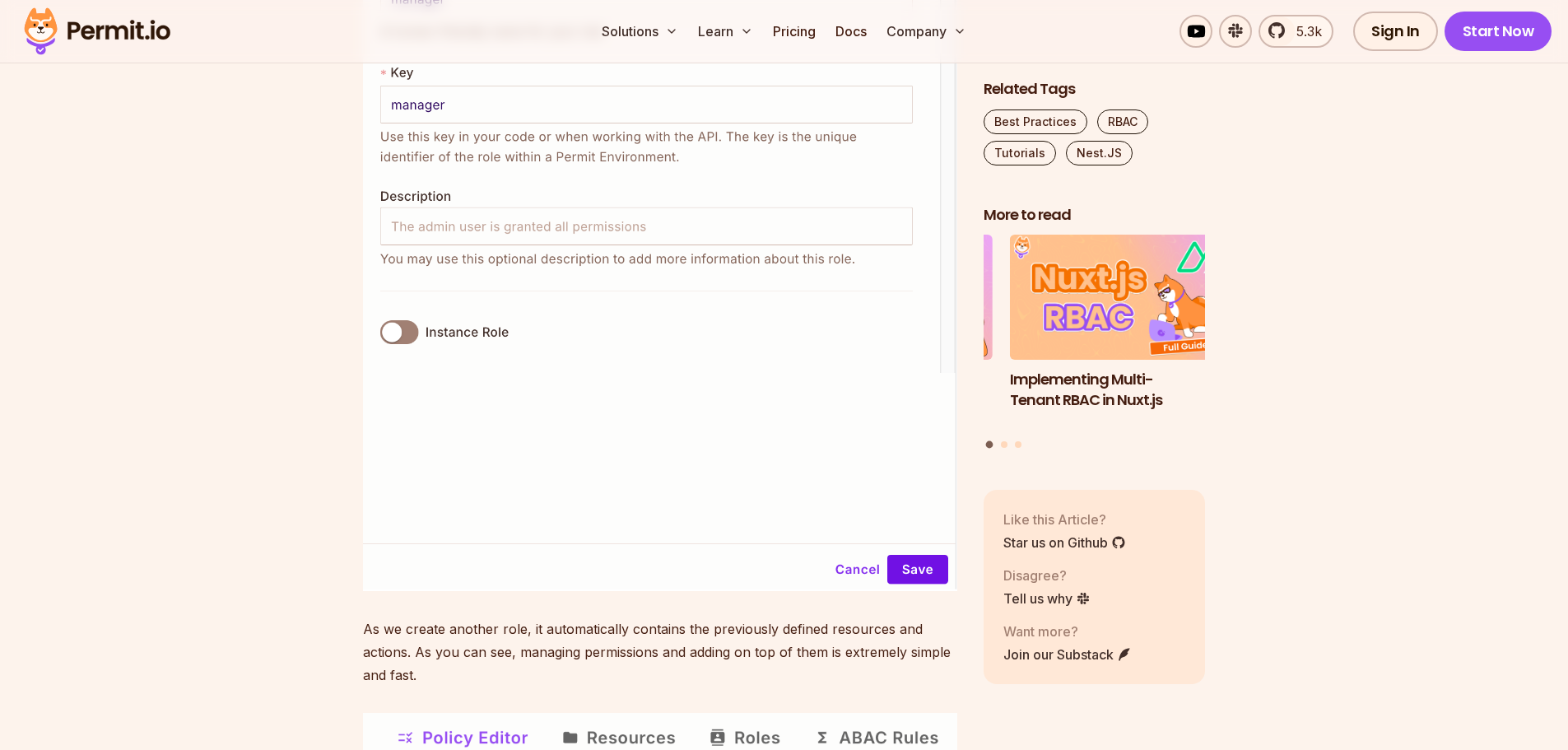
drag, startPoint x: 466, startPoint y: 287, endPoint x: 768, endPoint y: 266, distance: 302.7
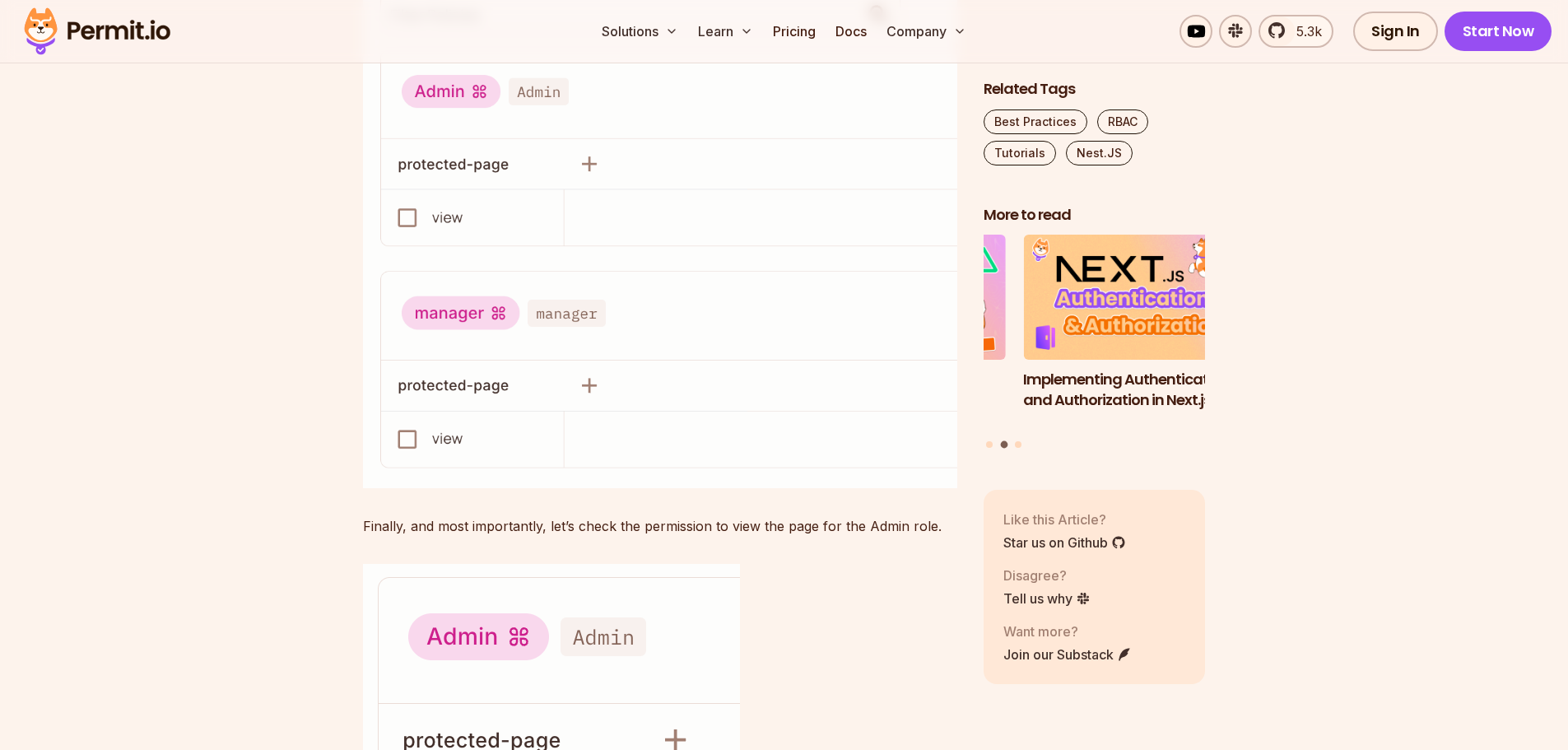
scroll to position [10311, 0]
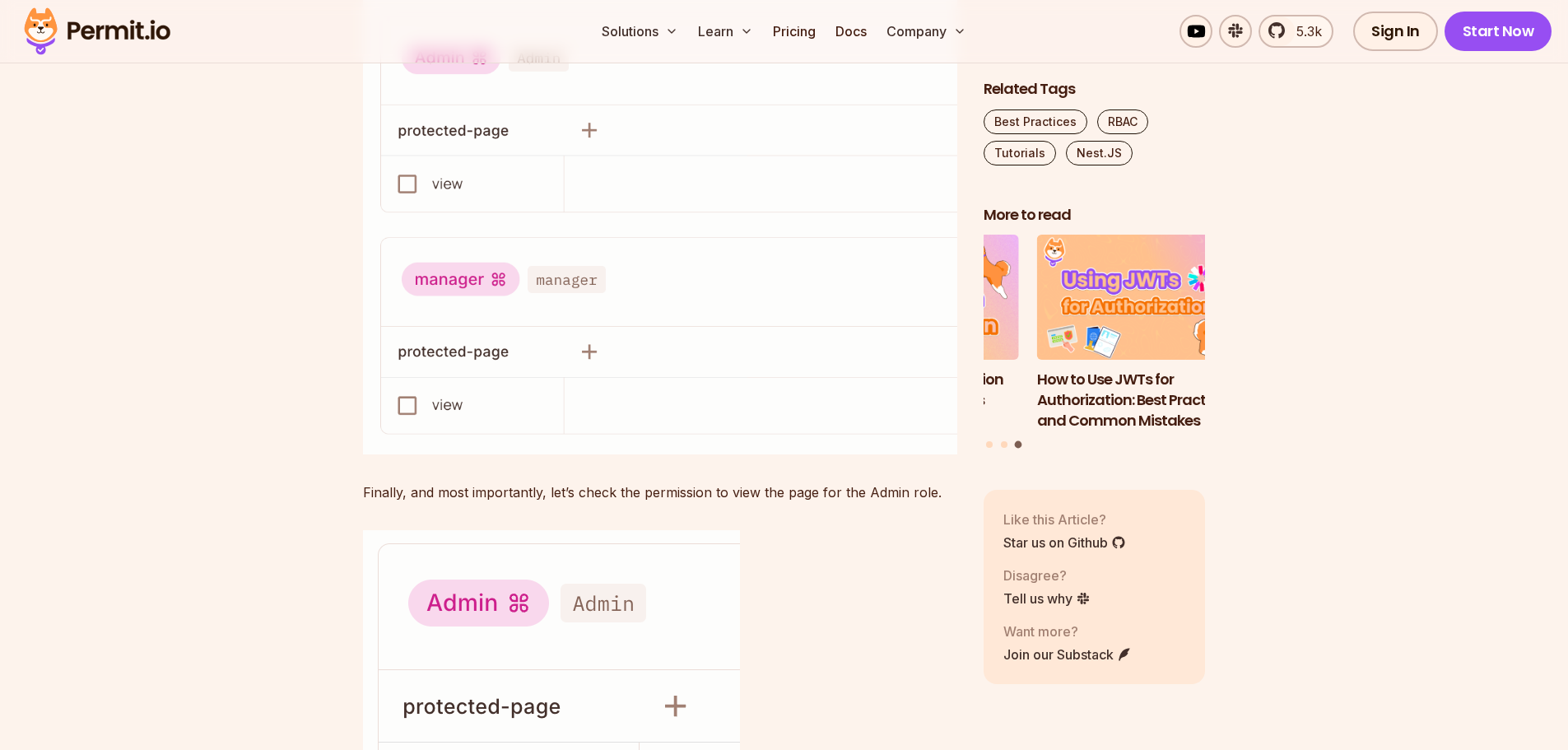
drag, startPoint x: 526, startPoint y: 255, endPoint x: 928, endPoint y: 254, distance: 402.0
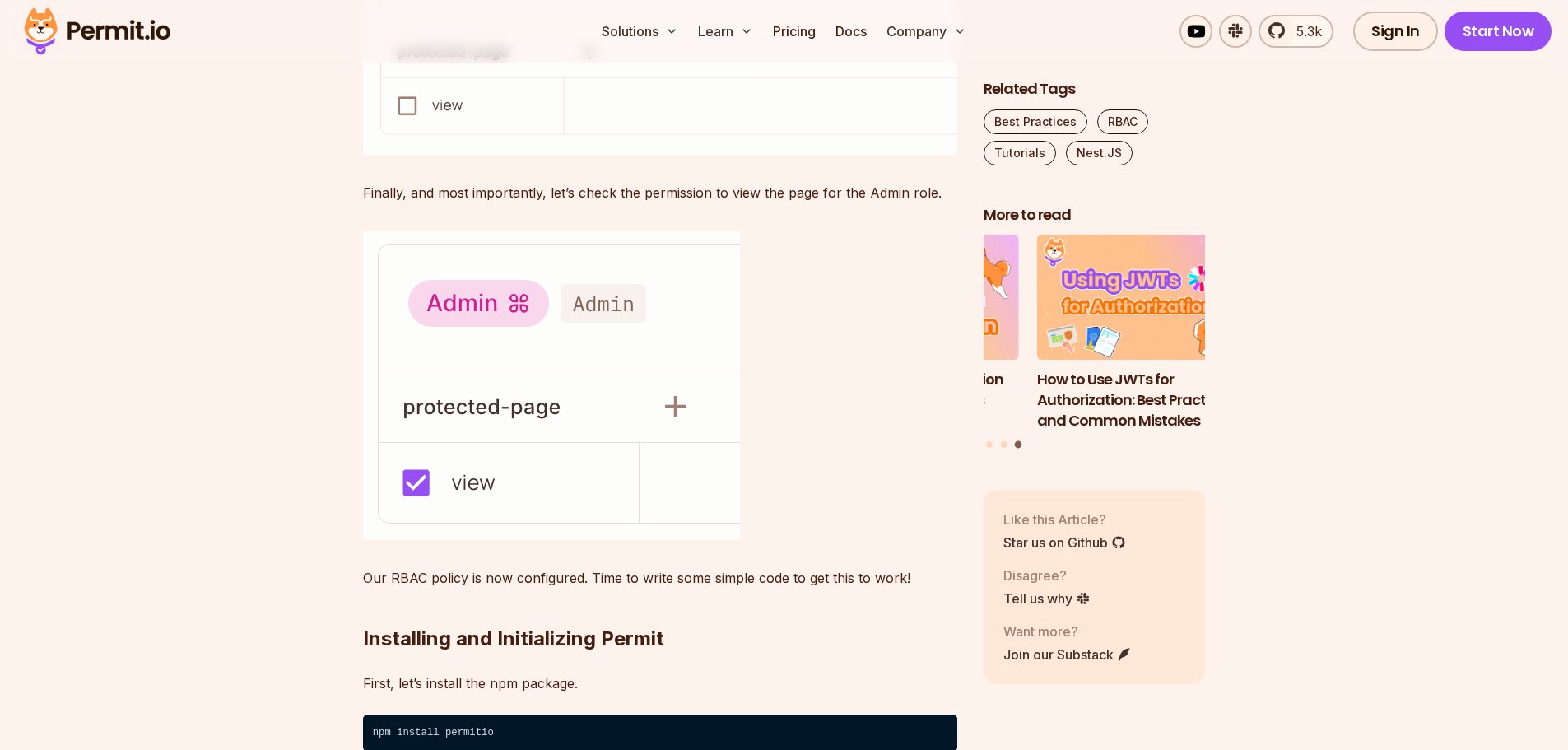
scroll to position [10805, 0]
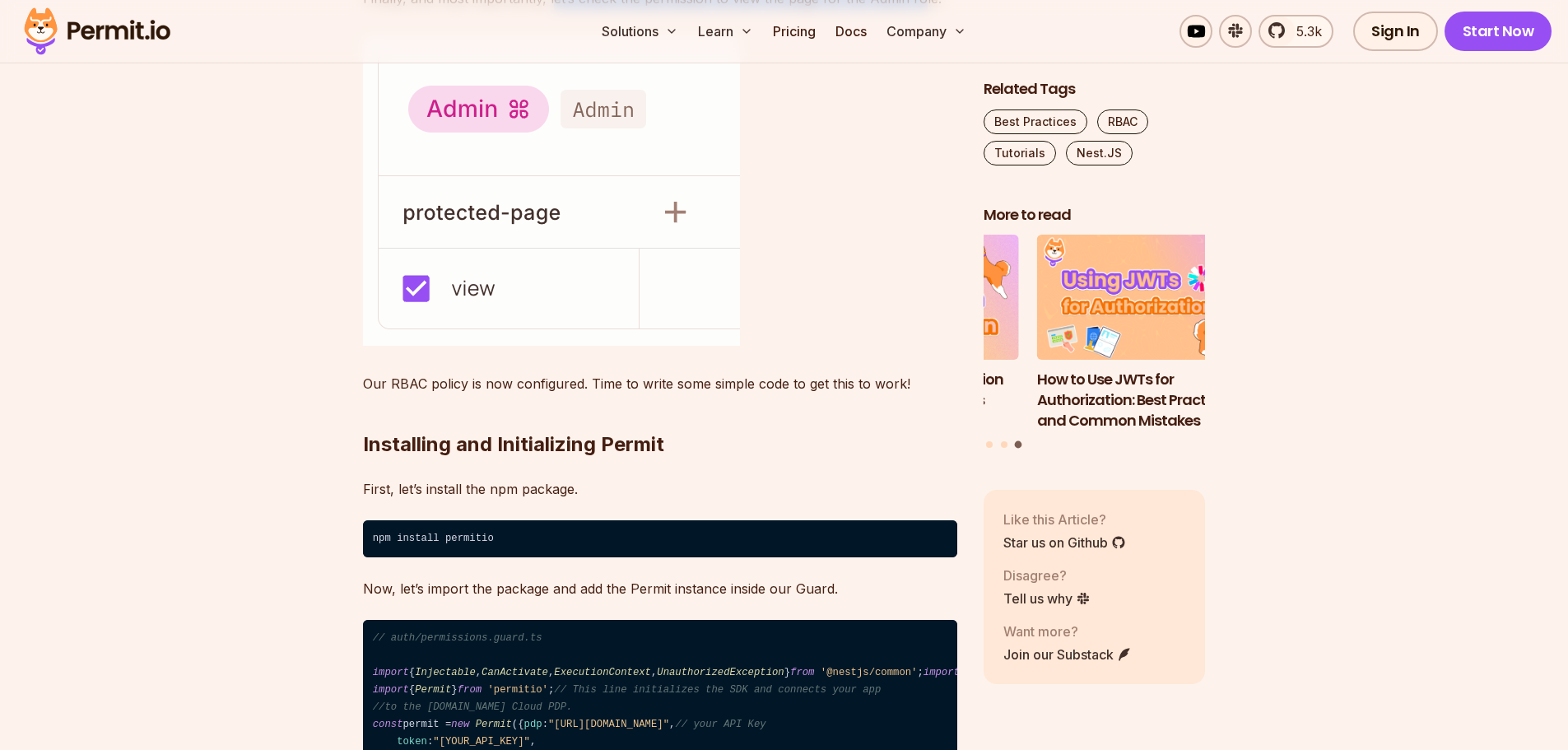
drag, startPoint x: 553, startPoint y: 451, endPoint x: 922, endPoint y: 451, distance: 369.0
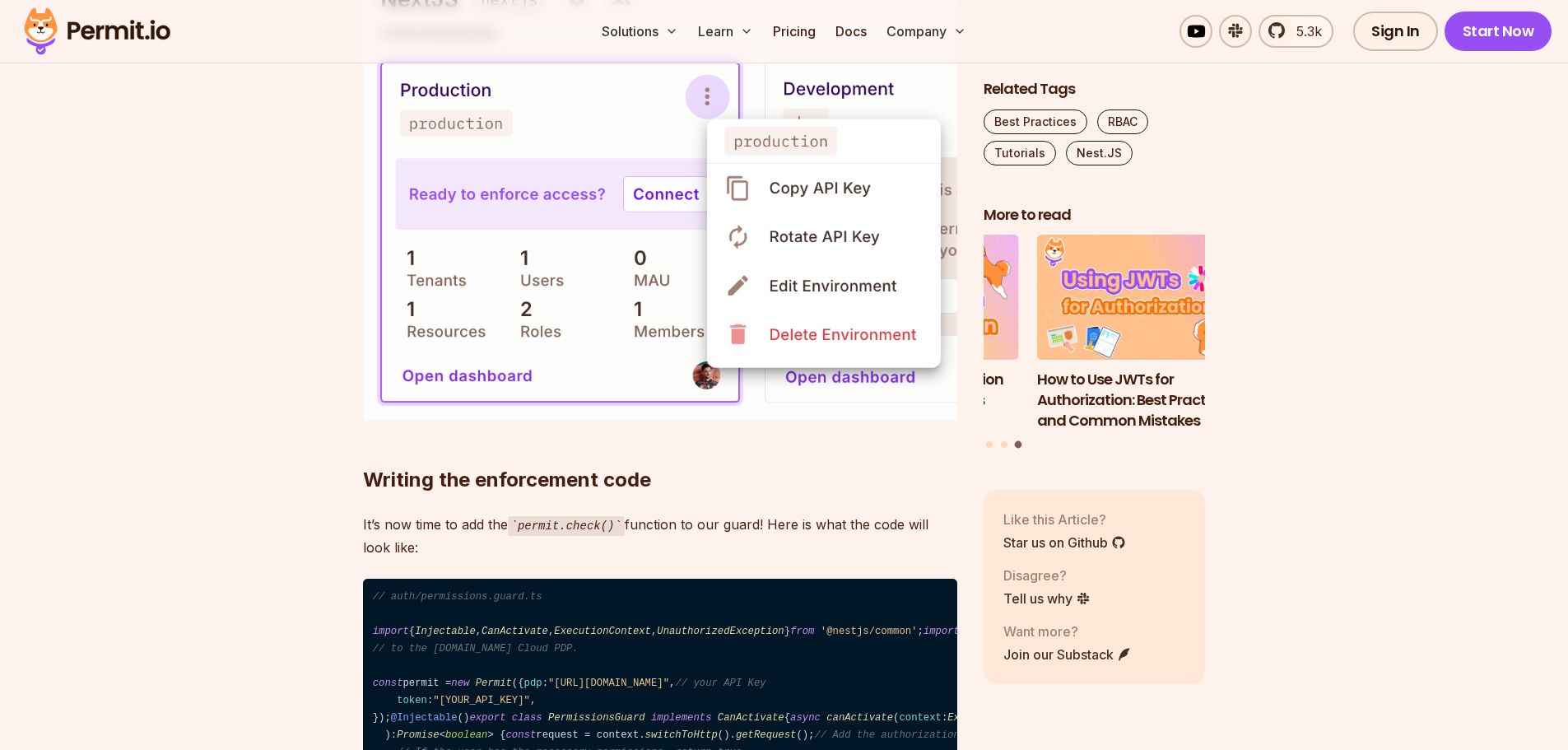
scroll to position [11791, 0]
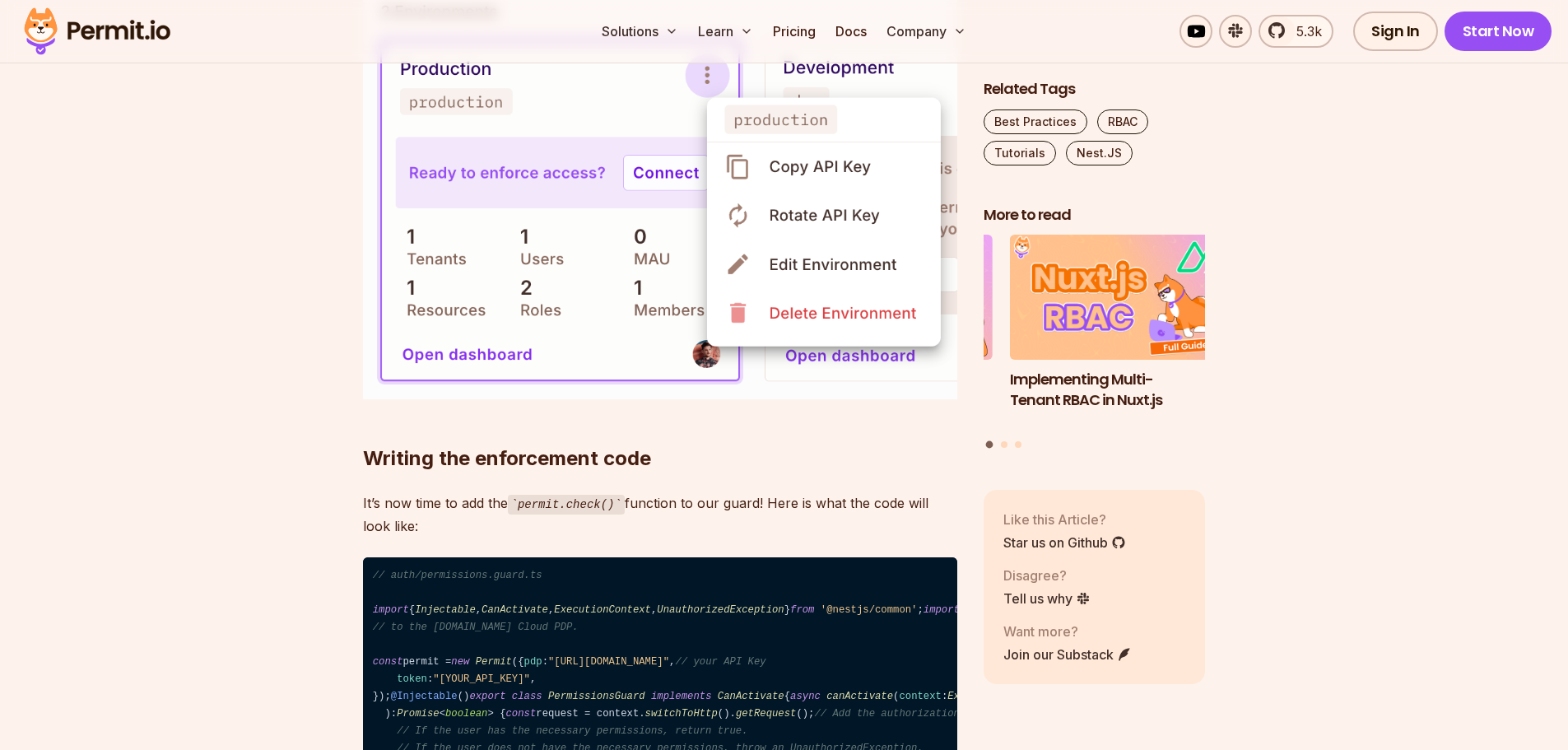
drag, startPoint x: 365, startPoint y: 469, endPoint x: 734, endPoint y: 469, distance: 369.0
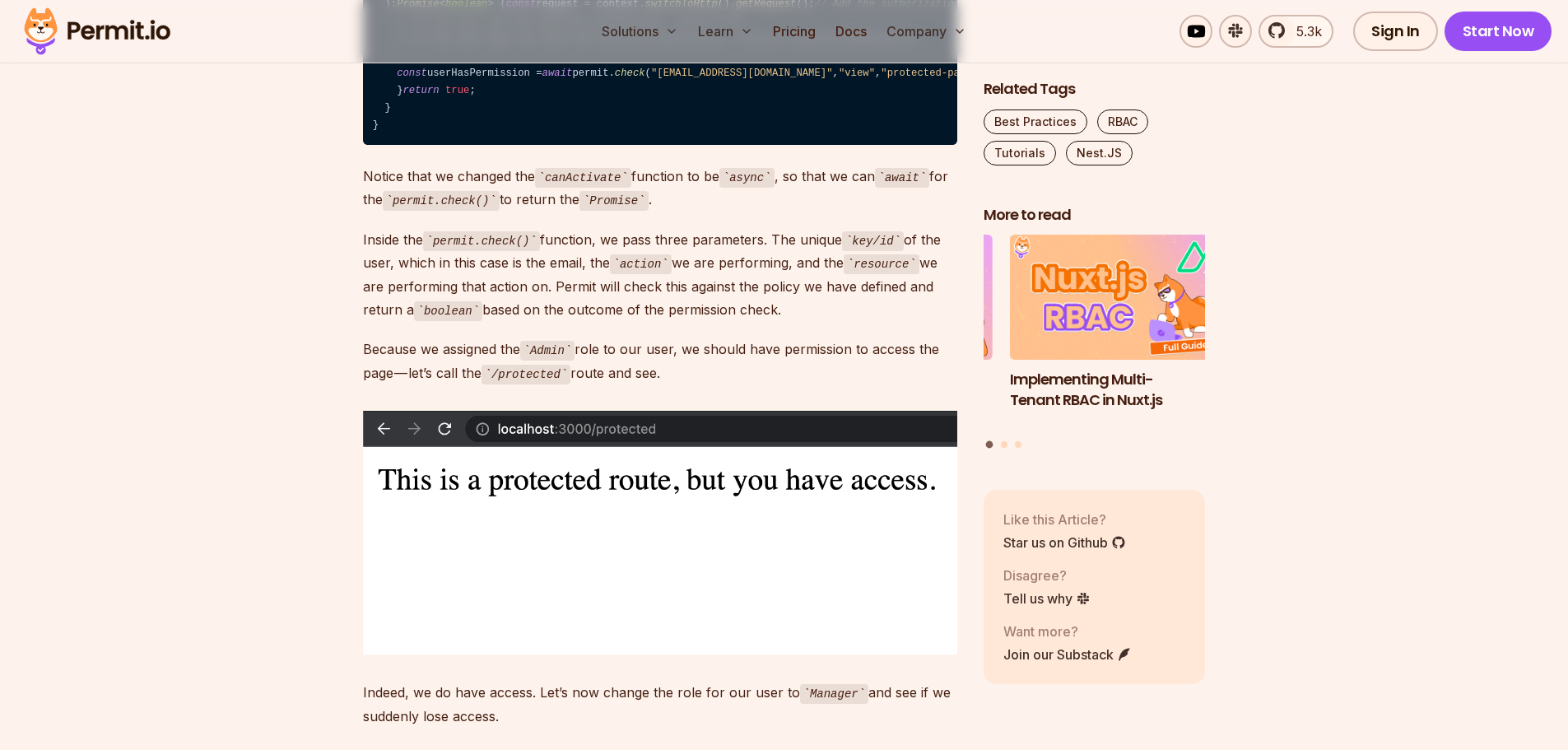
scroll to position [12615, 0]
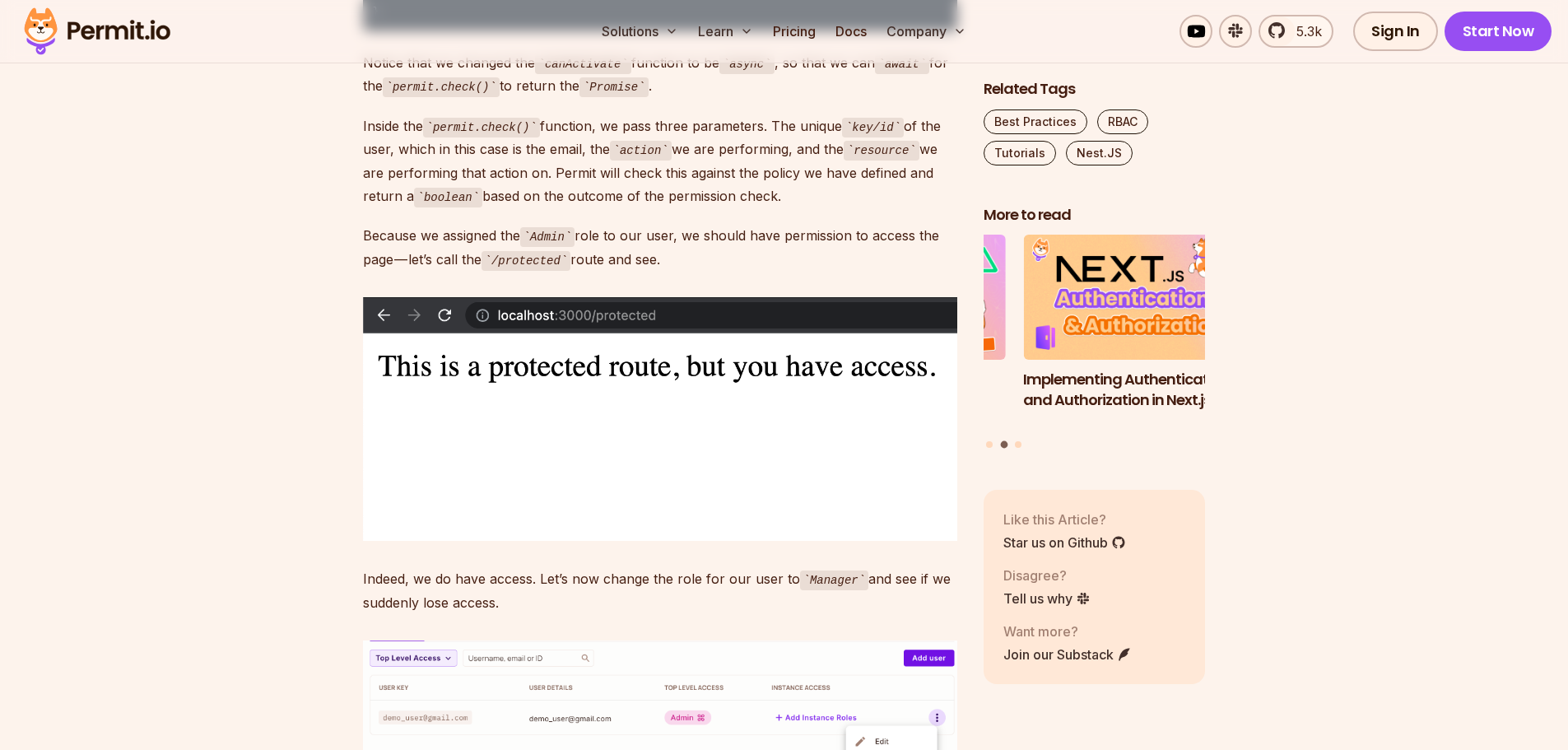
drag, startPoint x: 619, startPoint y: 233, endPoint x: 767, endPoint y: 235, distance: 148.0
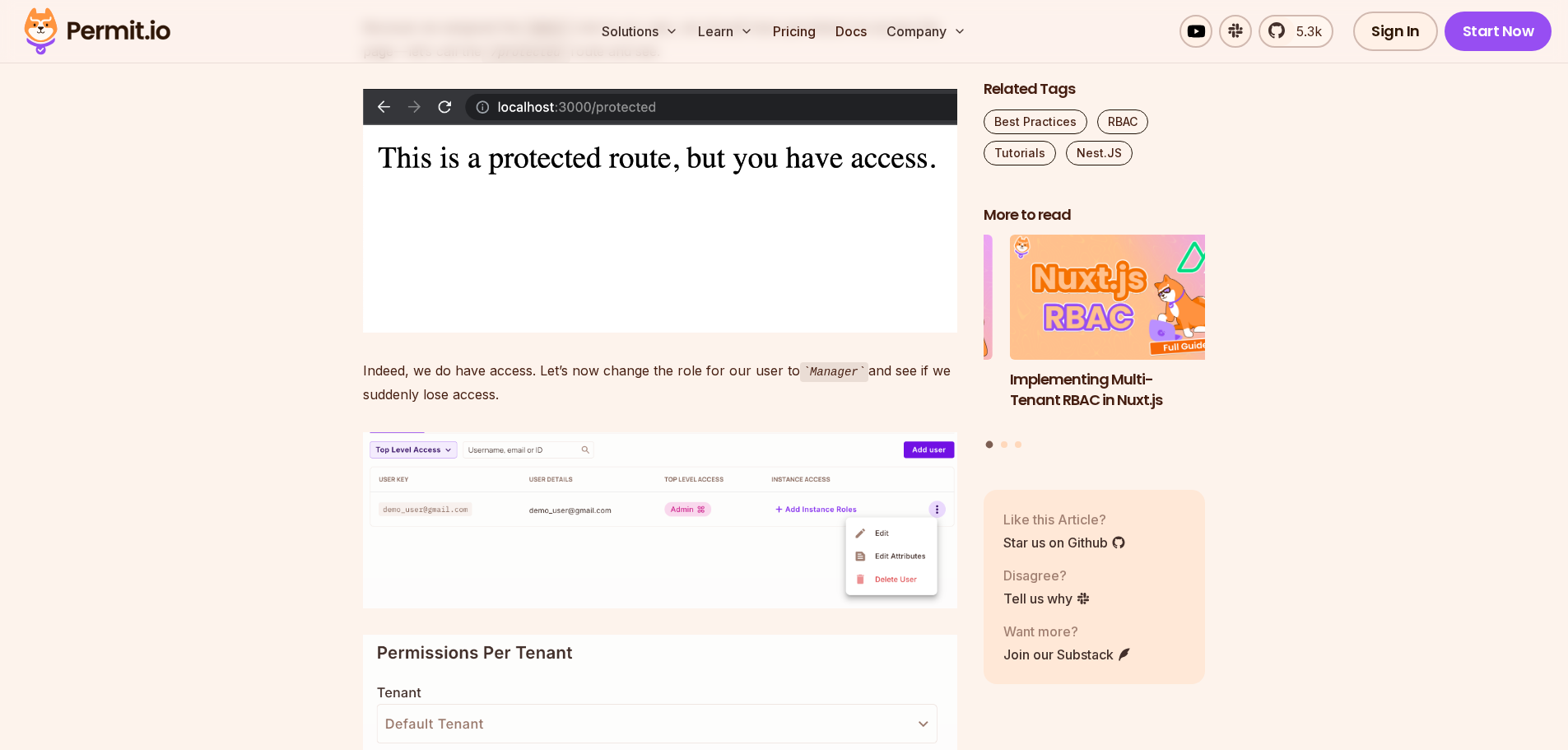
scroll to position [12697, 0]
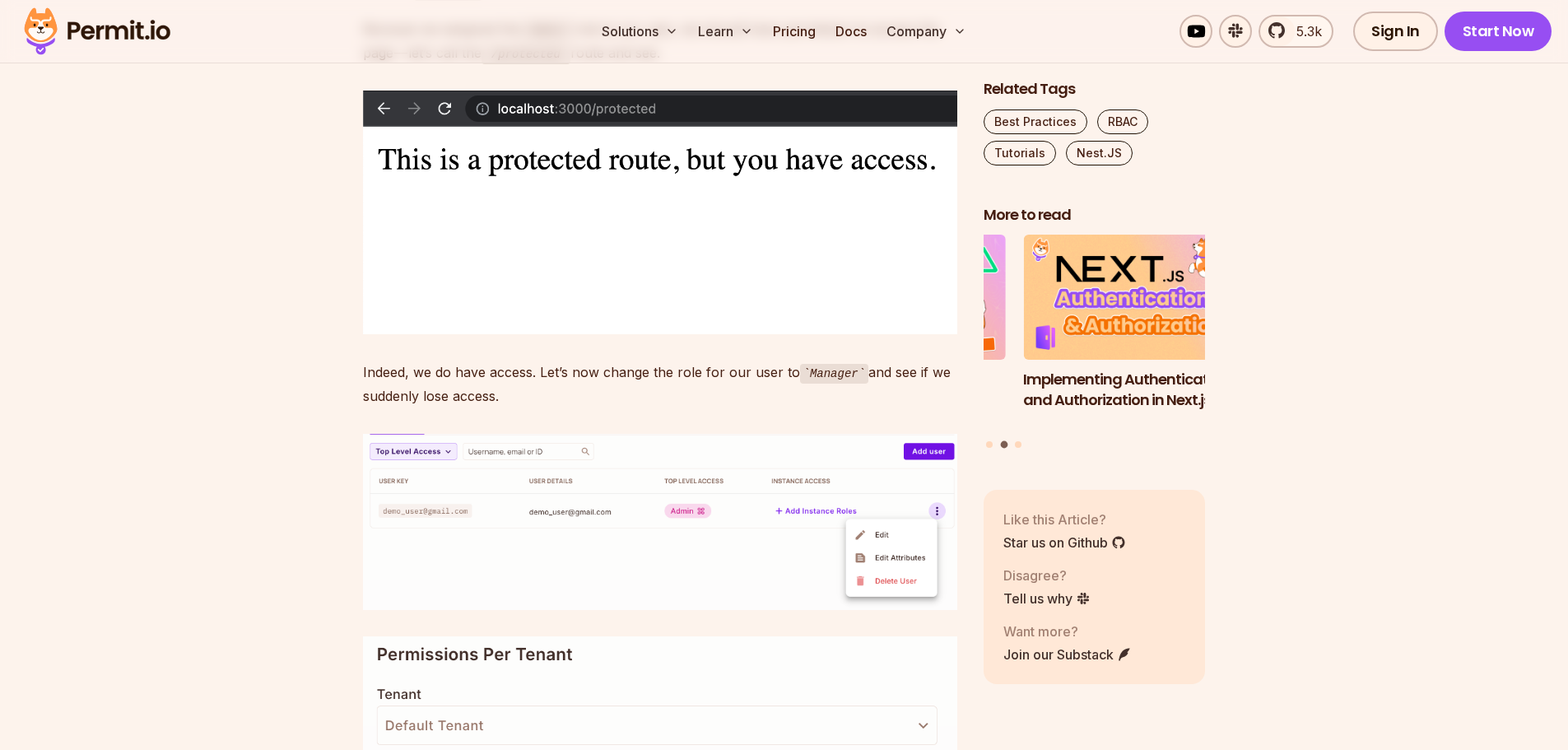
scroll to position [12862, 0]
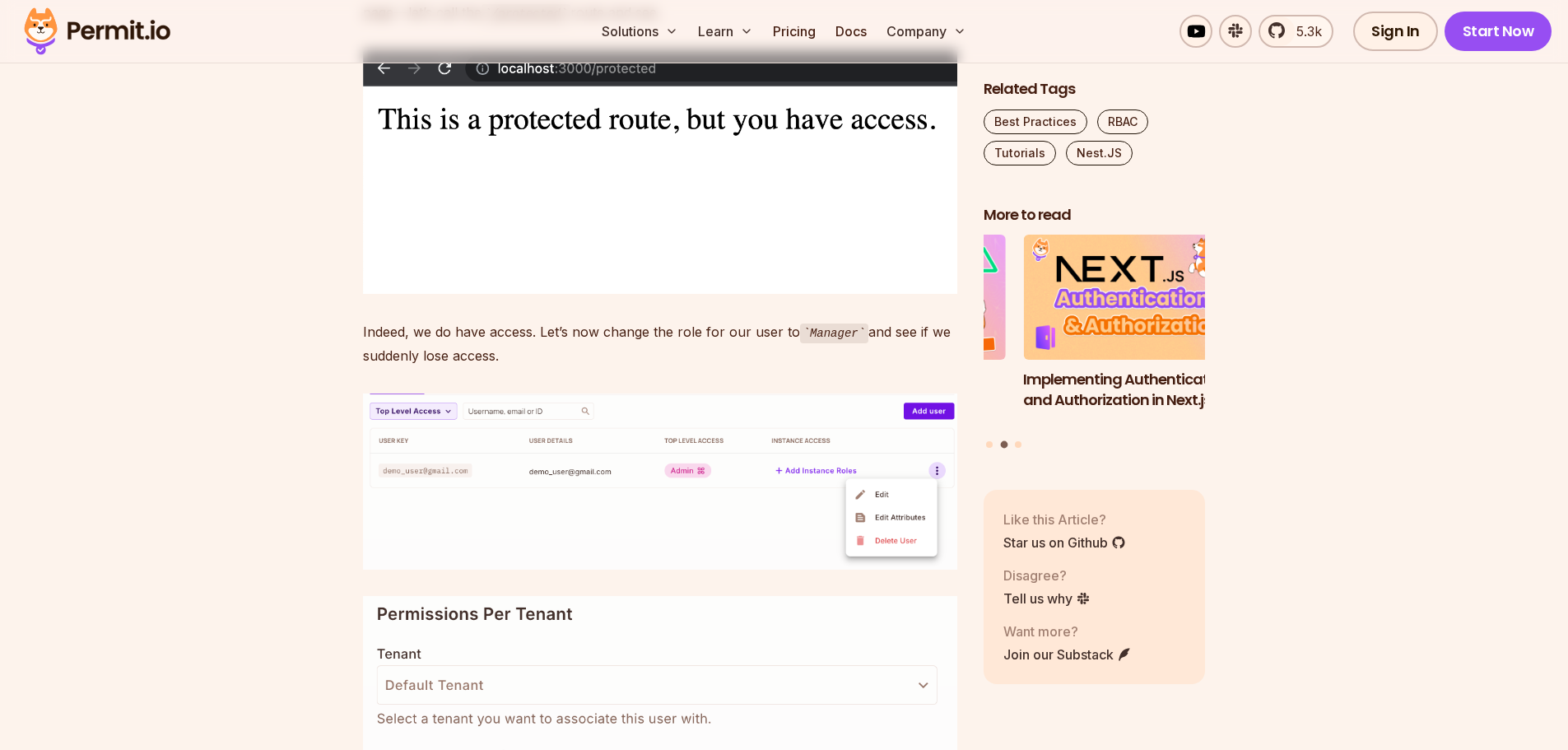
drag, startPoint x: 392, startPoint y: 570, endPoint x: 521, endPoint y: 627, distance: 141.0
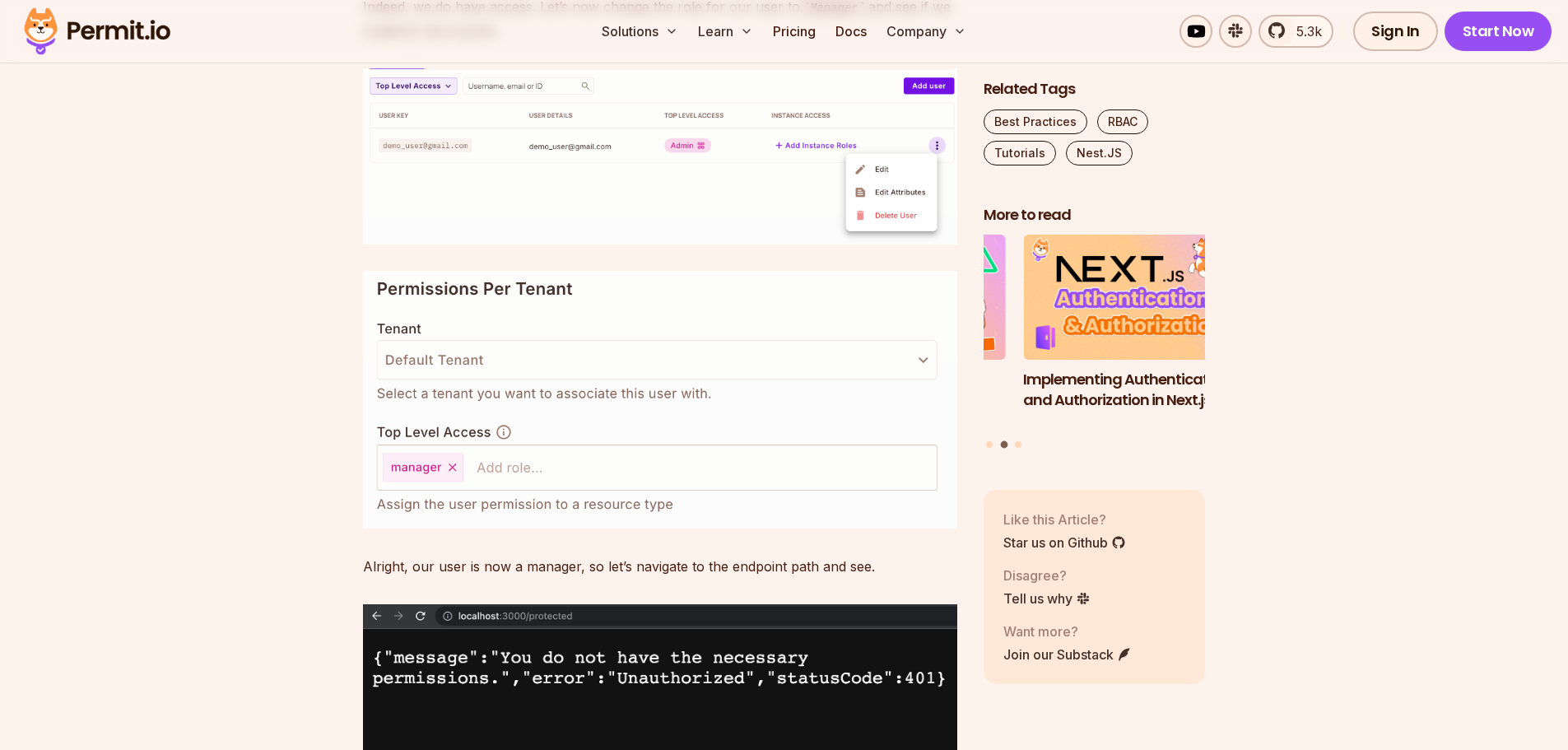
scroll to position [13191, 0]
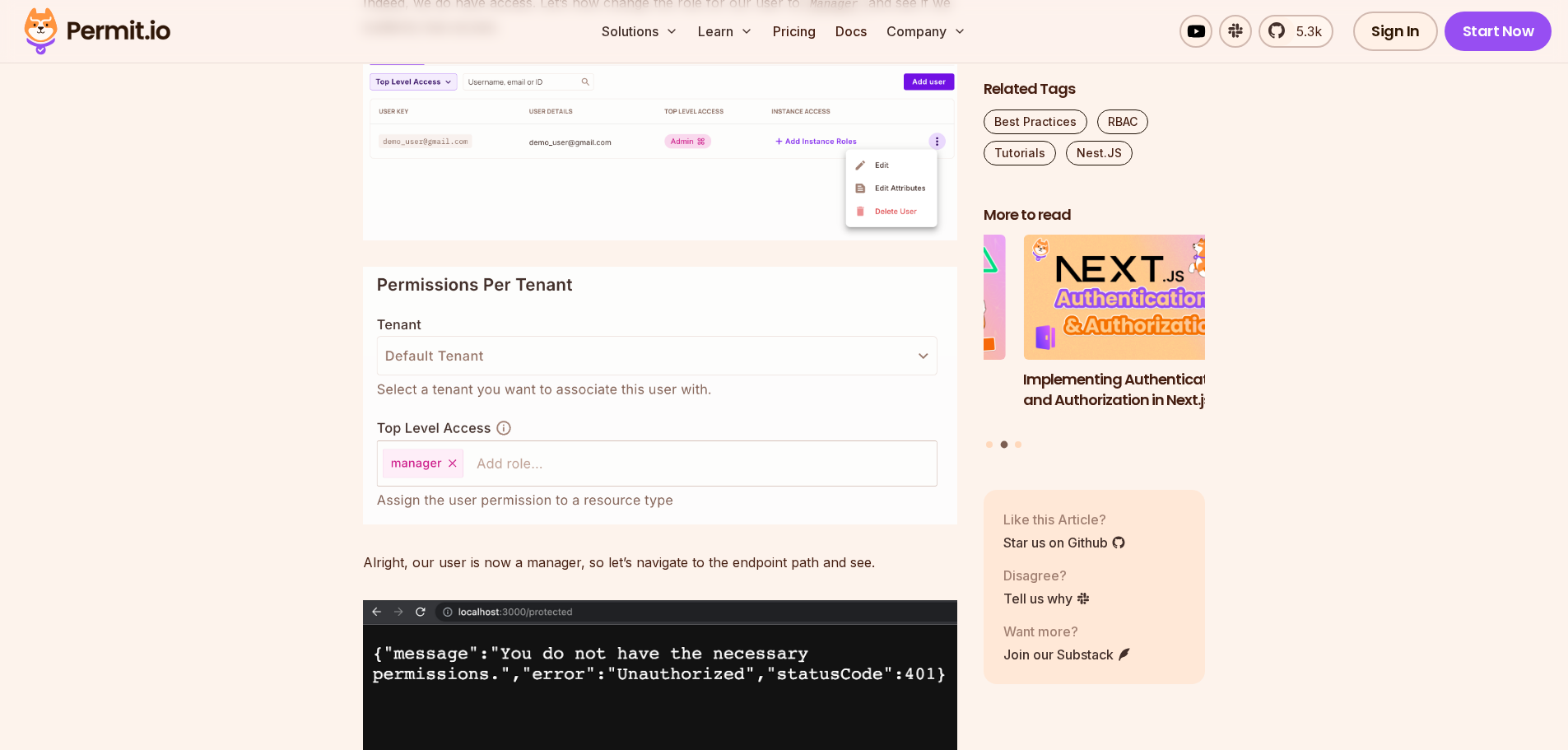
drag, startPoint x: 365, startPoint y: 391, endPoint x: 535, endPoint y: 387, distance: 170.0
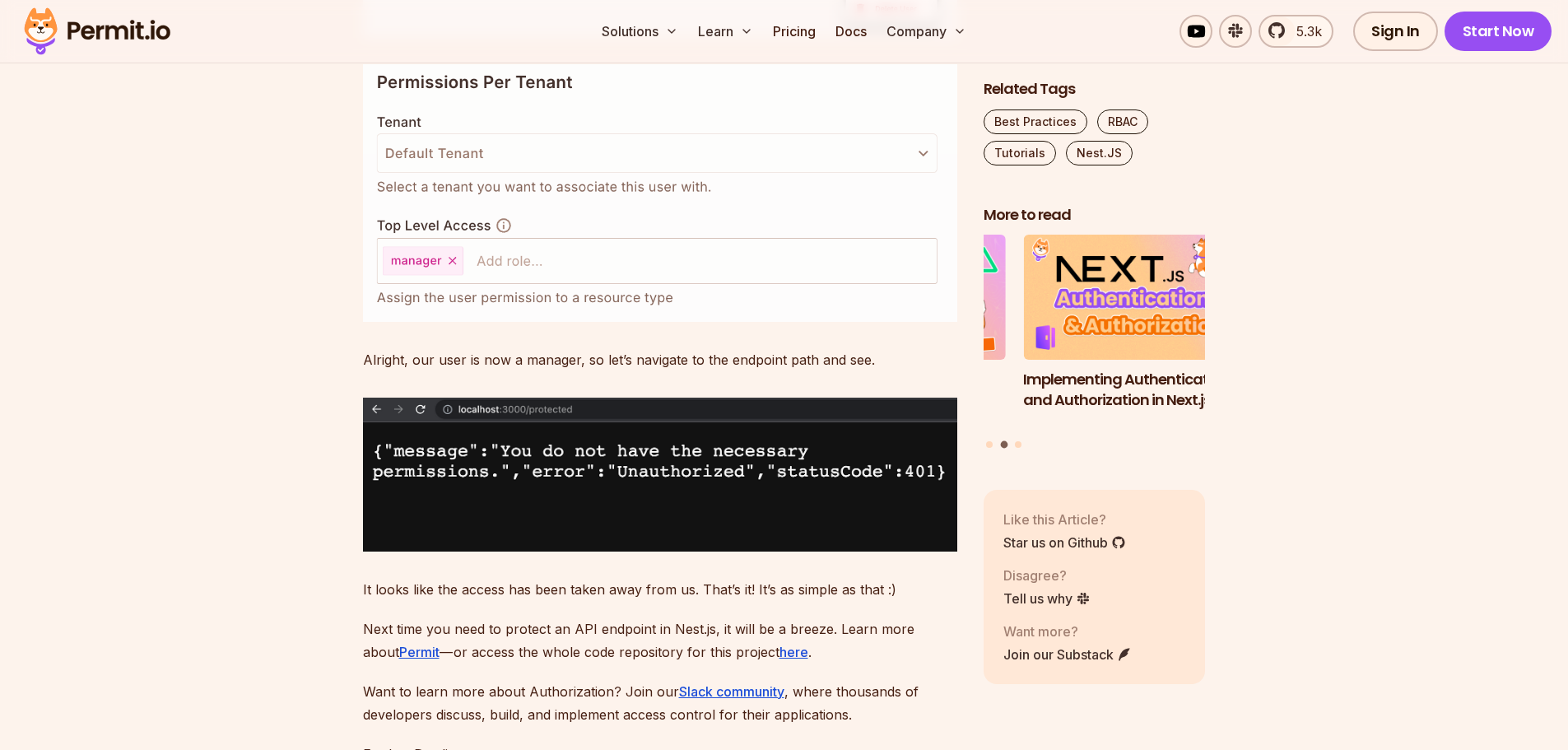
scroll to position [13438, 0]
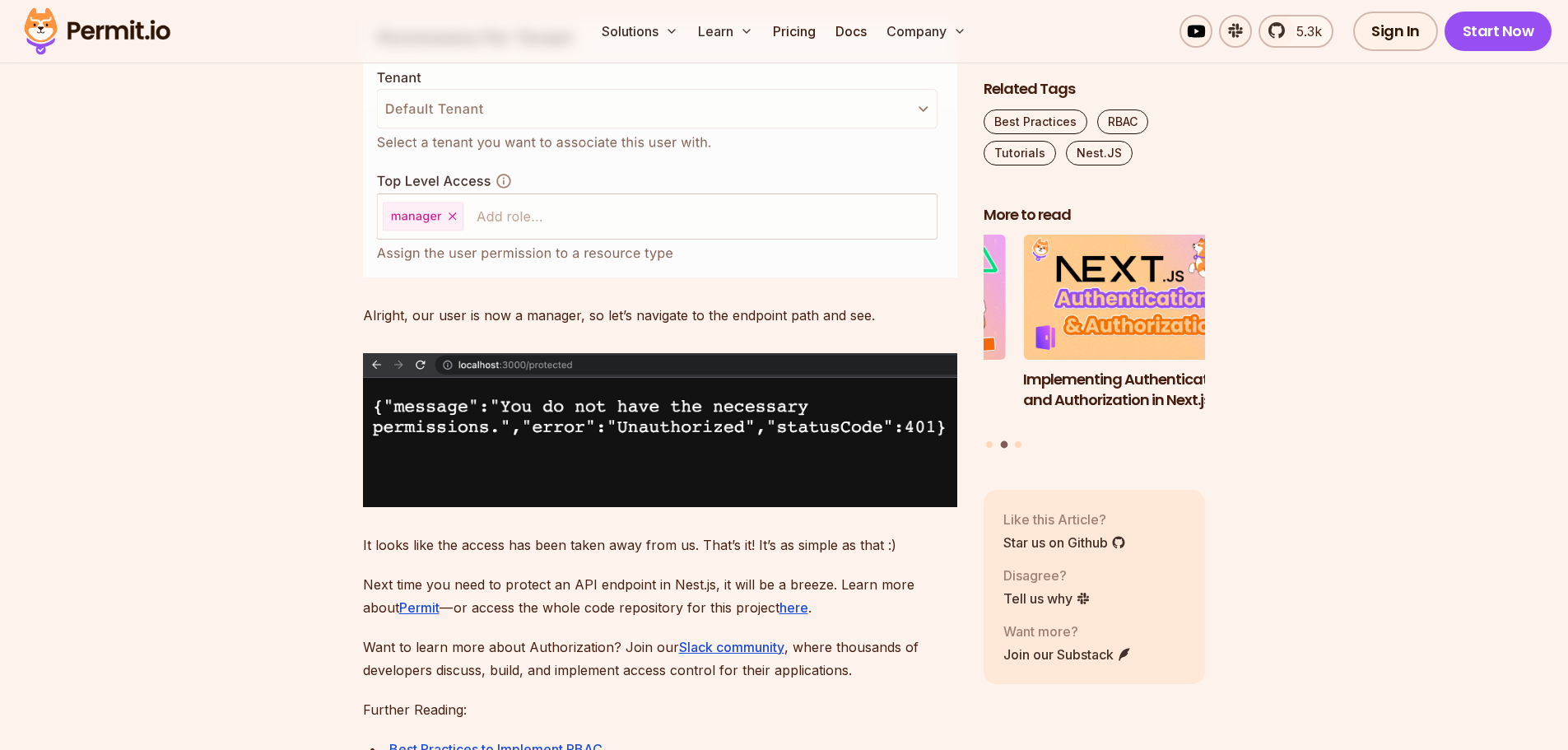
drag, startPoint x: 682, startPoint y: 316, endPoint x: 929, endPoint y: 324, distance: 247.1
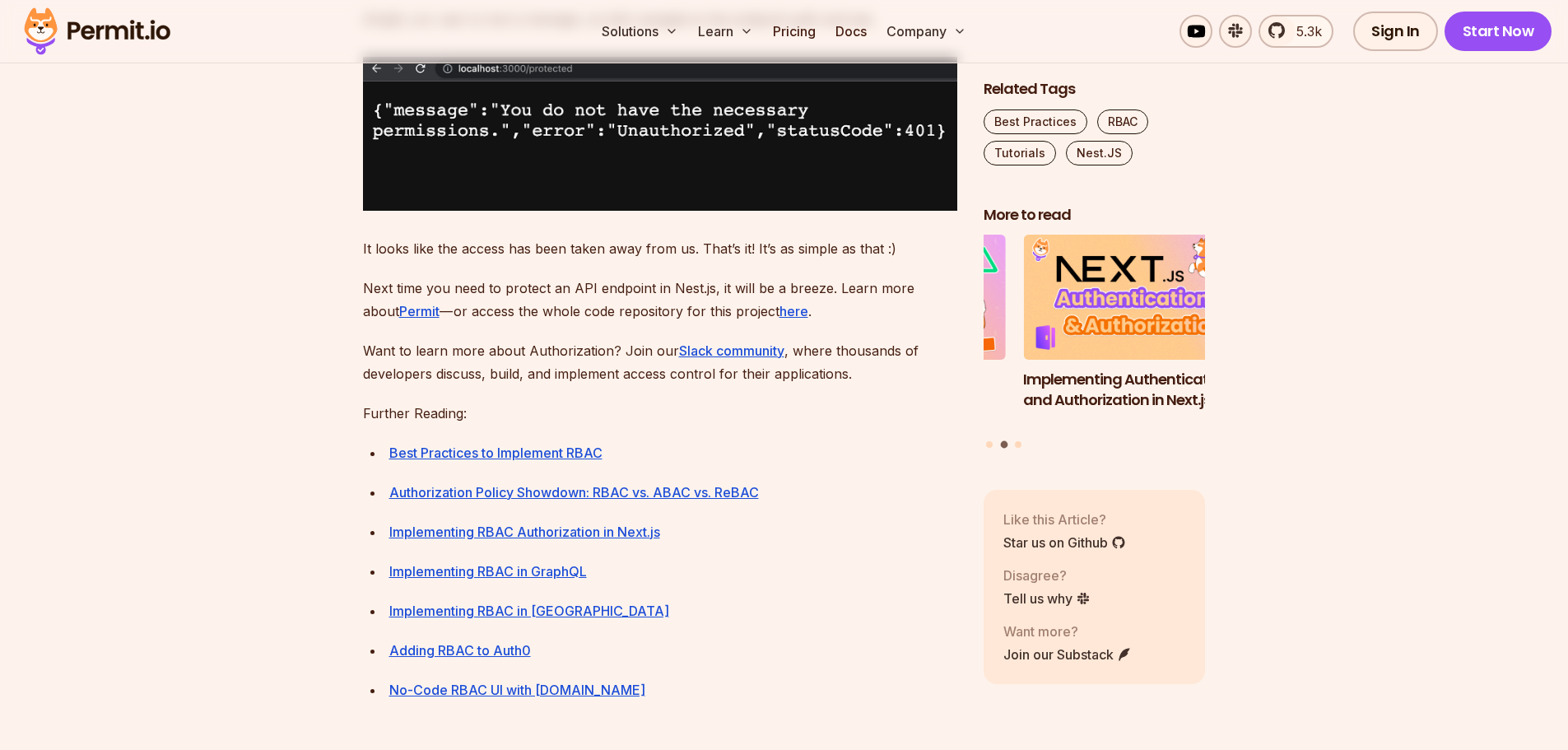
scroll to position [13766, 0]
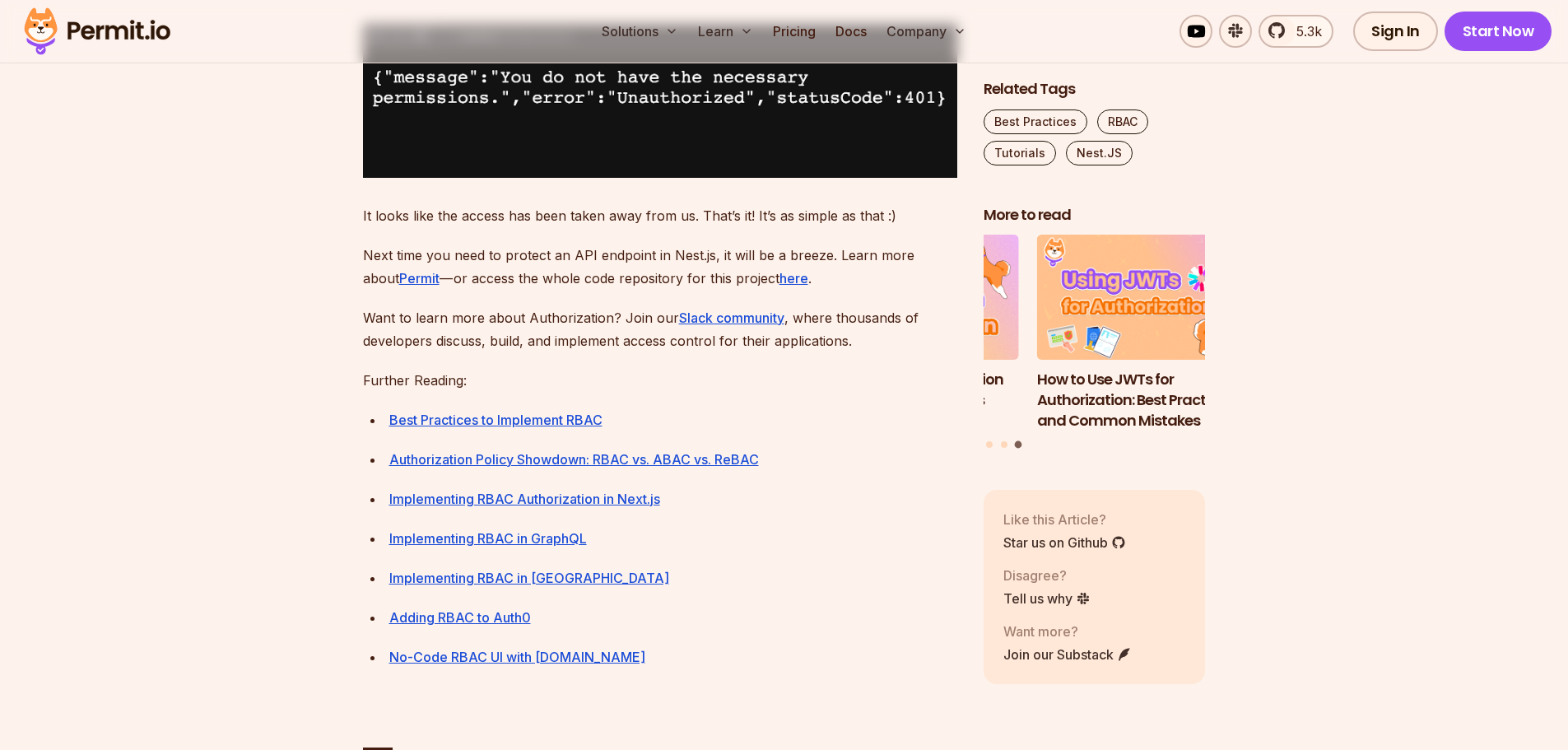
drag, startPoint x: 423, startPoint y: 325, endPoint x: 531, endPoint y: 325, distance: 108.0
drag, startPoint x: 537, startPoint y: 328, endPoint x: 757, endPoint y: 331, distance: 220.0
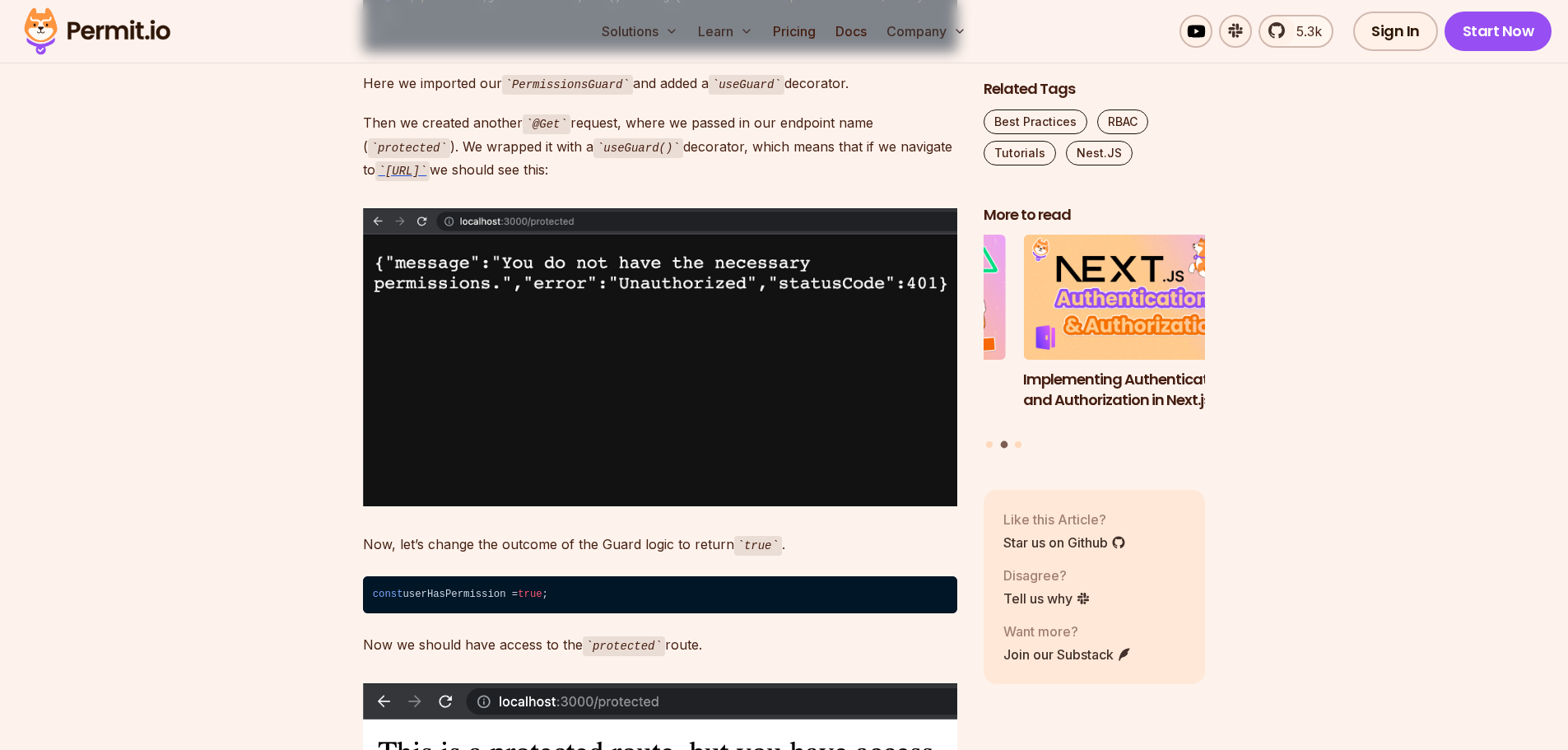
scroll to position [4140, 0]
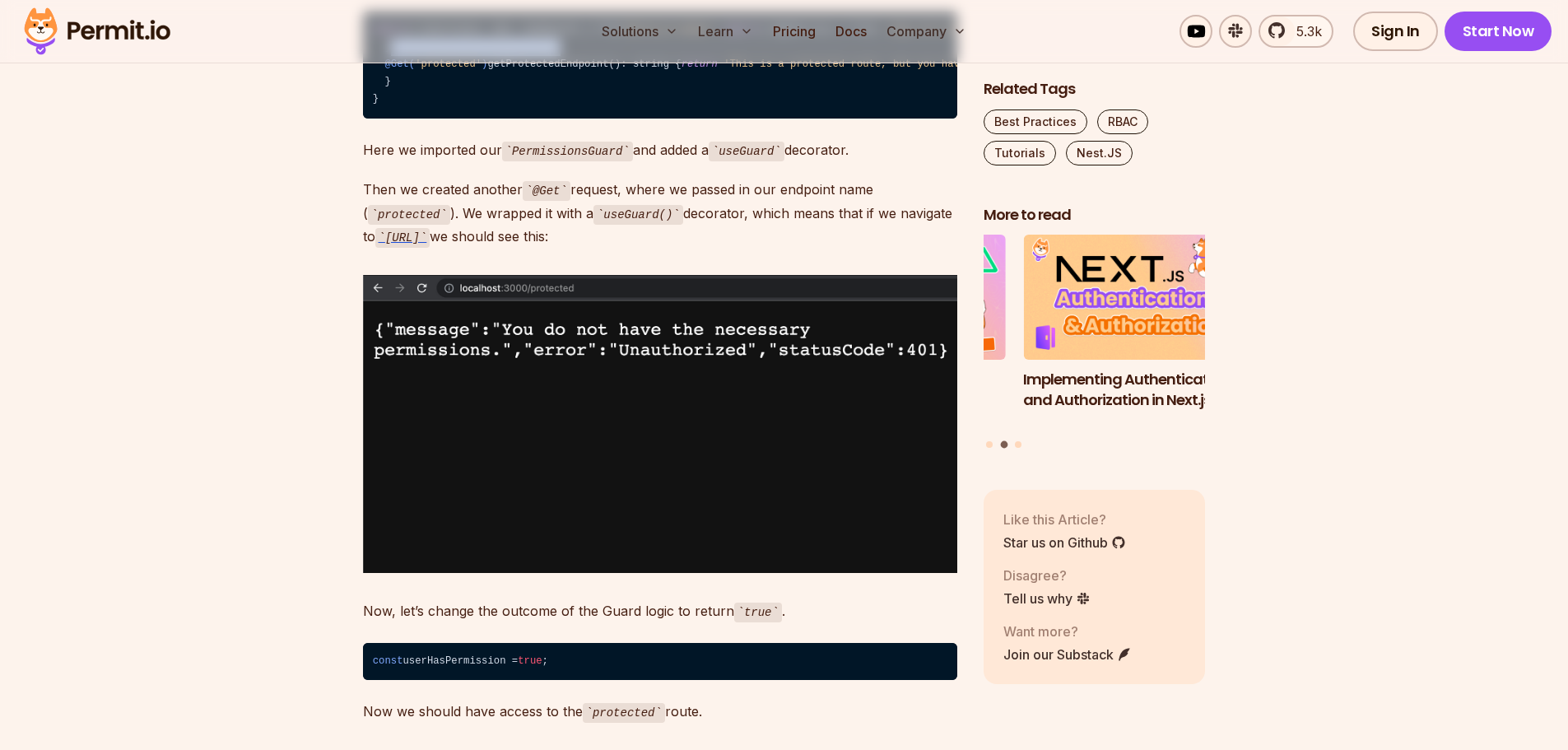
drag, startPoint x: 385, startPoint y: 462, endPoint x: 542, endPoint y: 461, distance: 157.0
click at [542, 119] on code "import { Controller, Get, UseGuards } from '@nestjs/common' ; import { AppServi…" at bounding box center [660, 65] width 595 height 107
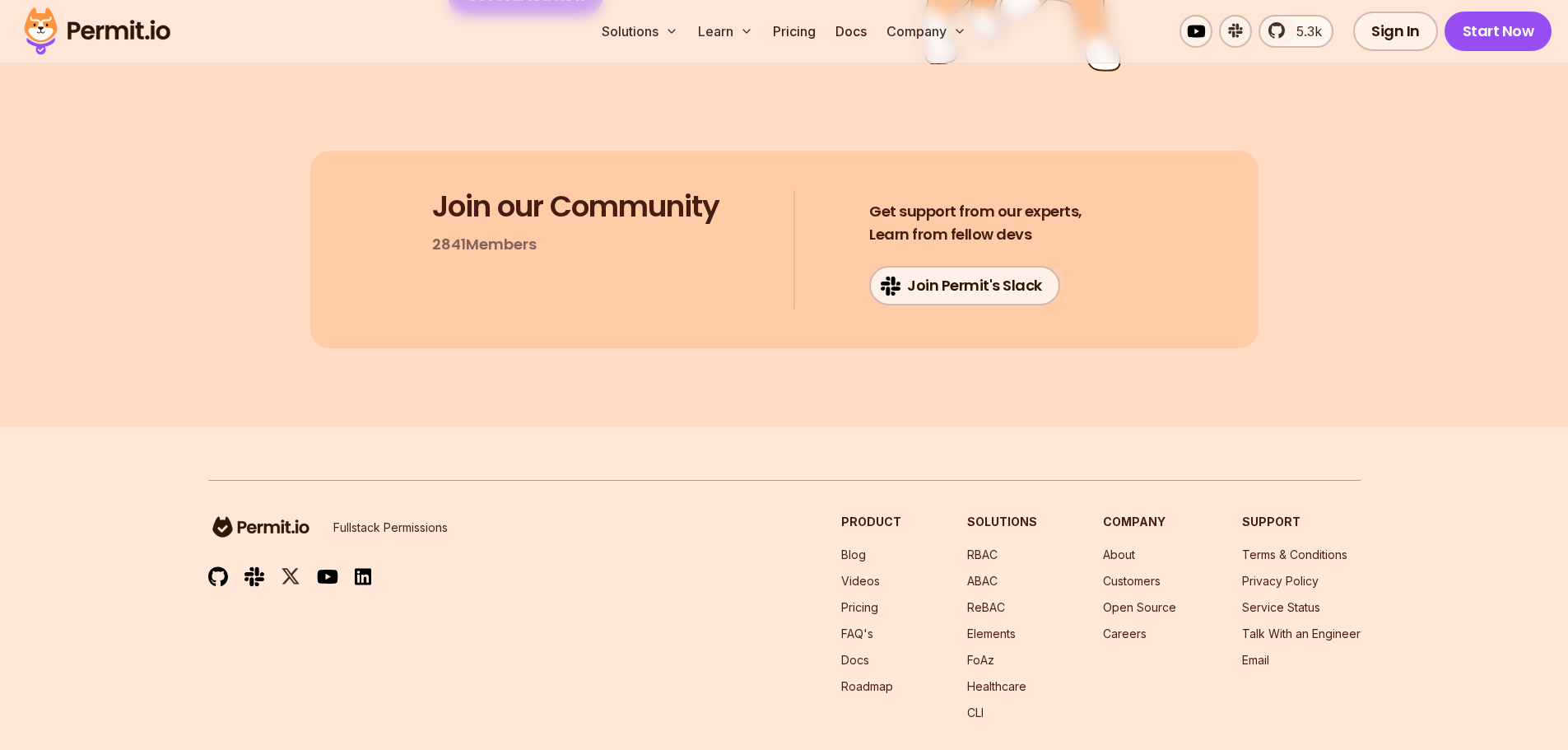
scroll to position [15083, 0]
